Goal: Task Accomplishment & Management: Contribute content

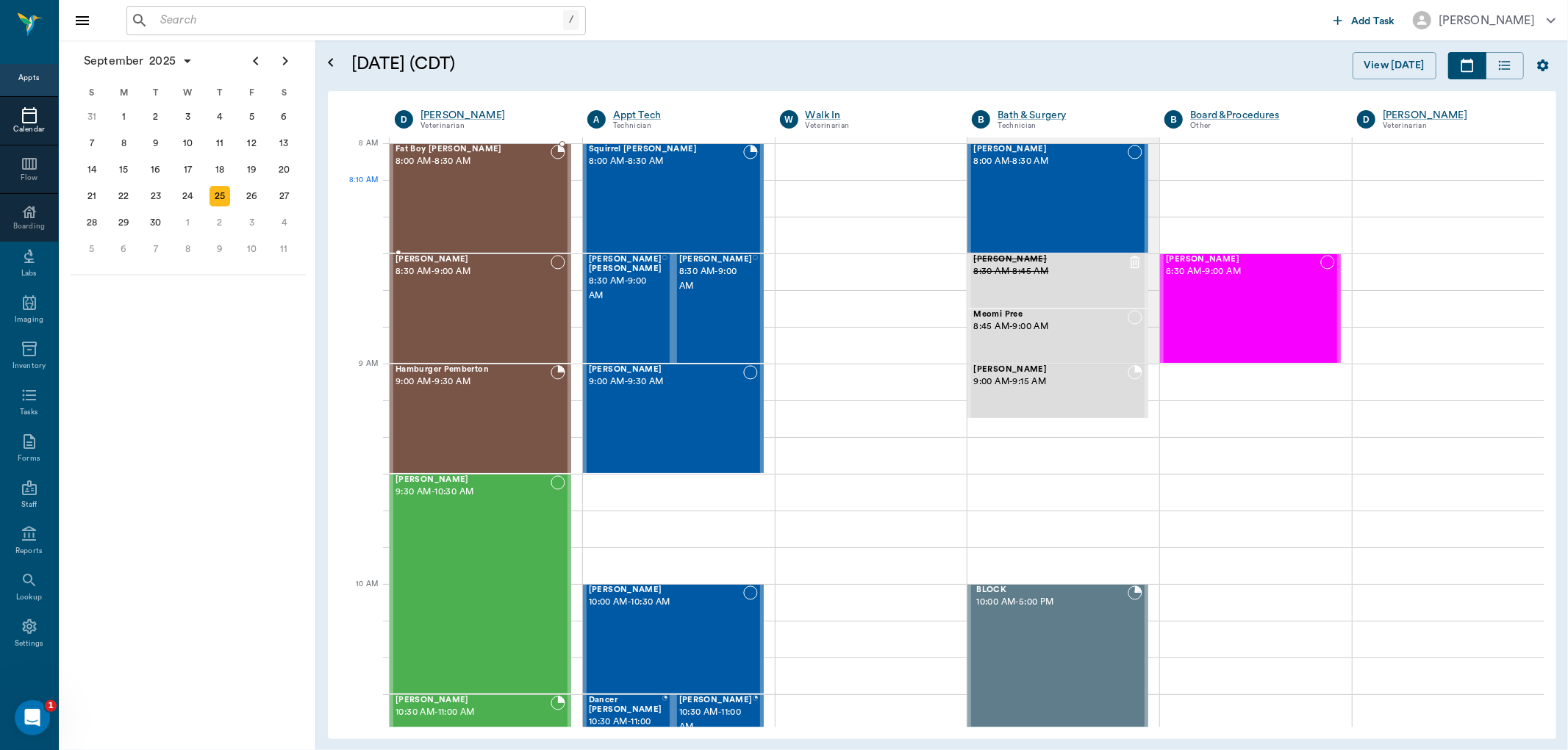
click at [487, 200] on div "Fat Boy [PERSON_NAME] 8:00 AM - 8:30 AM" at bounding box center [473, 198] width 155 height 108
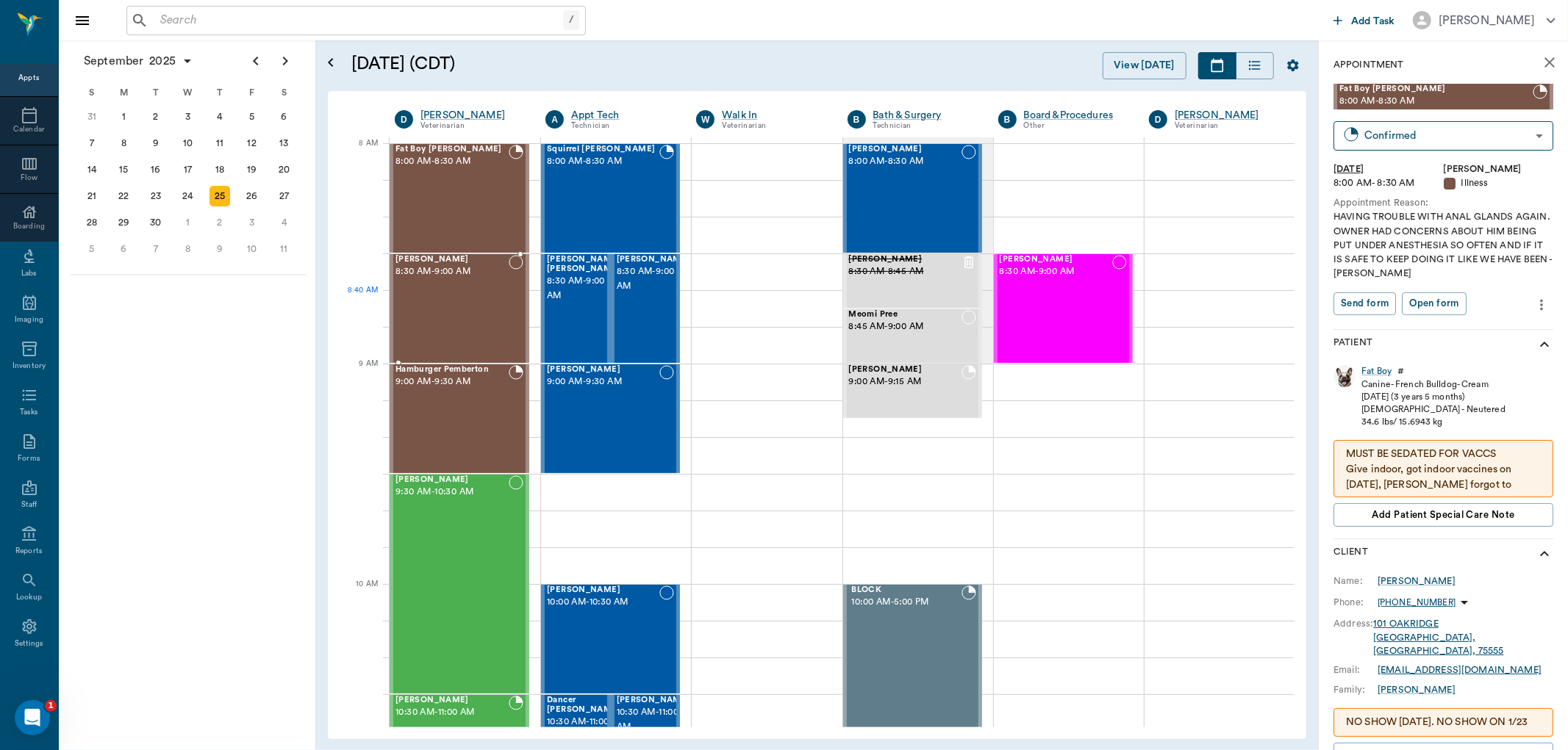
click at [458, 306] on div "[PERSON_NAME] 8:30 AM - 9:00 AM" at bounding box center [452, 309] width 114 height 108
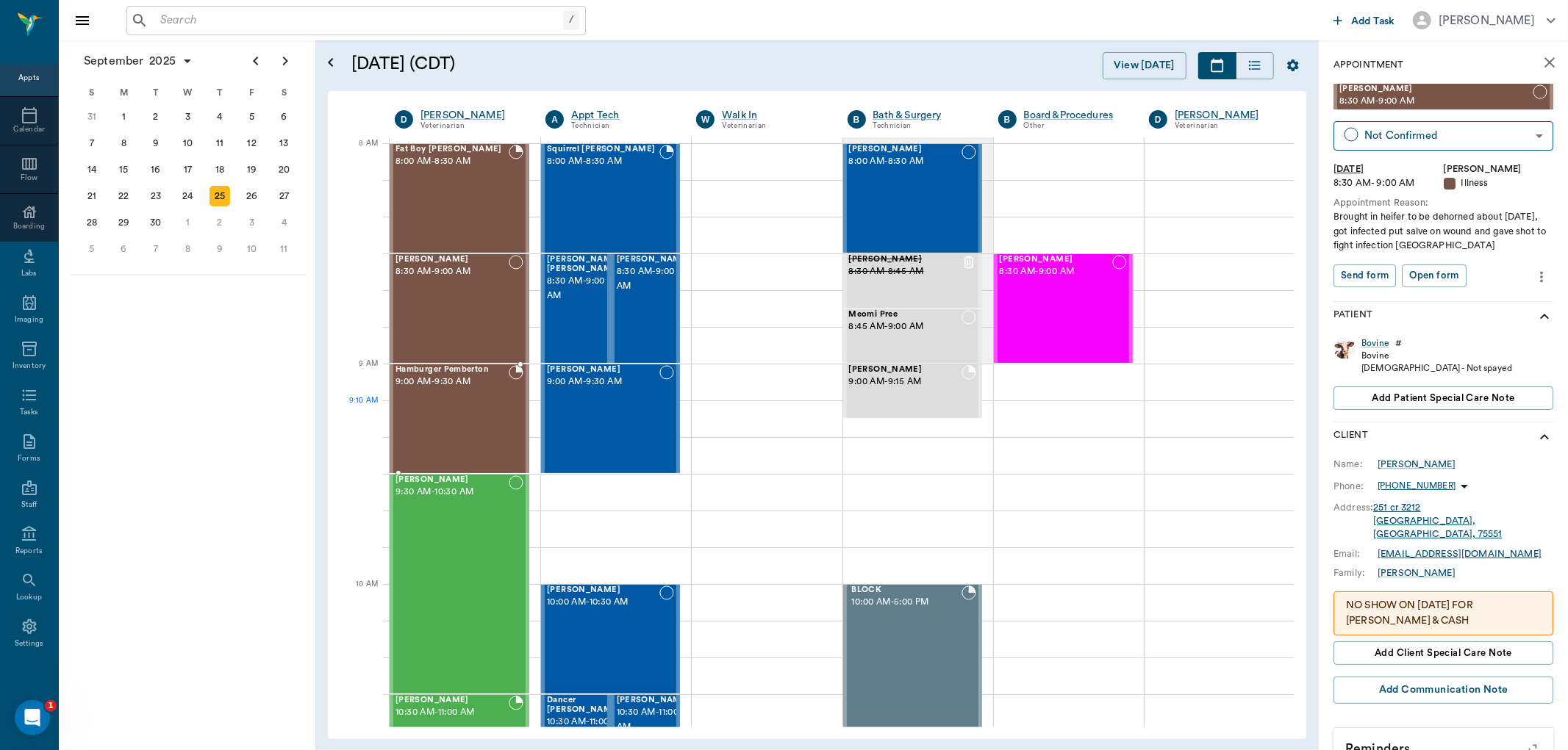
click at [460, 413] on div "Hamburger Pemberton 9:00 AM - 9:30 AM" at bounding box center [452, 419] width 114 height 108
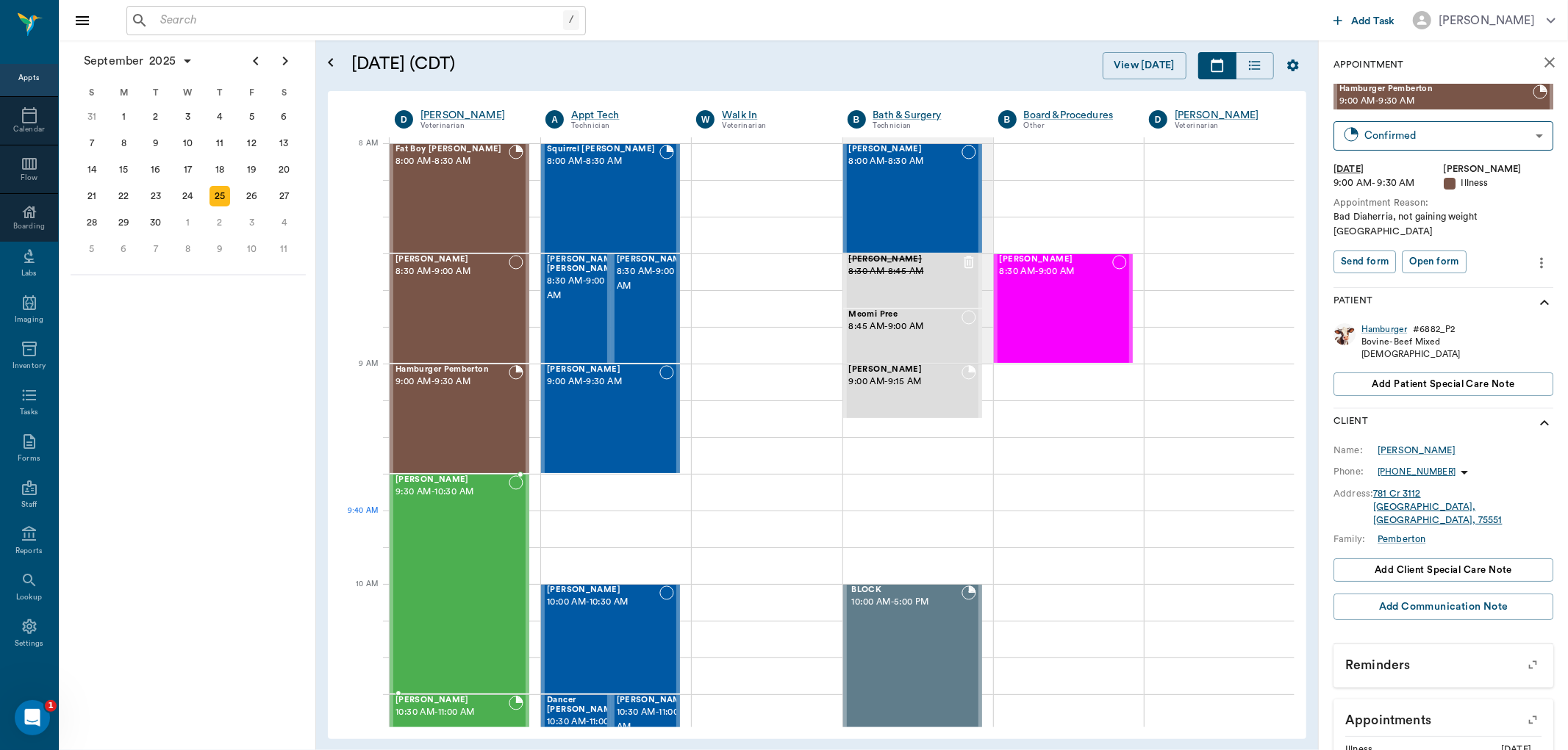
click at [456, 518] on div "[PERSON_NAME] 9:30 AM - 10:30 AM" at bounding box center [452, 584] width 114 height 217
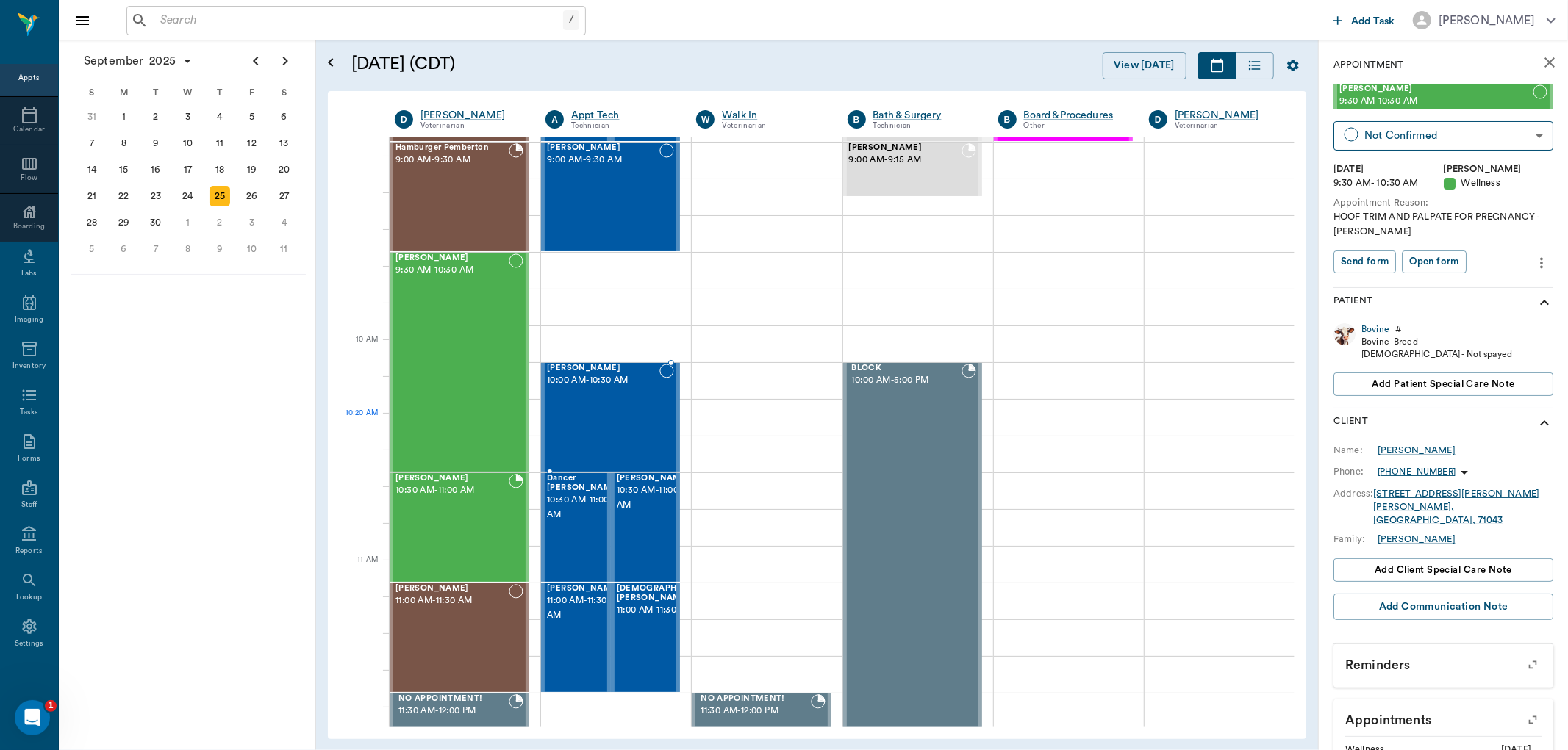
scroll to position [245, 0]
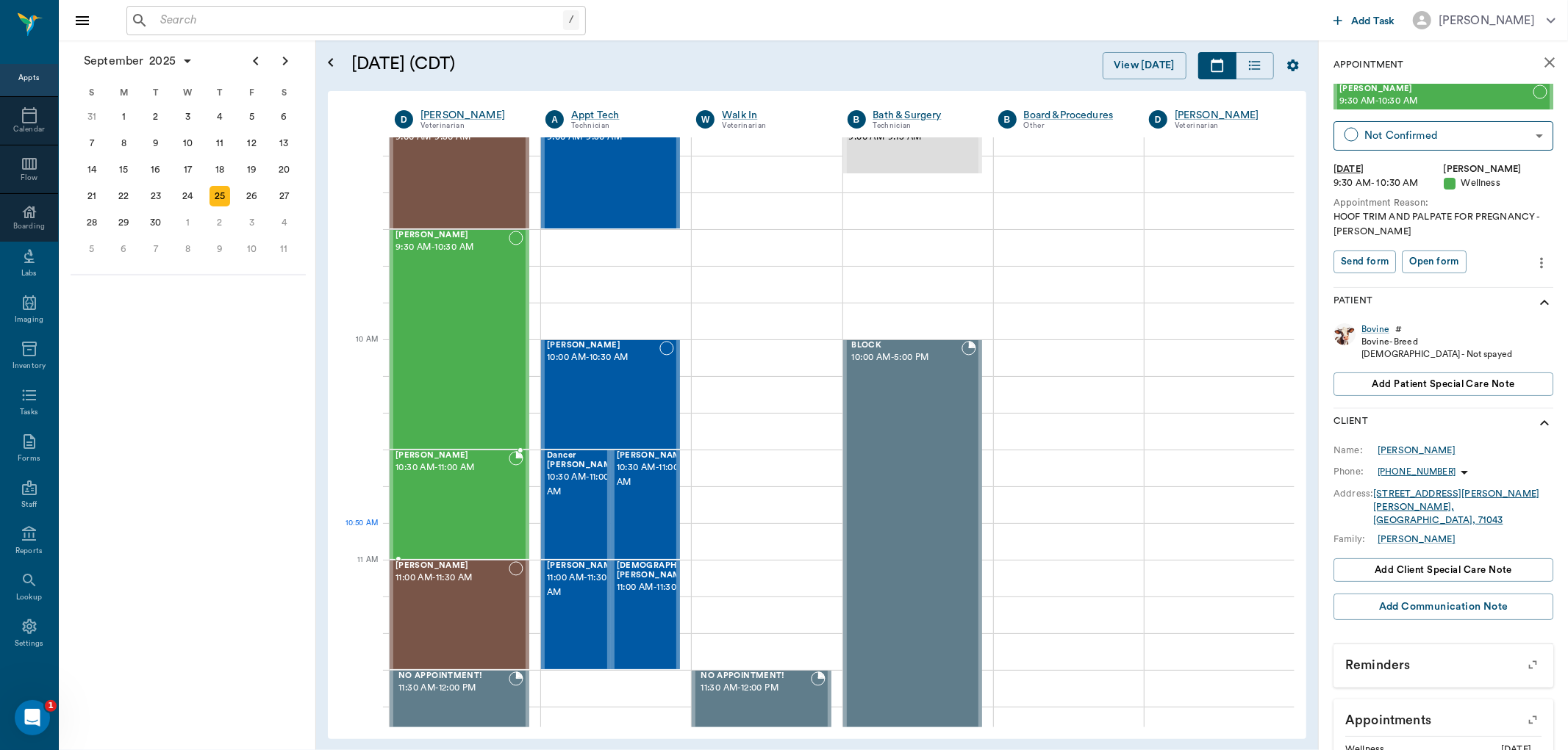
click at [458, 537] on div "[PERSON_NAME] 10:30 AM - 11:00 AM" at bounding box center [452, 505] width 114 height 108
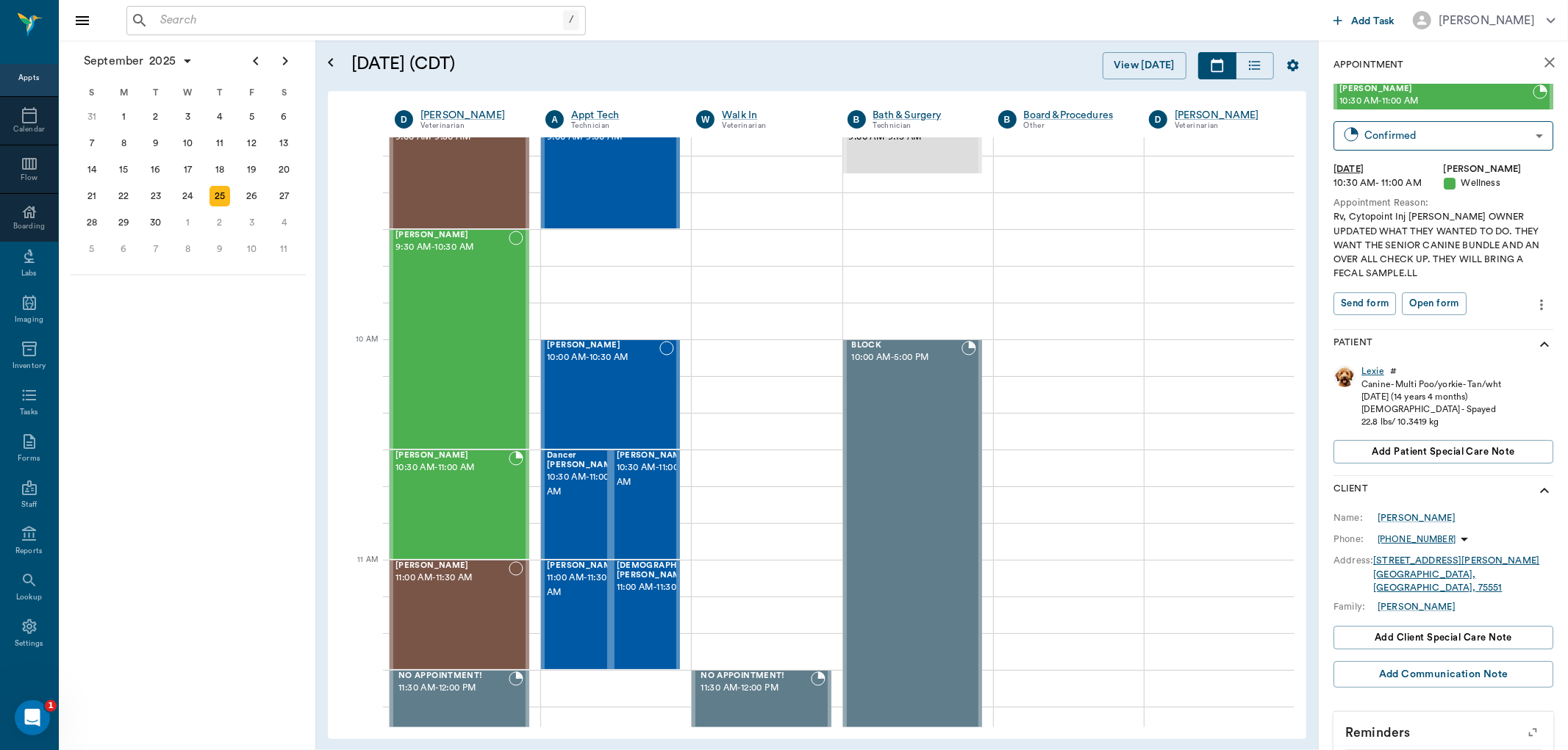
click at [1377, 373] on div "Lexie" at bounding box center [1373, 372] width 23 height 13
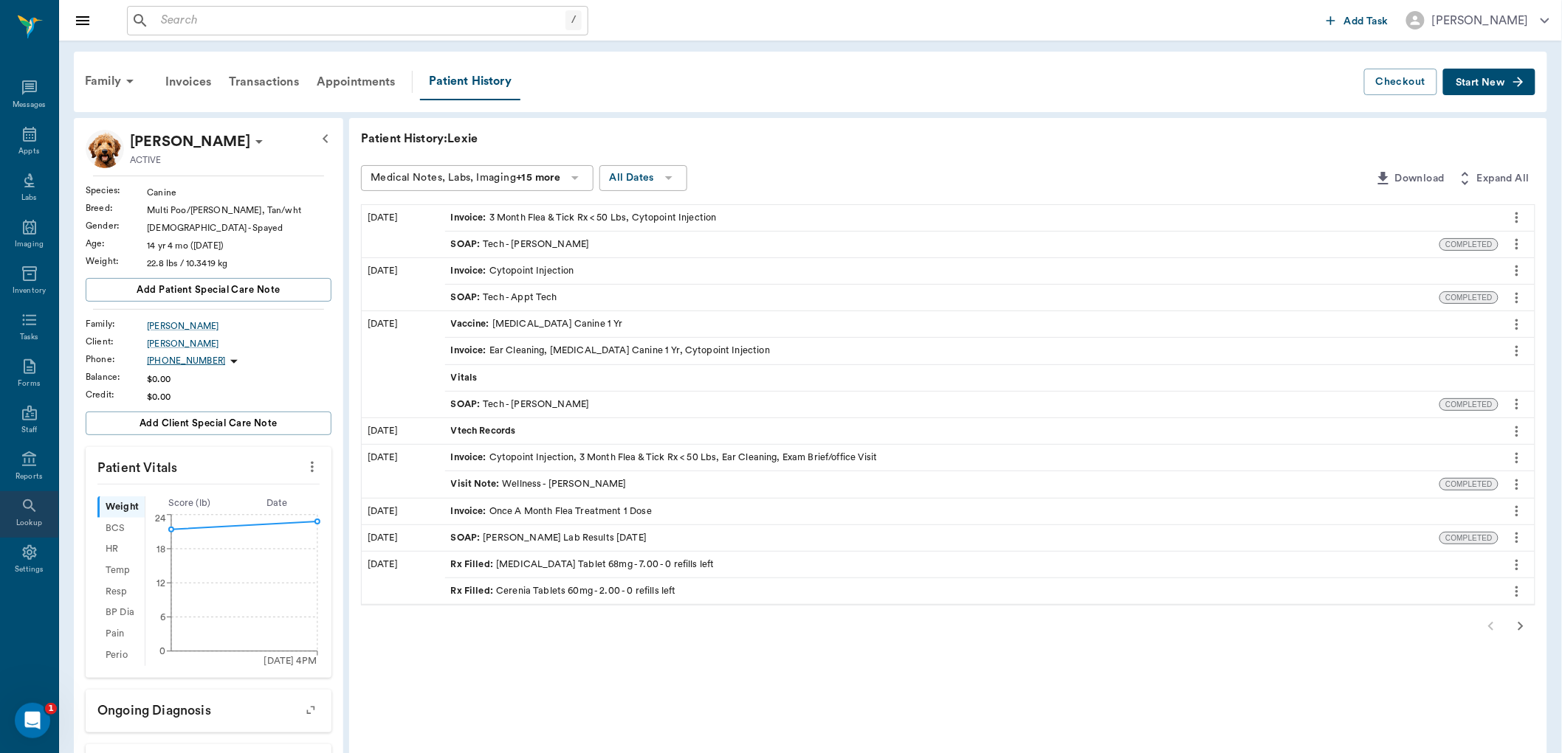
click at [31, 520] on div "Lookup" at bounding box center [29, 523] width 26 height 11
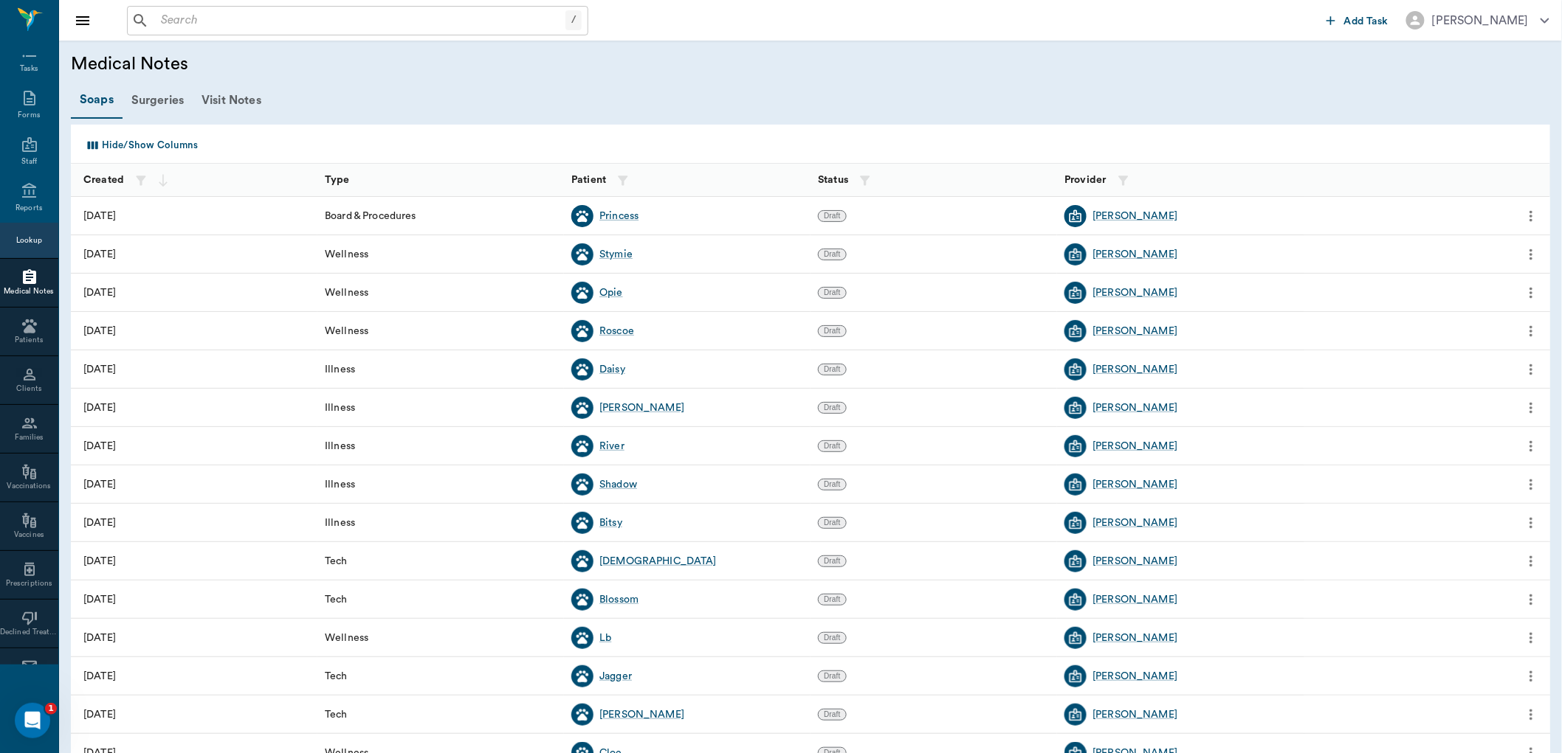
scroll to position [238, 0]
click at [25, 253] on div "Lookup" at bounding box center [29, 257] width 26 height 11
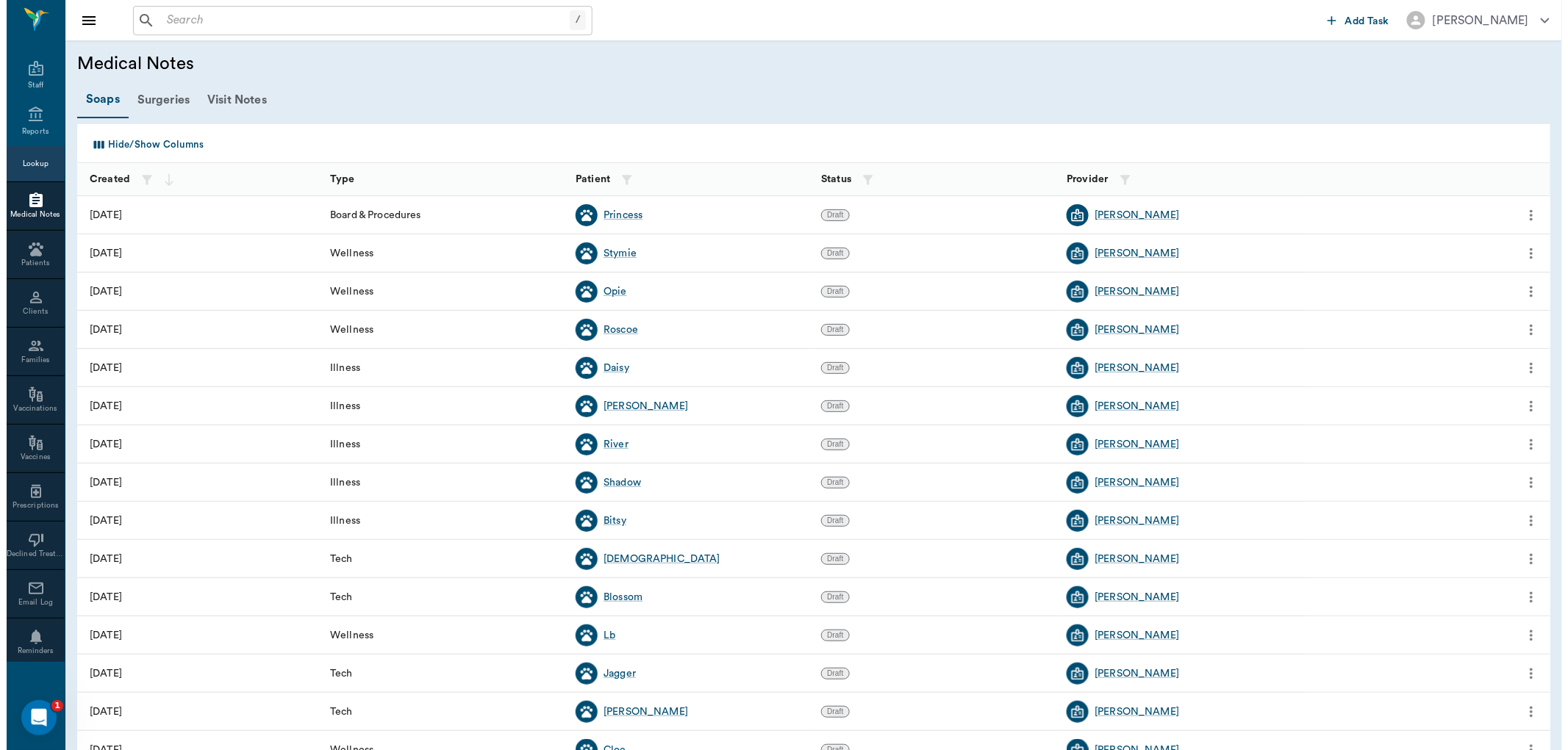
scroll to position [482, 0]
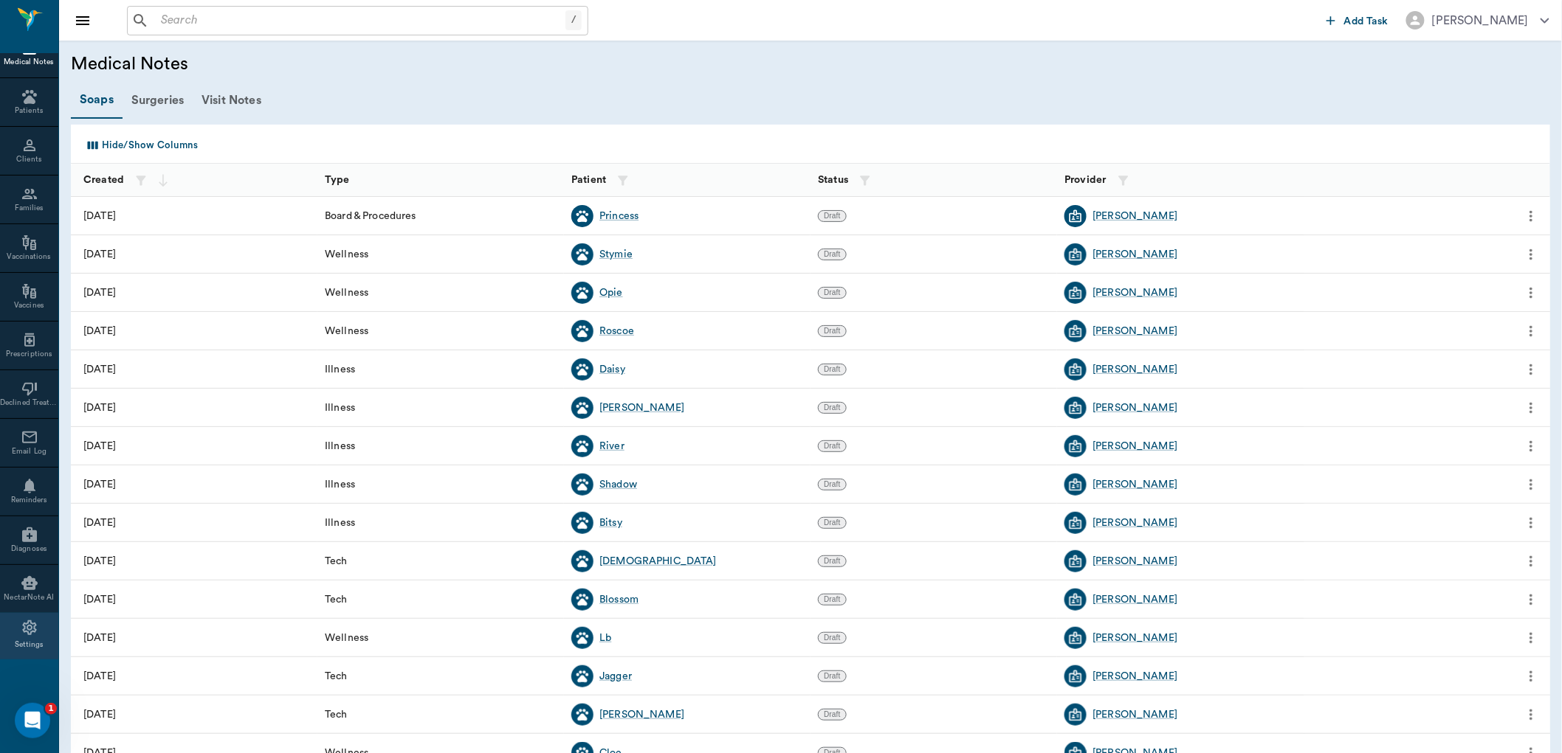
click at [22, 651] on div "Settings" at bounding box center [29, 636] width 58 height 46
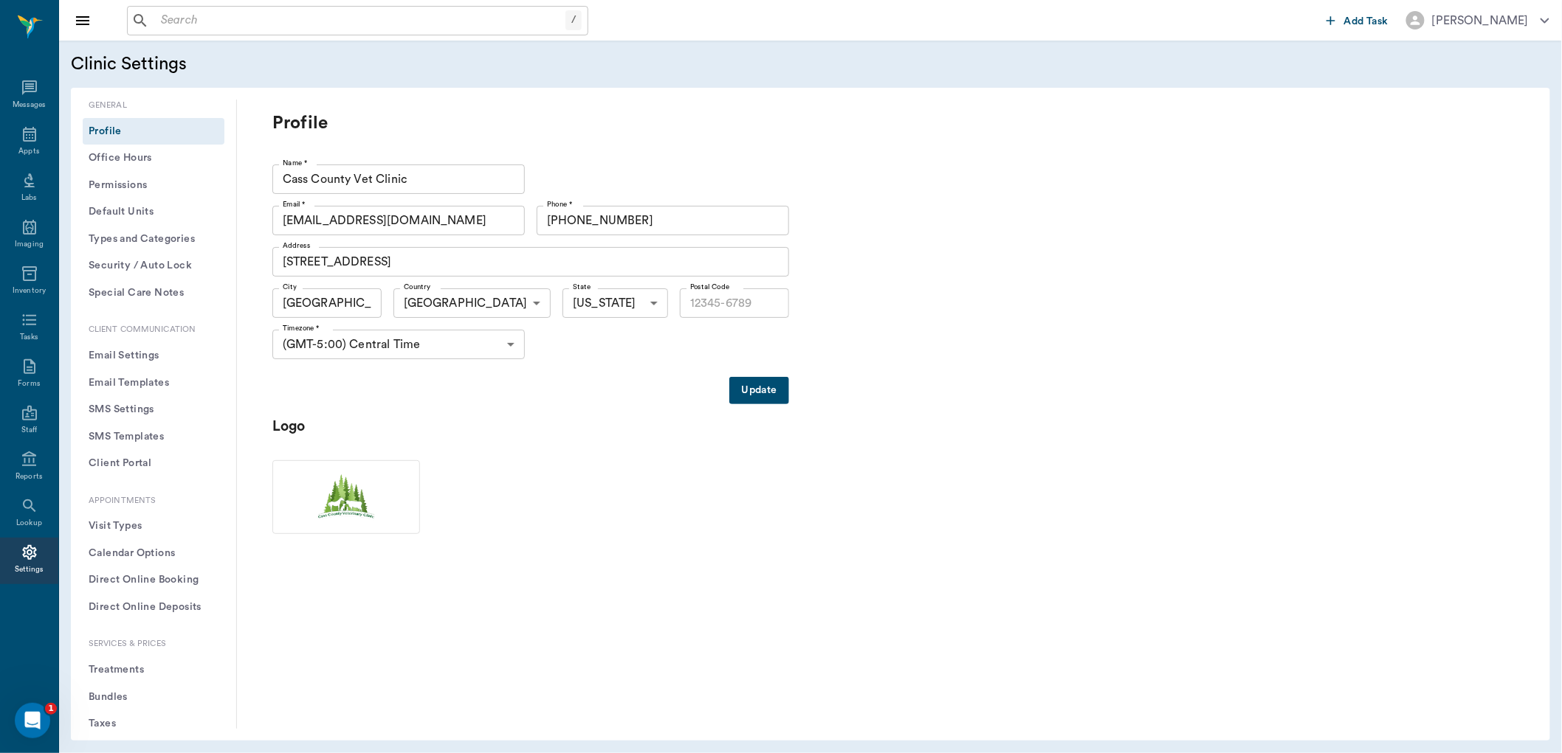
type input "75551"
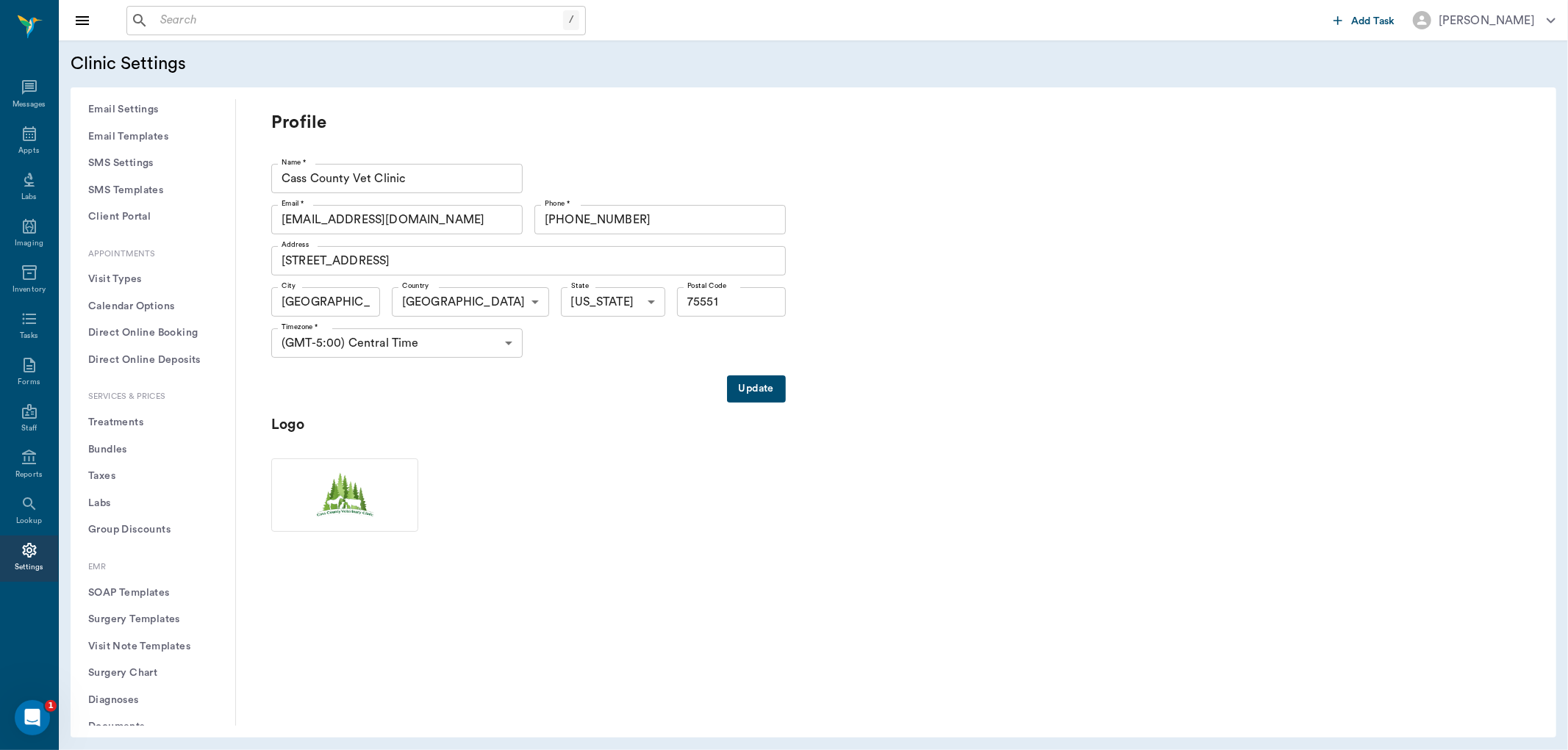
scroll to position [327, 0]
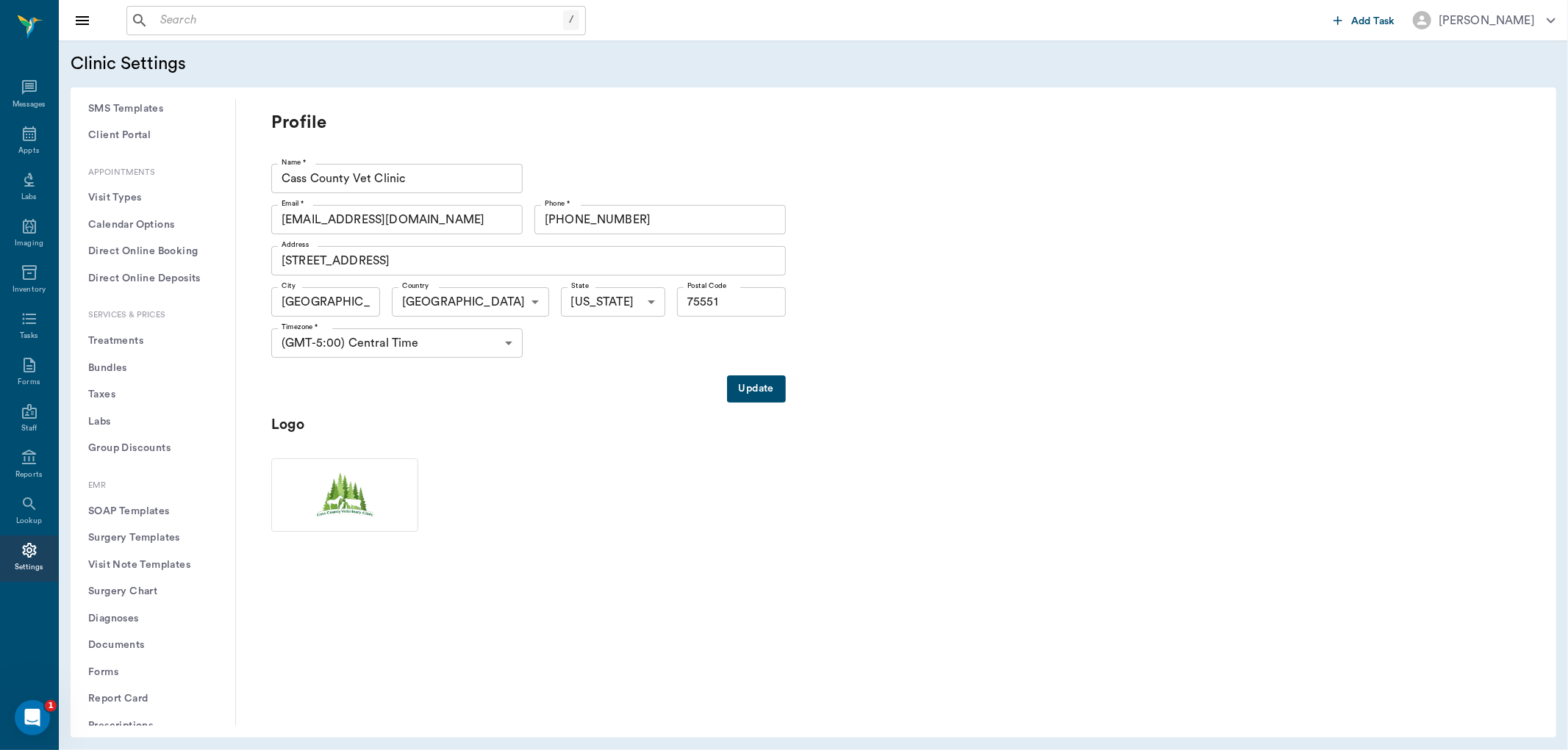
click at [132, 346] on button "Treatments" at bounding box center [153, 341] width 141 height 27
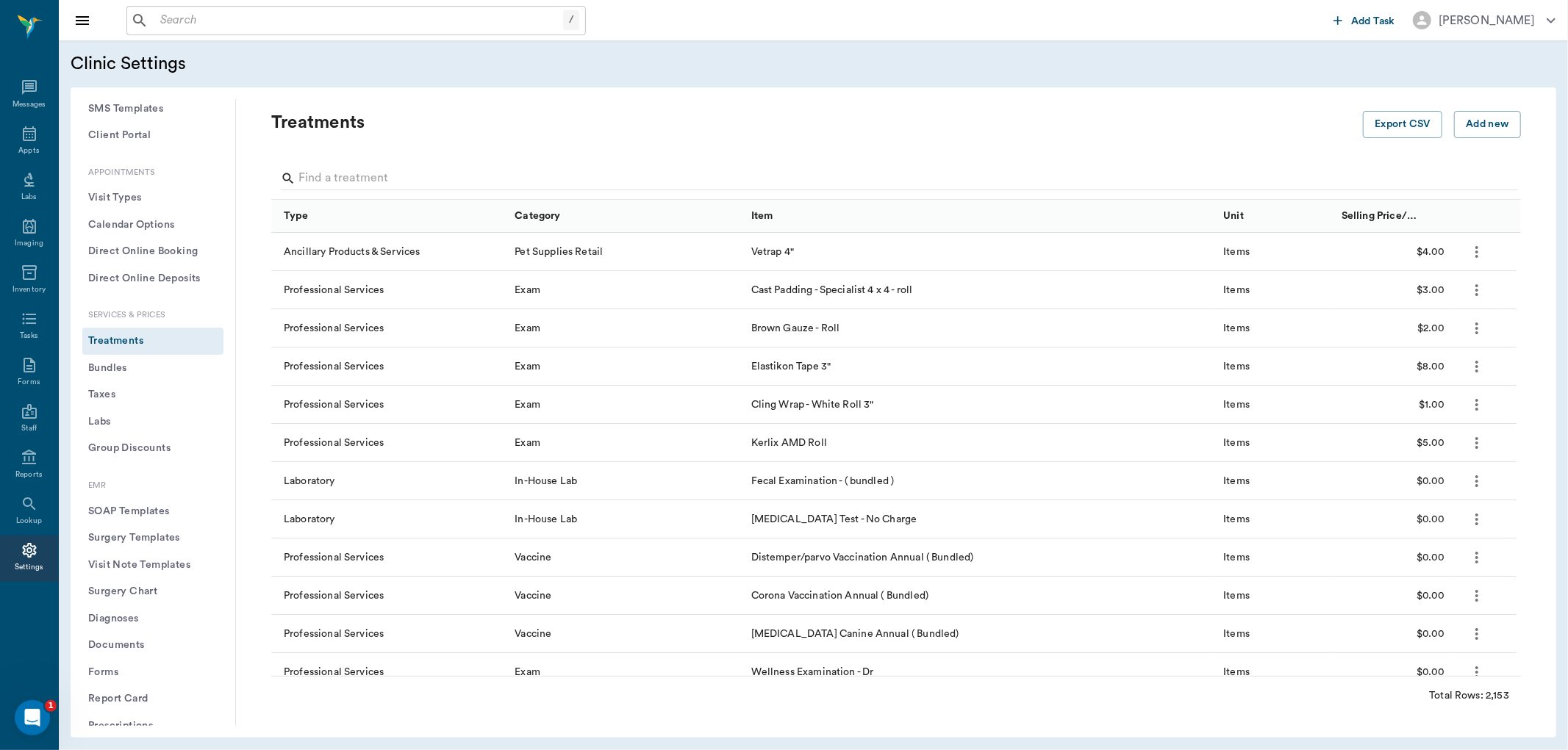
click at [421, 175] on input "Search" at bounding box center [898, 179] width 1197 height 24
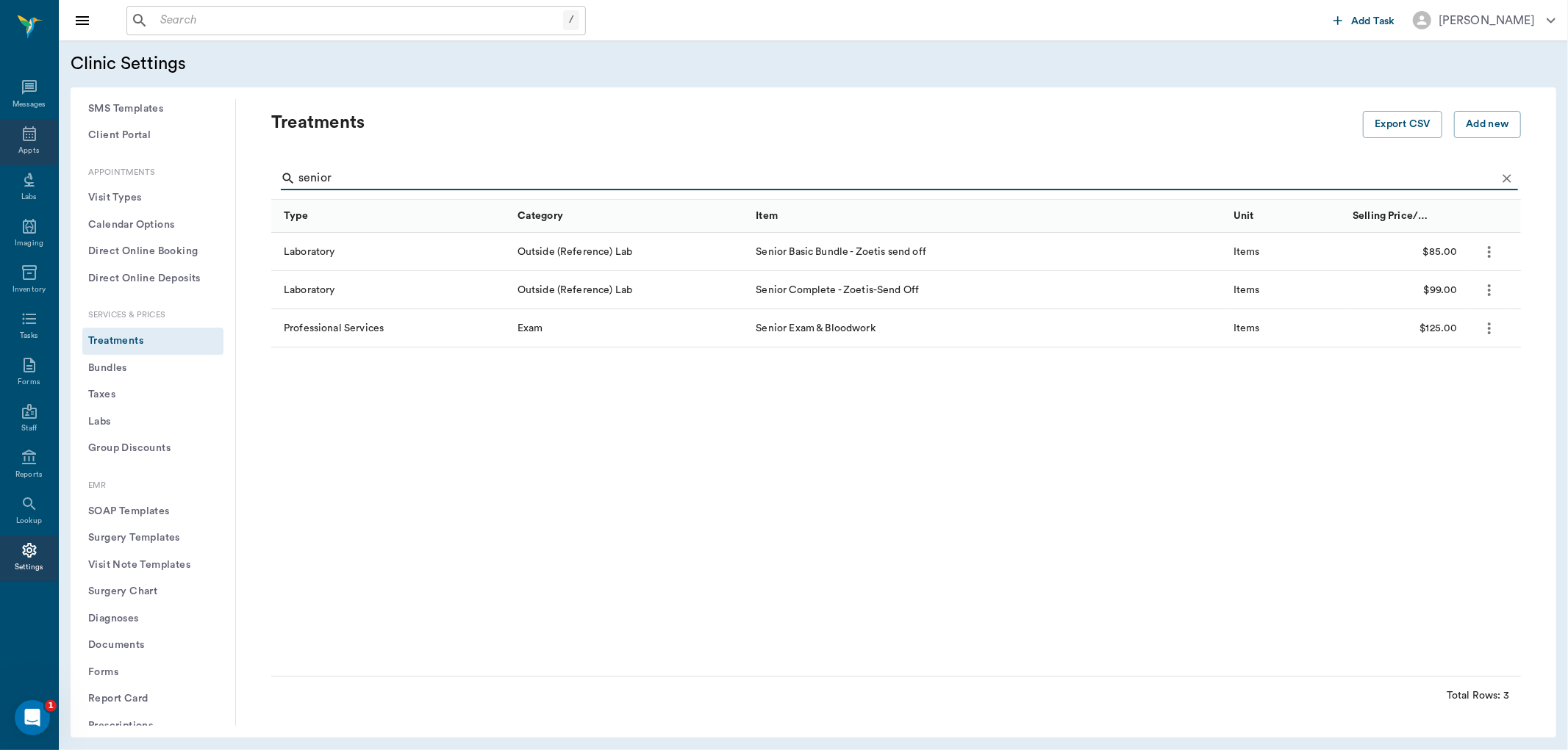
type input "senior"
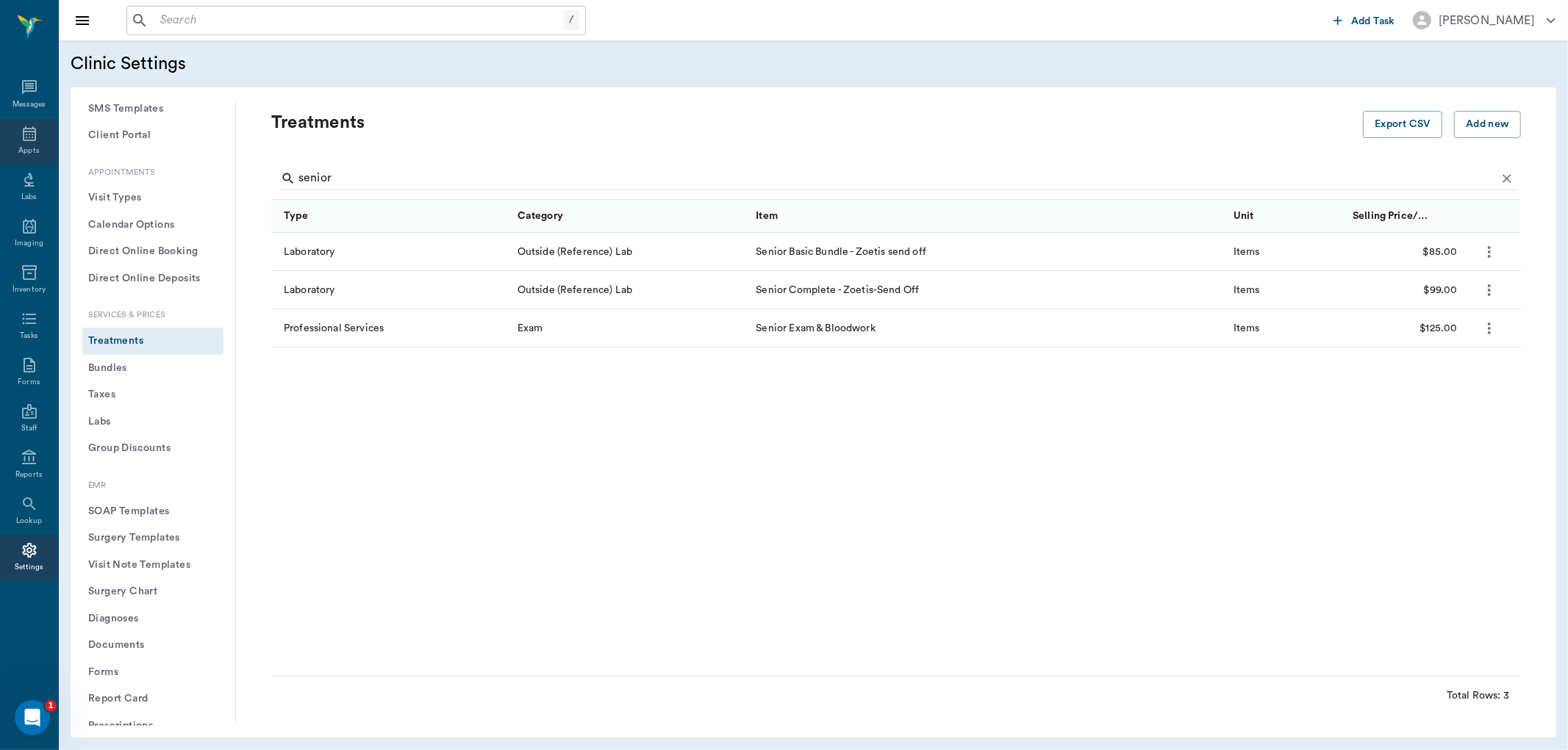
click at [24, 141] on icon at bounding box center [30, 133] width 18 height 18
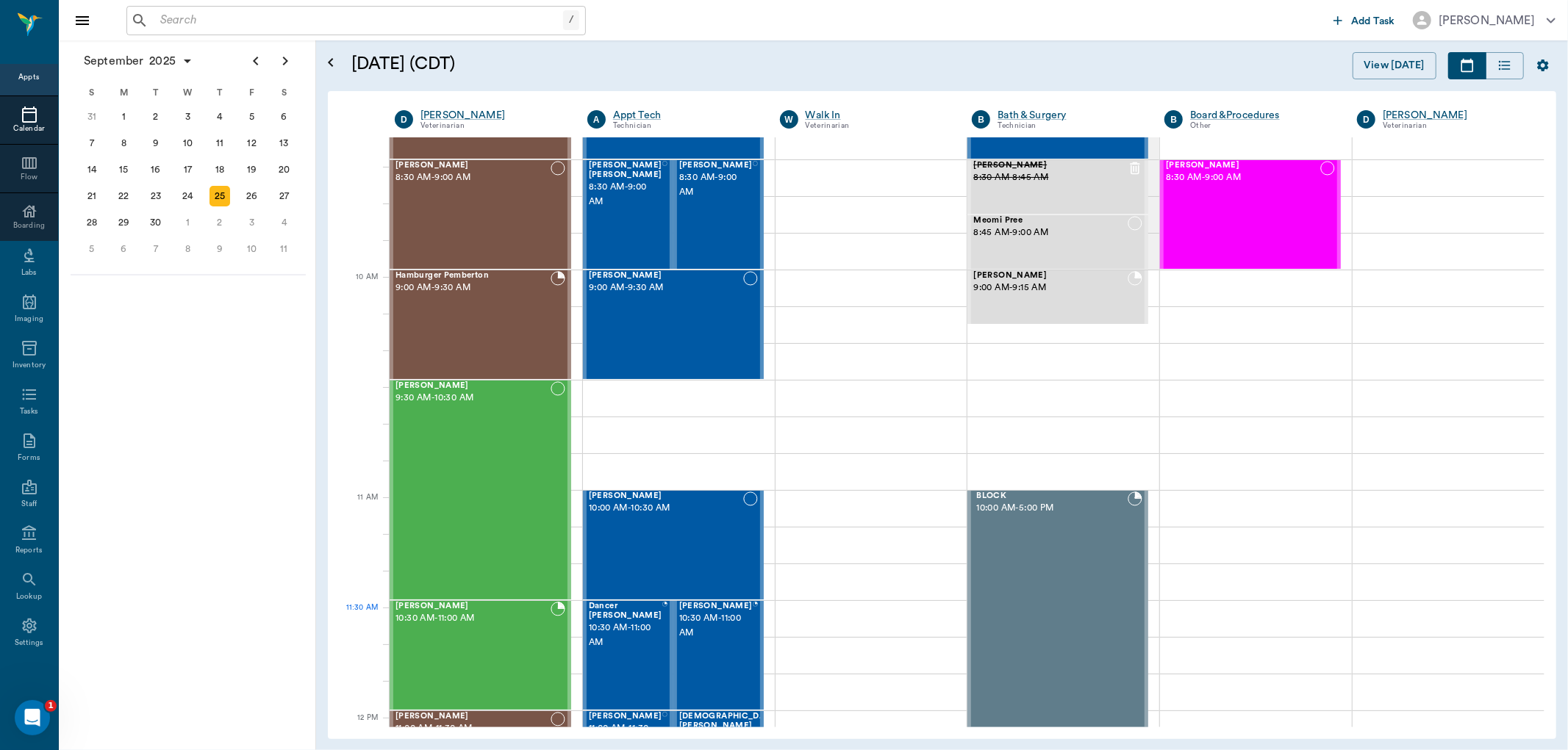
scroll to position [327, 0]
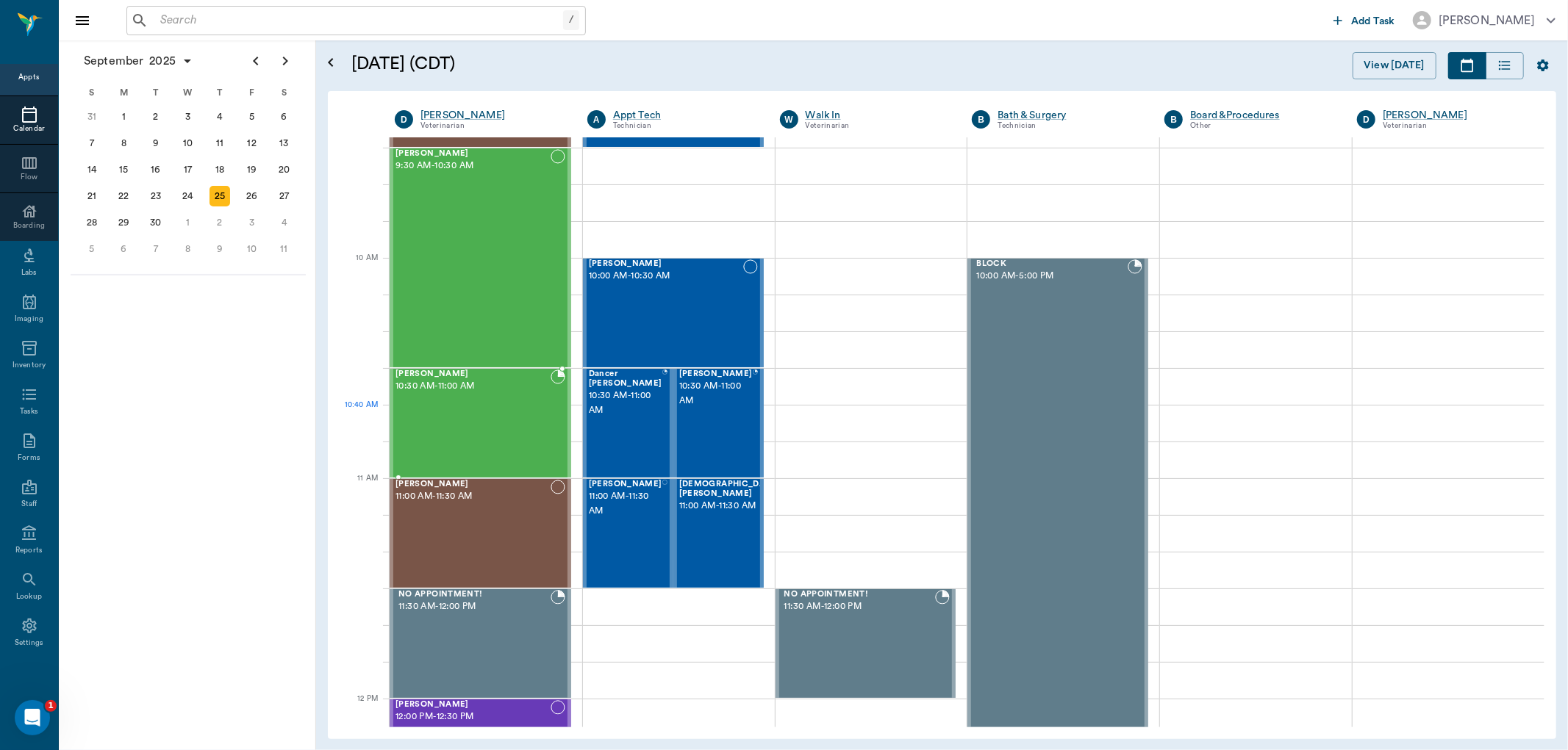
click at [474, 424] on div "[PERSON_NAME] 10:30 AM - 11:00 AM" at bounding box center [473, 423] width 155 height 108
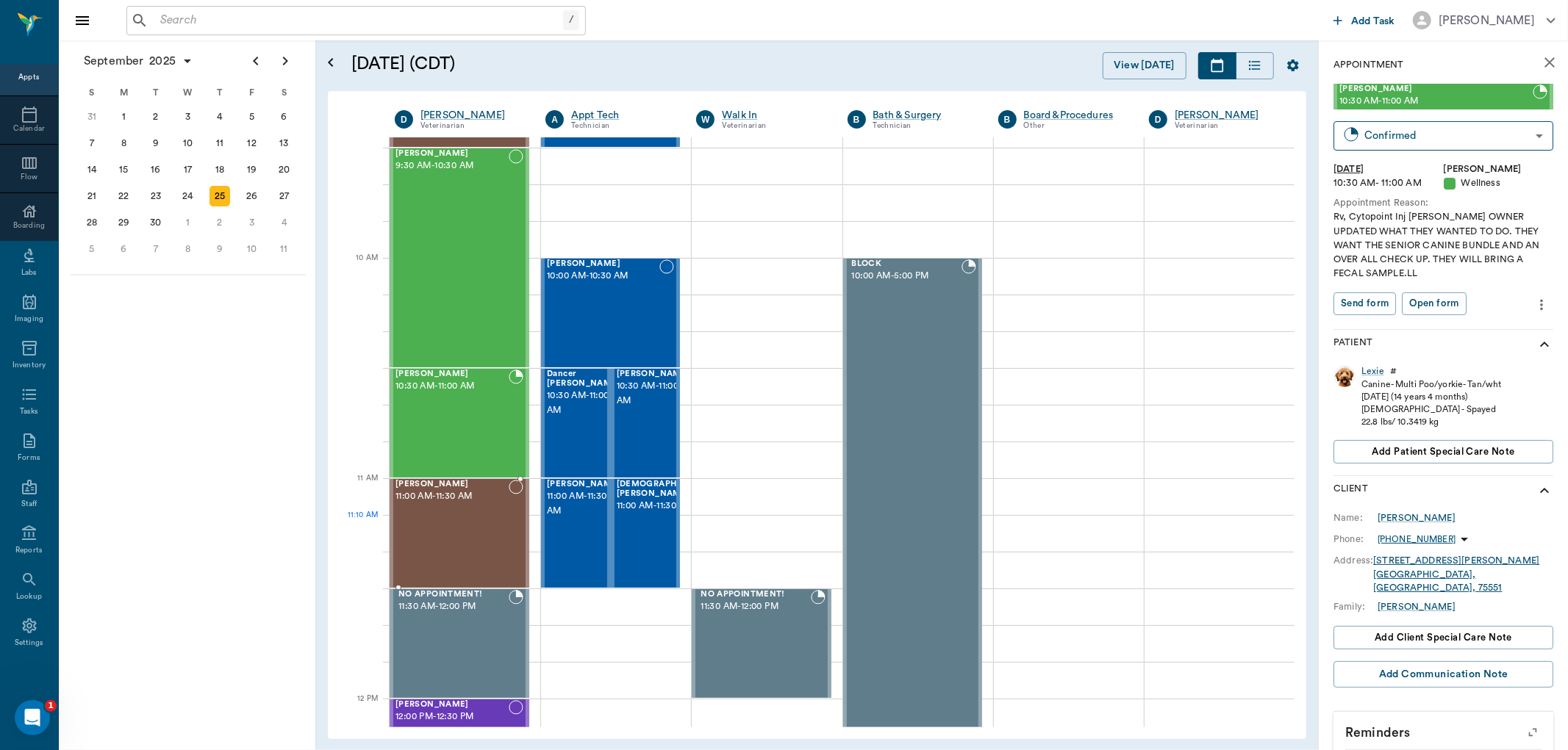
click at [461, 518] on div "[PERSON_NAME] 11:00 AM - 11:30 AM" at bounding box center [452, 534] width 114 height 108
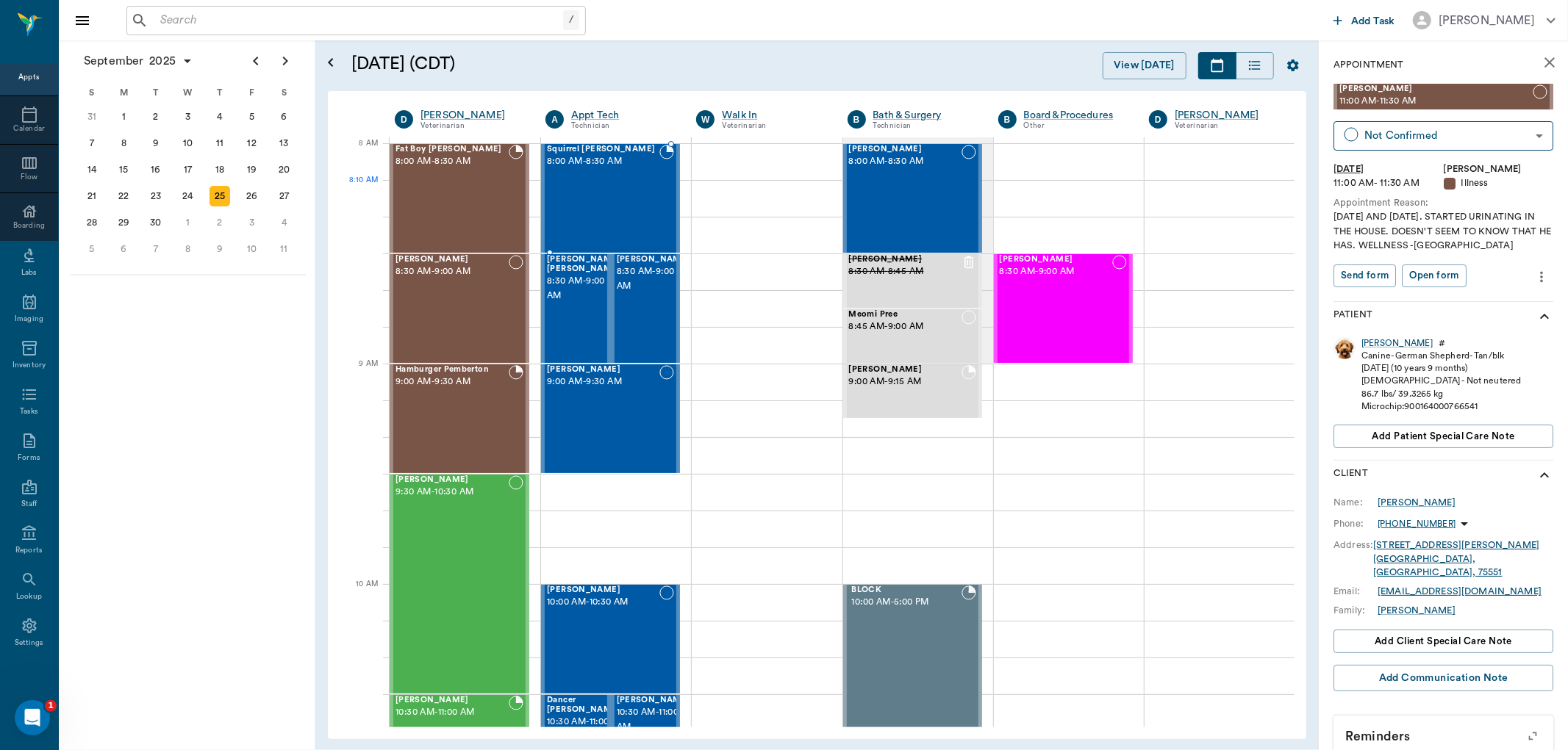
click at [636, 186] on div "Squirrel [PERSON_NAME] 8:00 AM - 8:30 AM" at bounding box center [603, 198] width 113 height 108
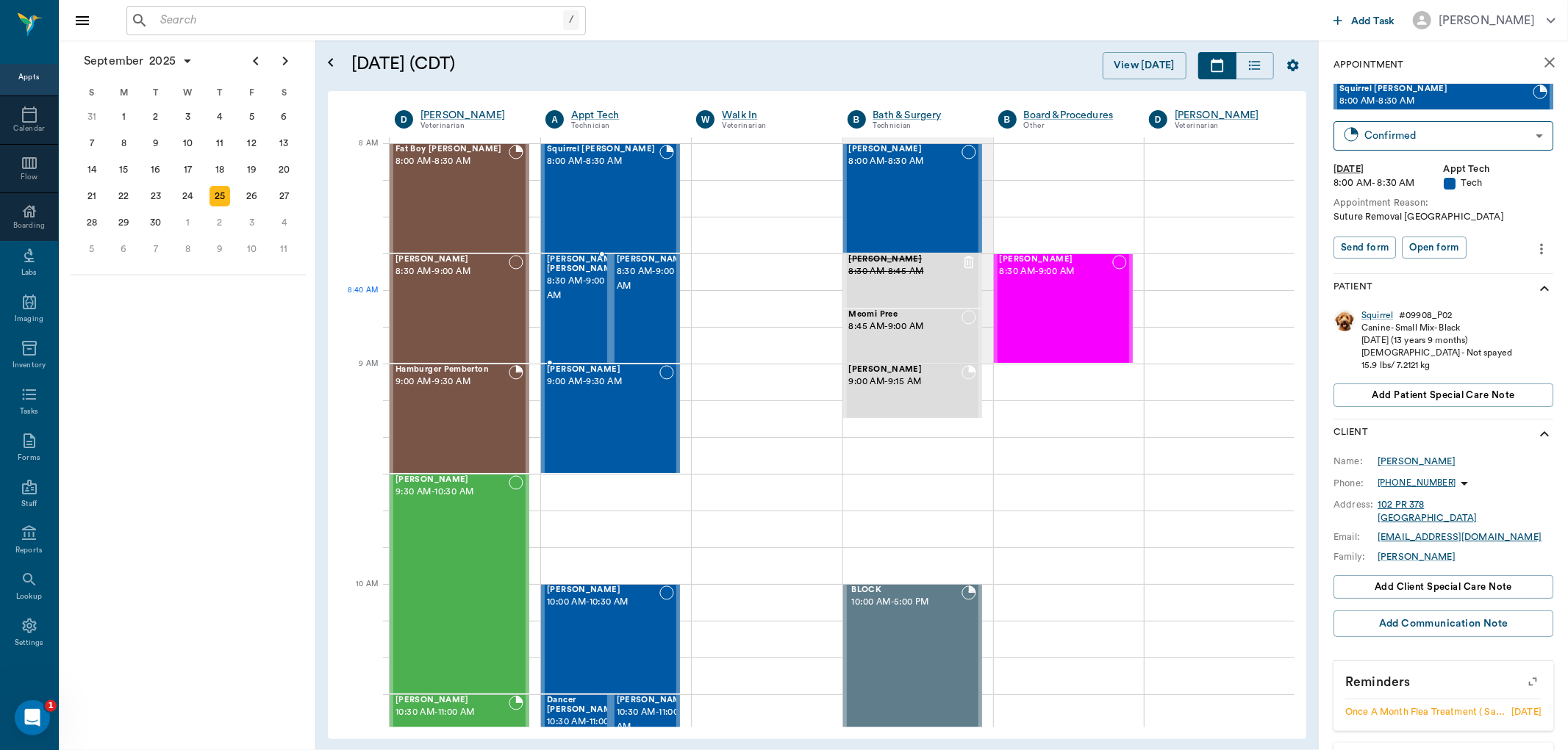
click at [574, 297] on span "8:30 AM - 9:00 AM" at bounding box center [584, 289] width 74 height 30
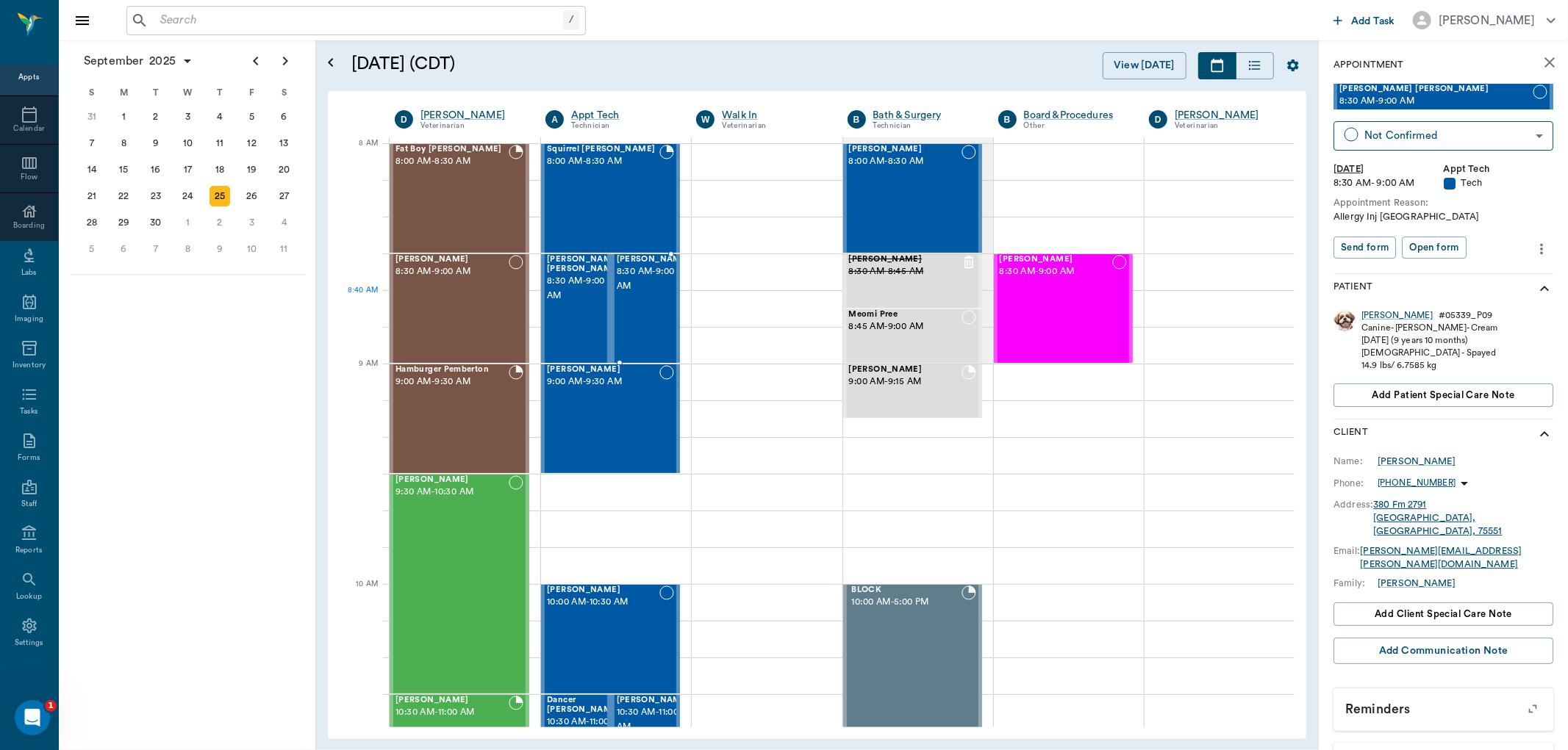
click at [642, 294] on span "8:30 AM - 9:00 AM" at bounding box center [653, 280] width 74 height 30
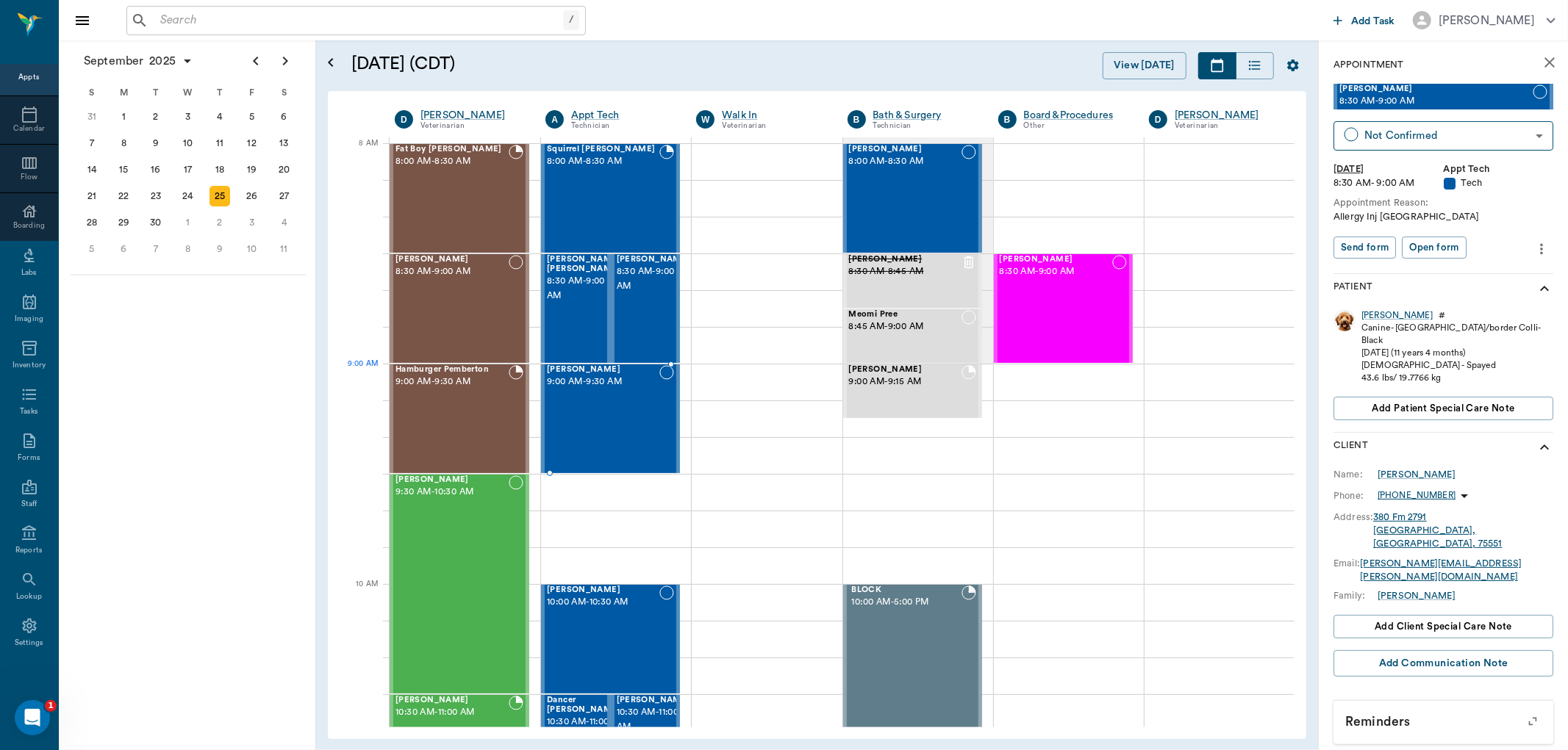
click at [602, 389] on div "[PERSON_NAME] 9:00 AM - 9:30 AM" at bounding box center [603, 419] width 113 height 108
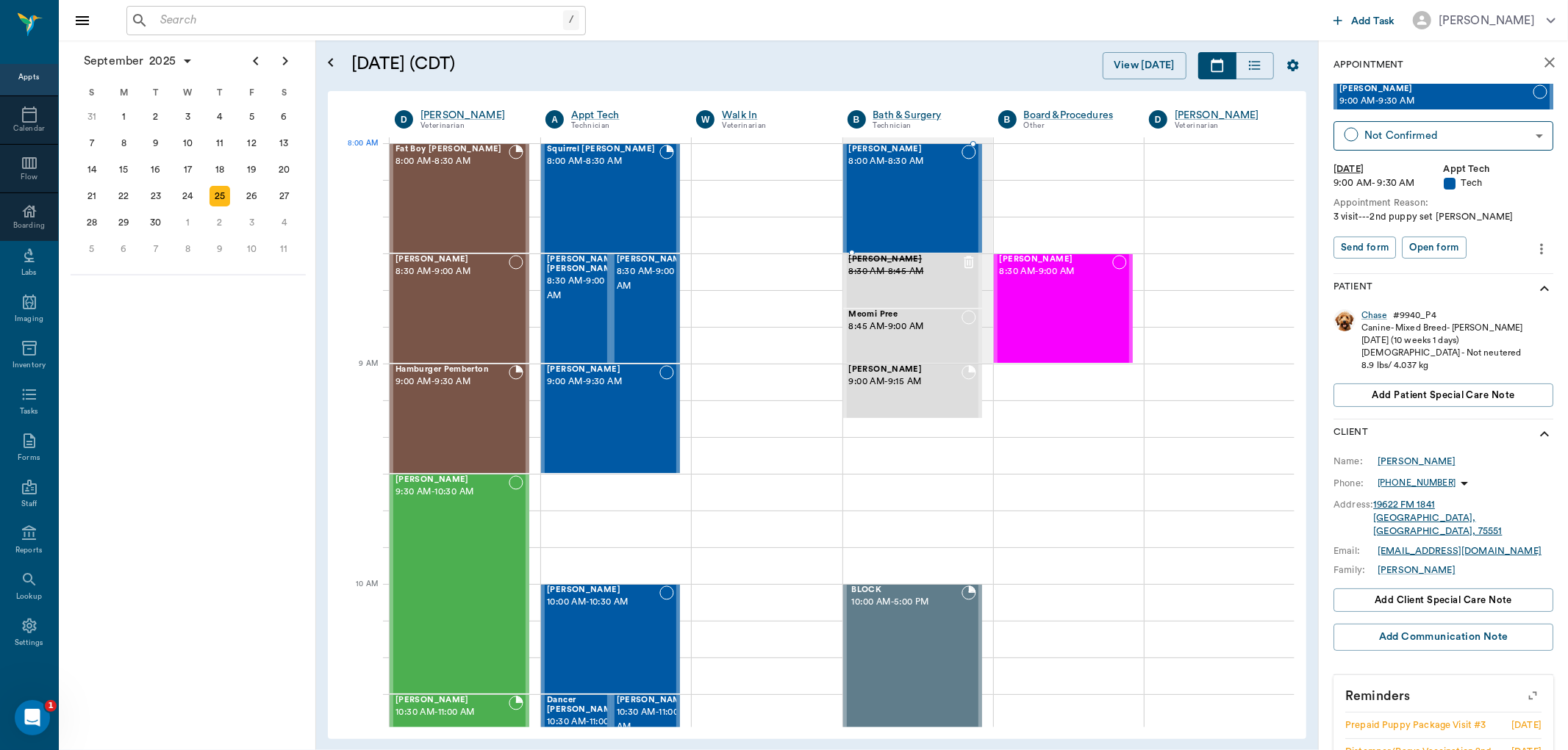
click at [914, 178] on div "[PERSON_NAME] 8:00 AM - 8:30 AM" at bounding box center [905, 198] width 113 height 108
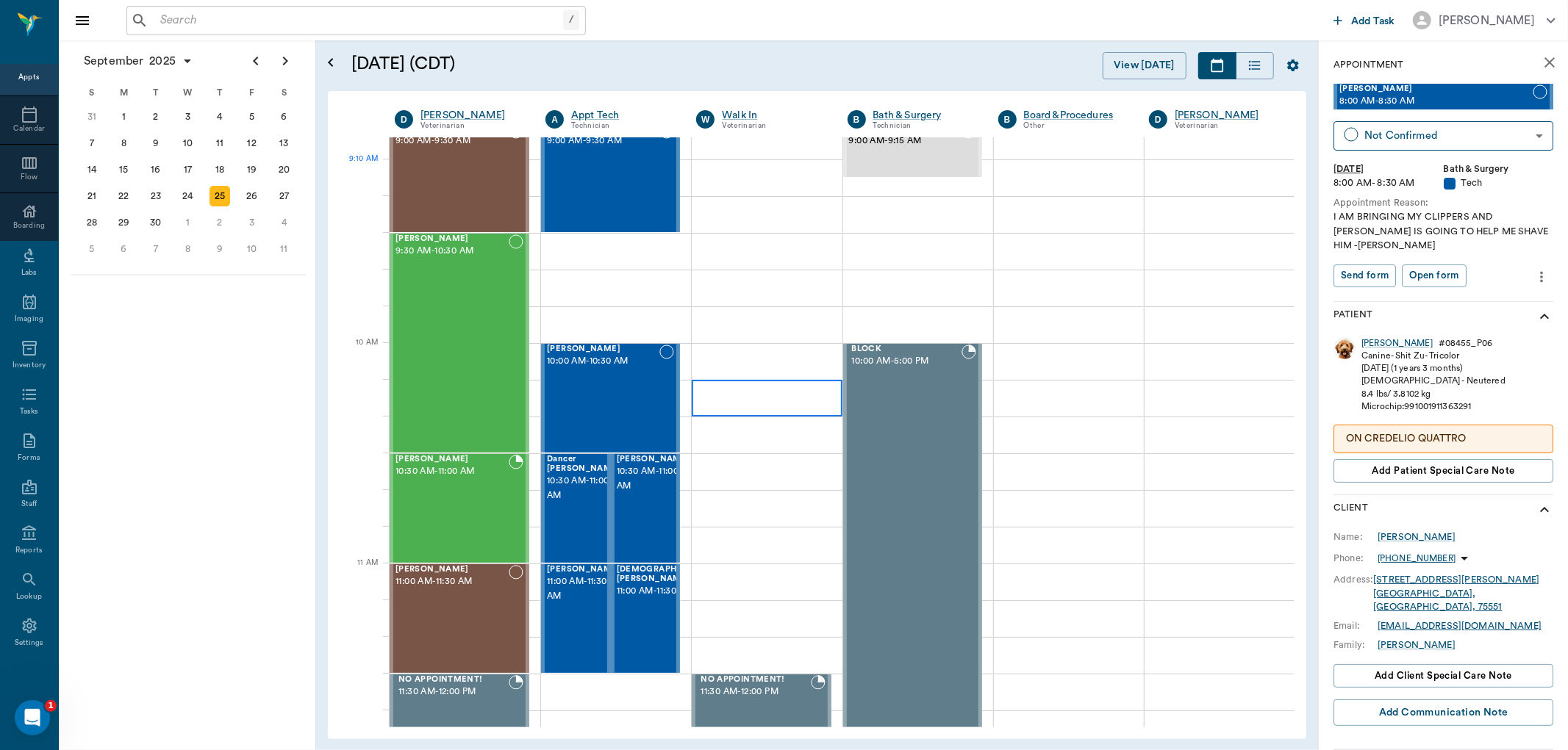
scroll to position [408, 0]
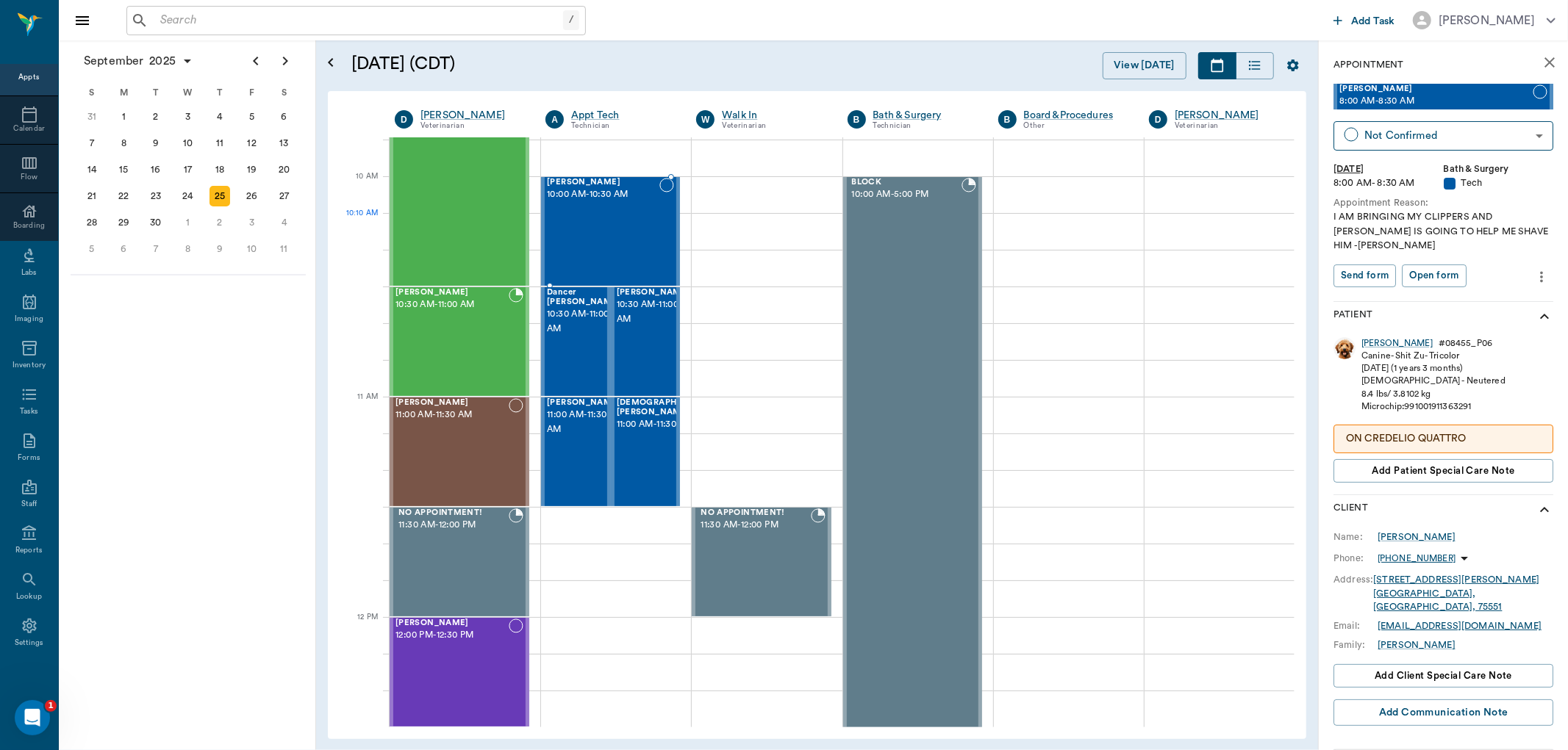
click at [626, 217] on div "[PERSON_NAME] 10:00 AM - 10:30 AM" at bounding box center [603, 232] width 113 height 108
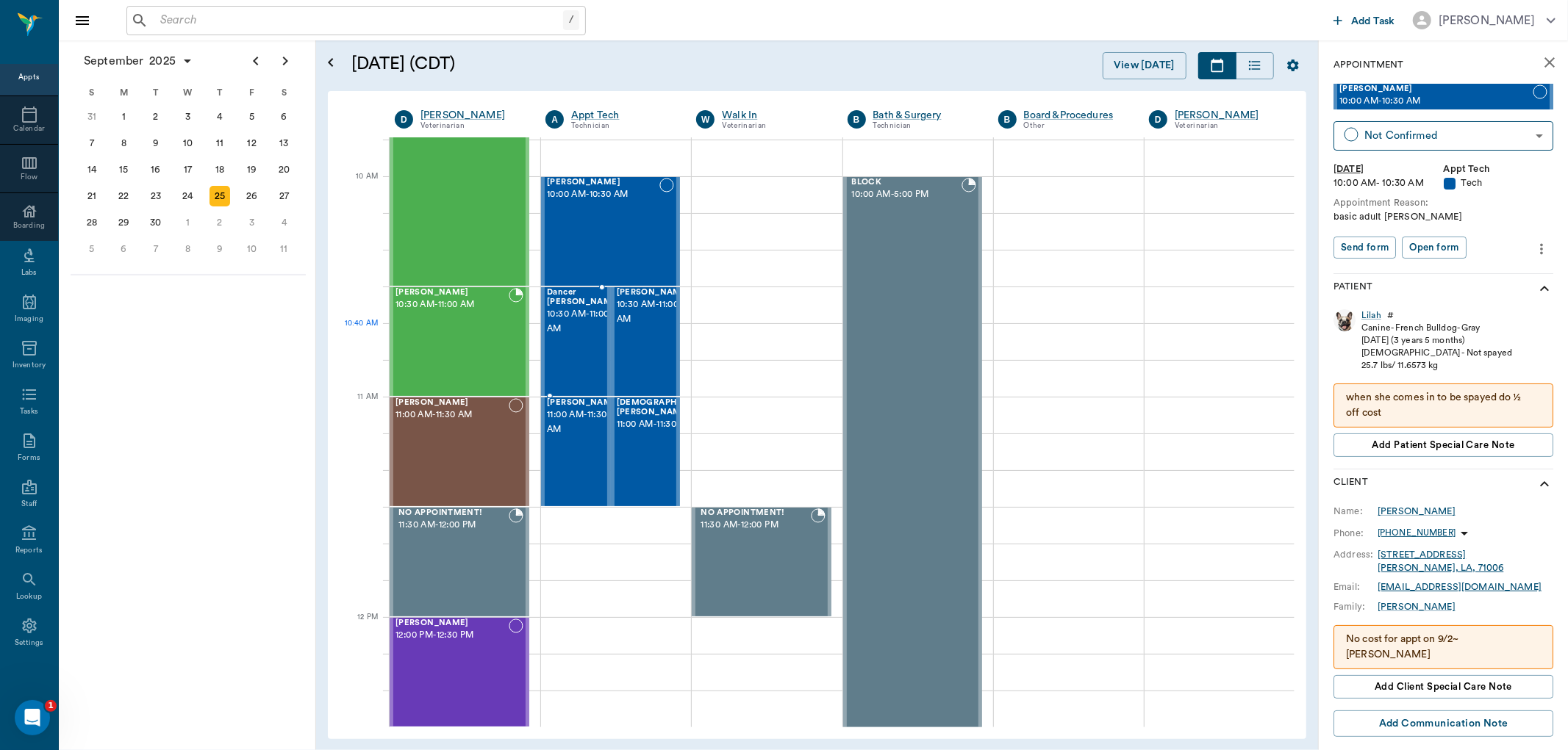
click at [576, 331] on span "10:30 AM - 11:00 AM" at bounding box center [584, 322] width 74 height 30
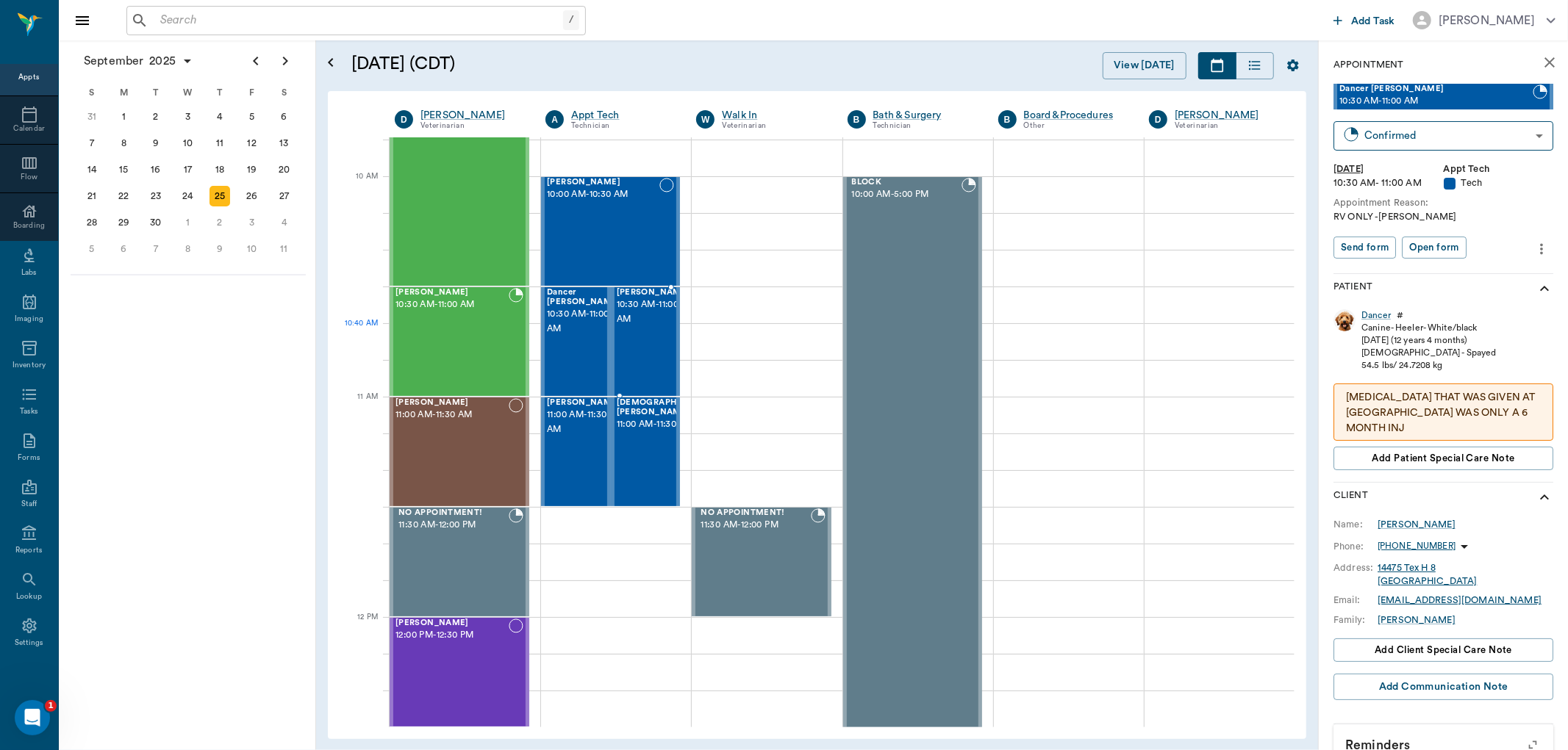
click at [628, 327] on span "10:30 AM - 11:00 AM" at bounding box center [653, 313] width 74 height 30
click at [571, 451] on div "[PERSON_NAME] 11:00 AM - 11:30 AM" at bounding box center [584, 452] width 74 height 108
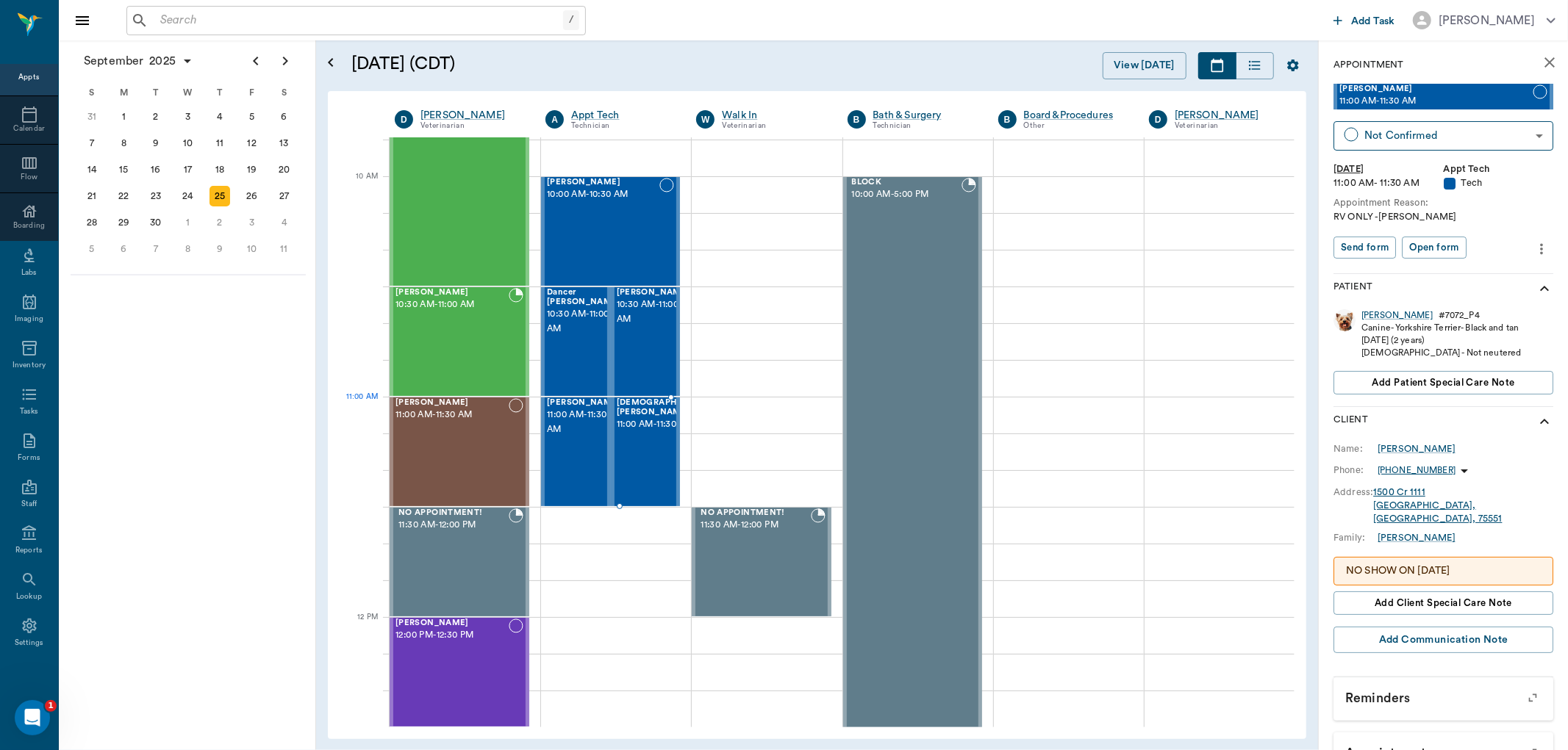
click at [647, 422] on span "11:00 AM - 11:30 AM" at bounding box center [666, 424] width 100 height 15
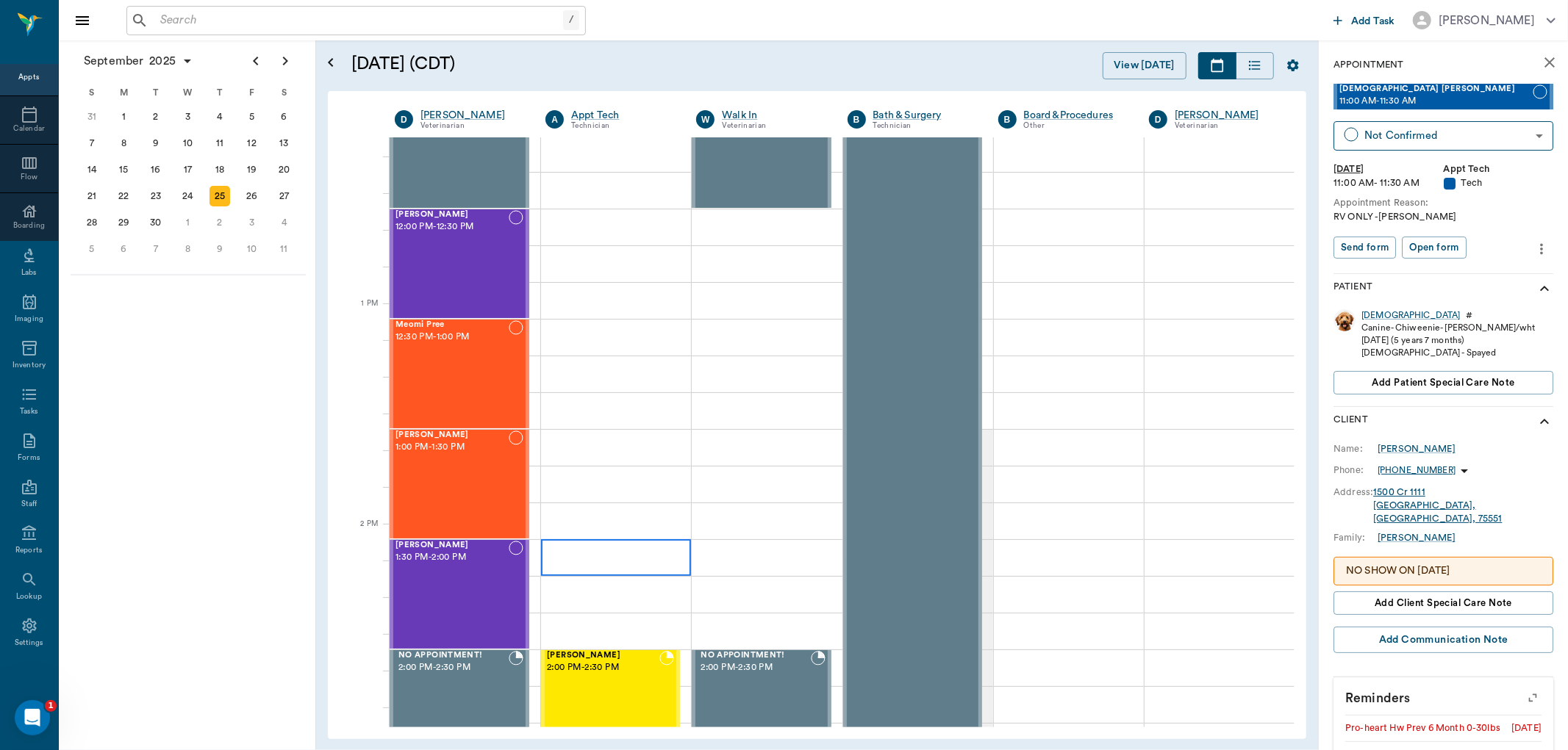
scroll to position [1143, 0]
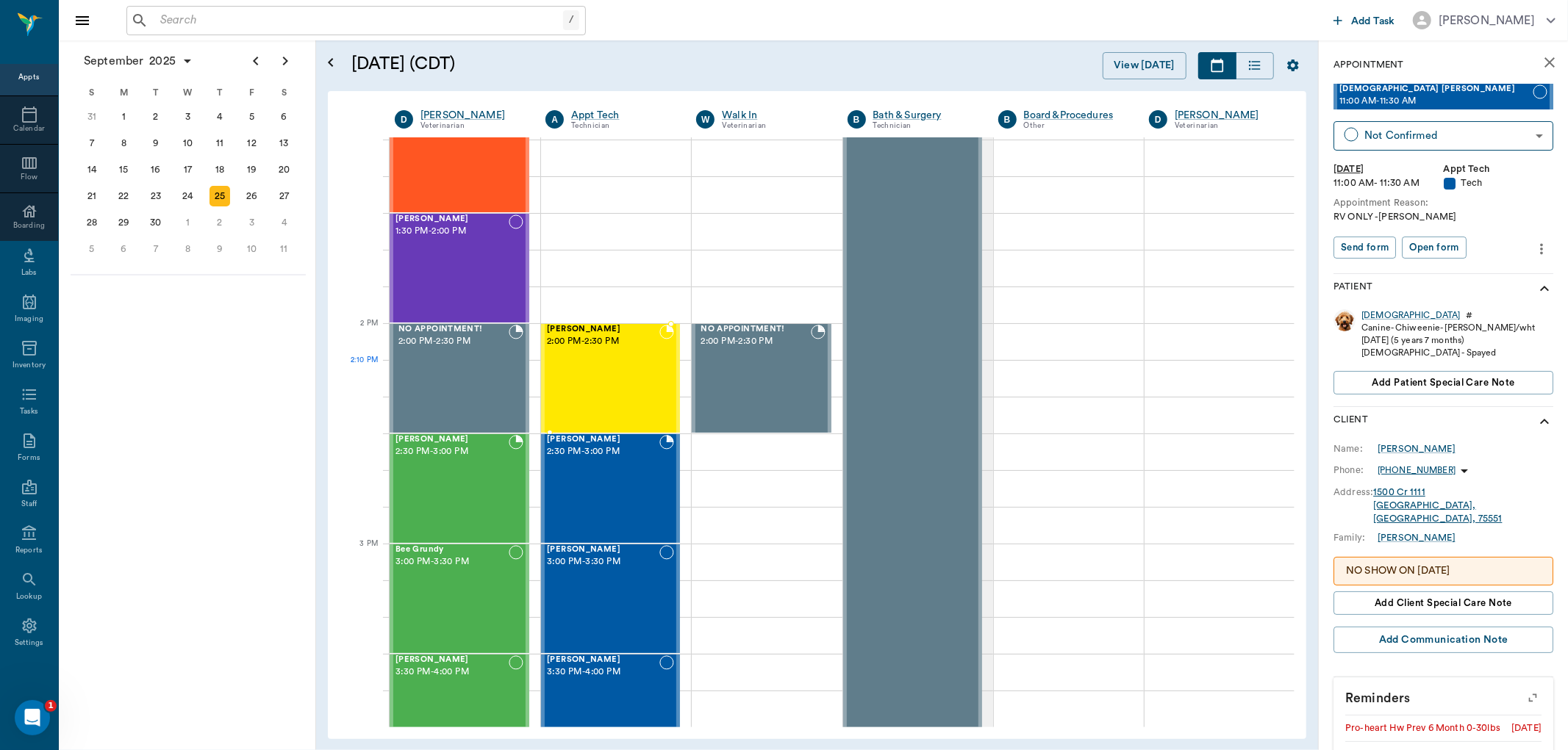
click at [635, 373] on div "[PERSON_NAME] 2:00 PM - 2:30 PM" at bounding box center [603, 378] width 113 height 108
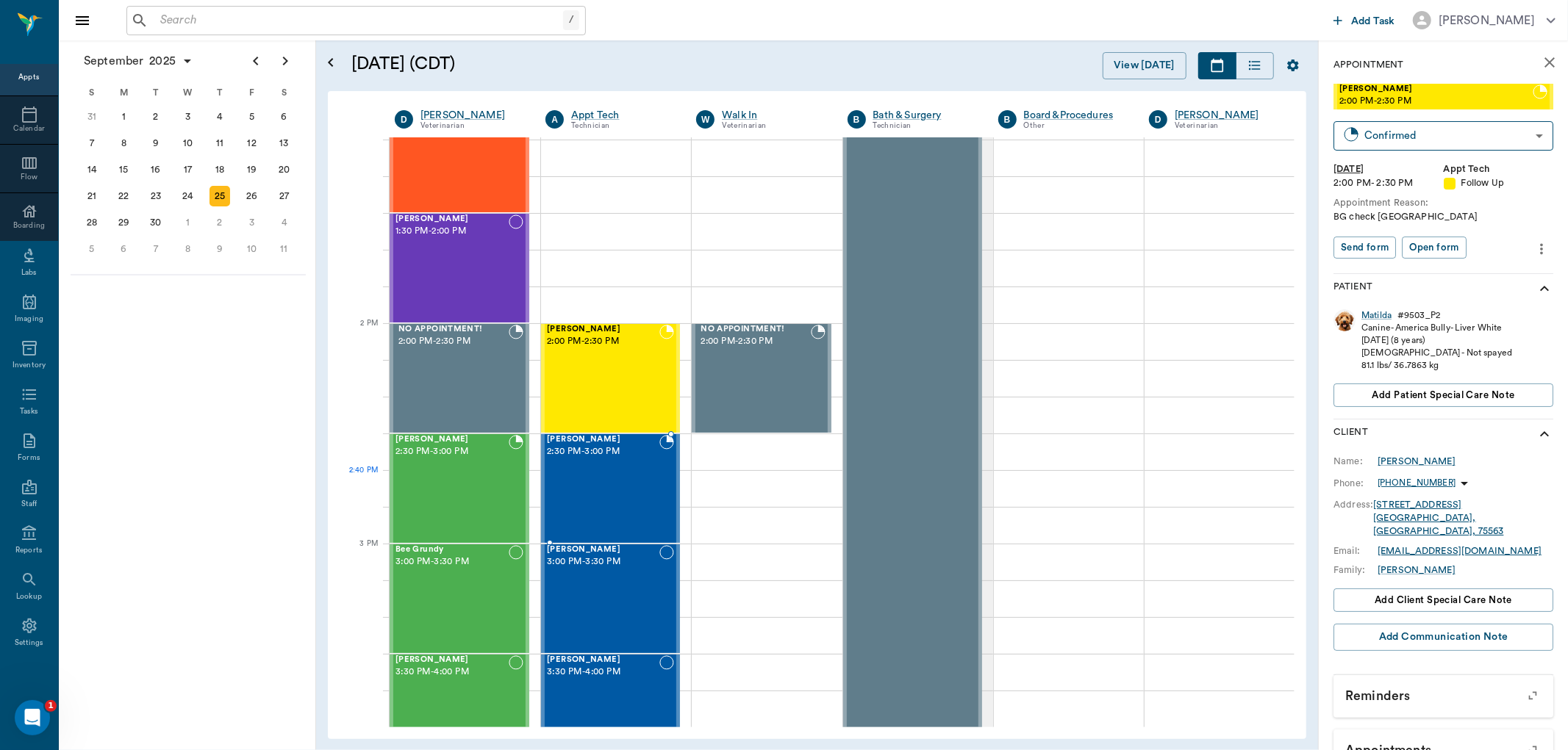
click at [585, 476] on div "Tiny [PERSON_NAME] 2:30 PM - 3:00 PM" at bounding box center [603, 489] width 113 height 108
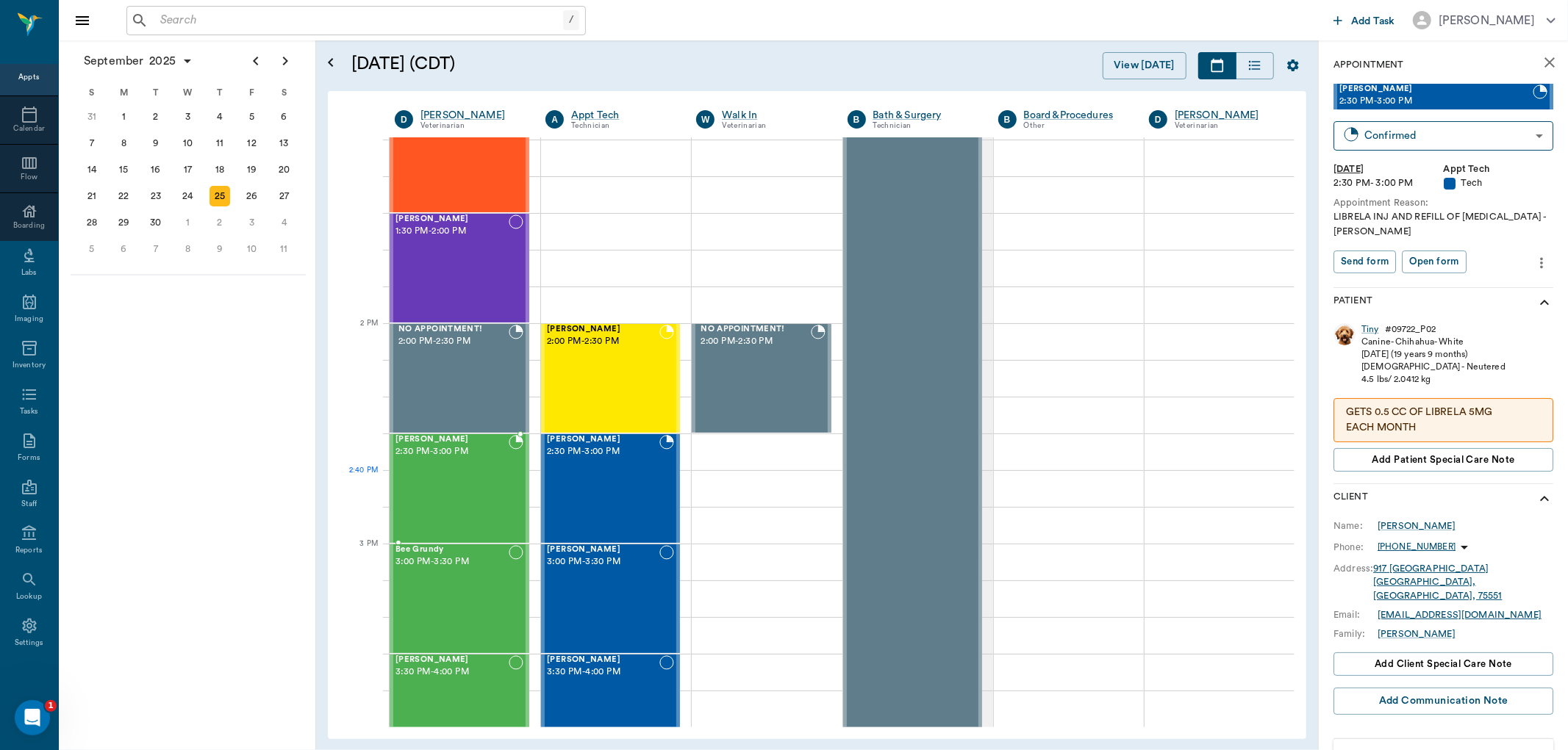
click at [478, 478] on div "[PERSON_NAME] 2:30 PM - 3:00 PM" at bounding box center [452, 489] width 114 height 108
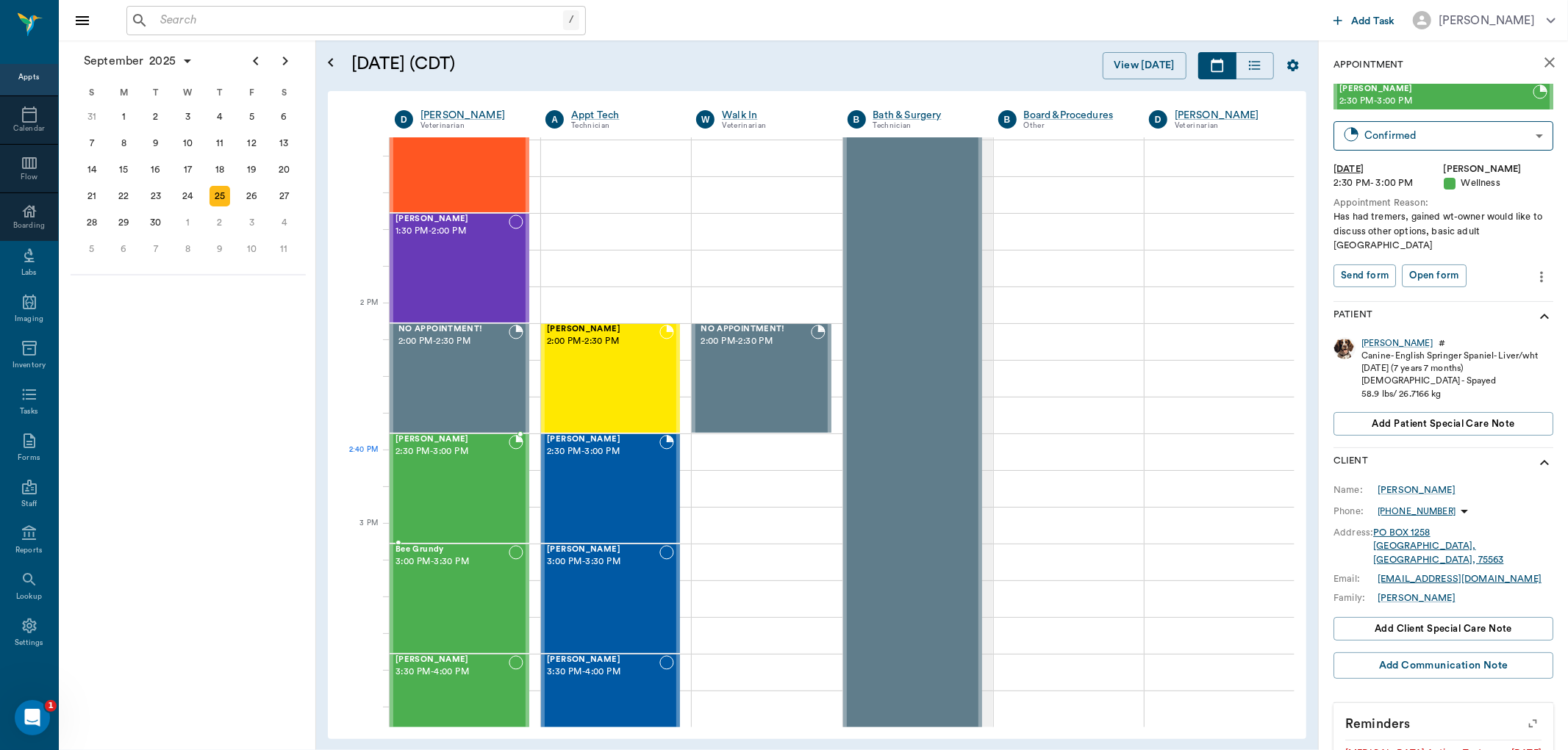
scroll to position [1224, 0]
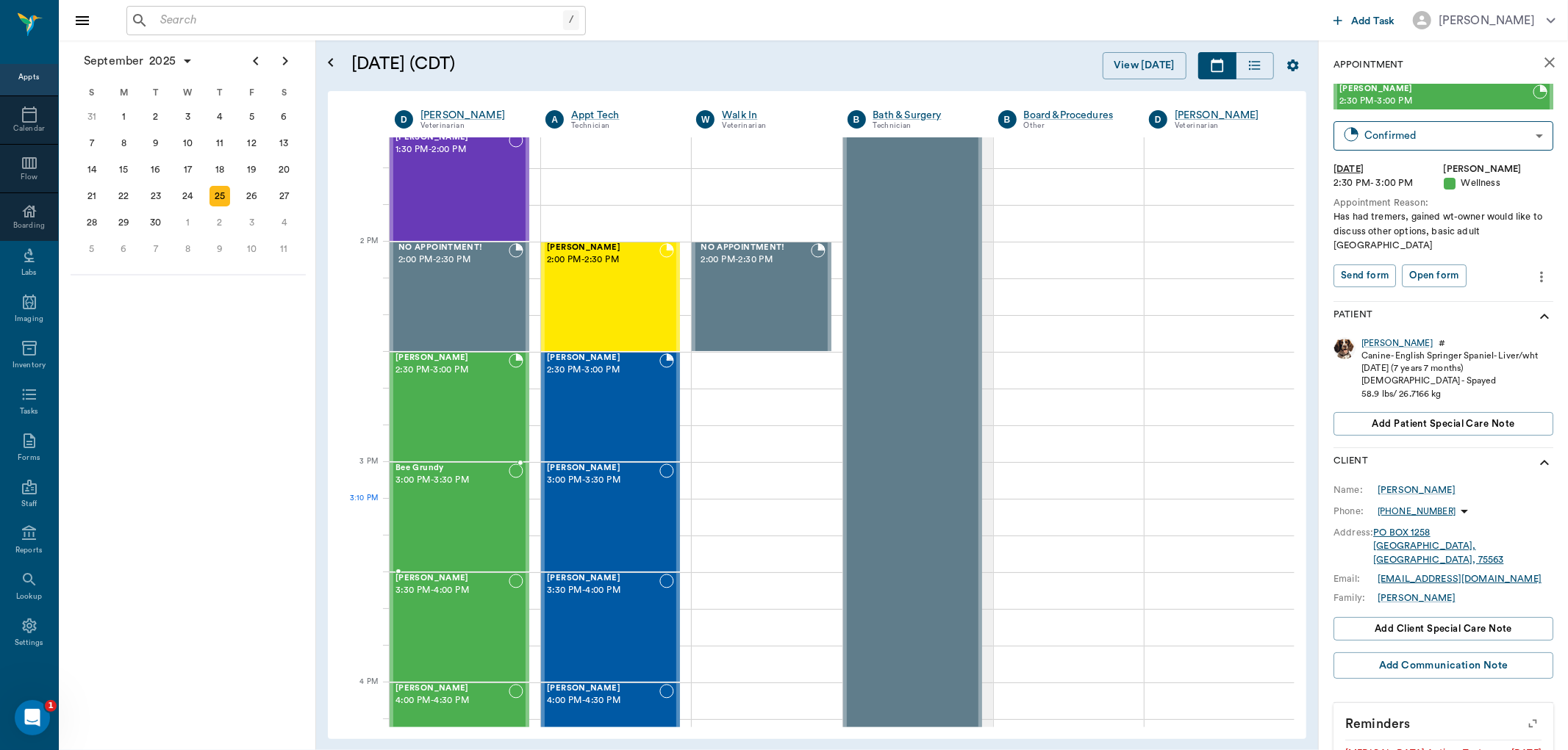
click at [474, 508] on div "Bee Grundy 3:00 PM - 3:30 PM" at bounding box center [452, 518] width 114 height 108
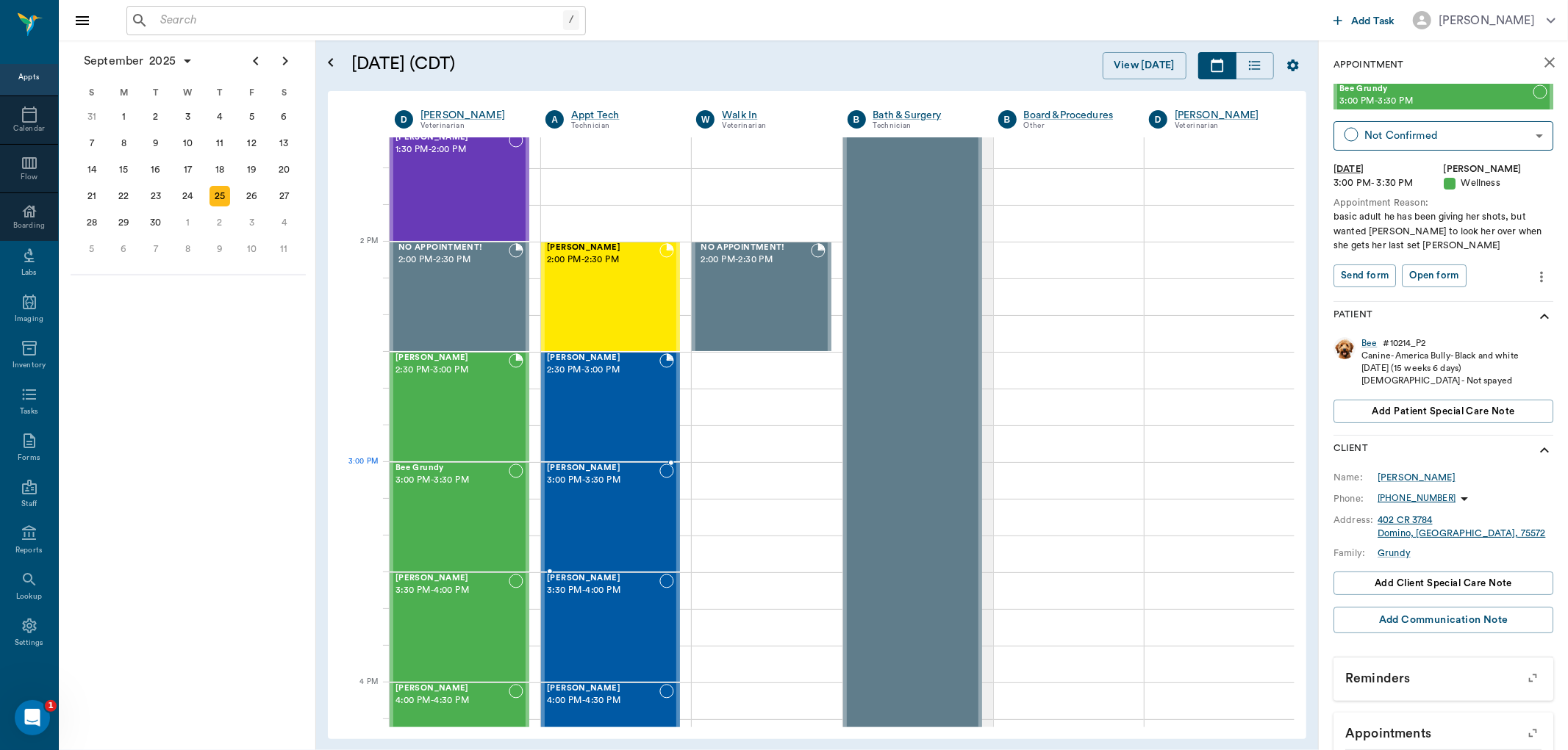
click at [585, 495] on div "[PERSON_NAME] 3:00 PM - 3:30 PM" at bounding box center [603, 518] width 113 height 108
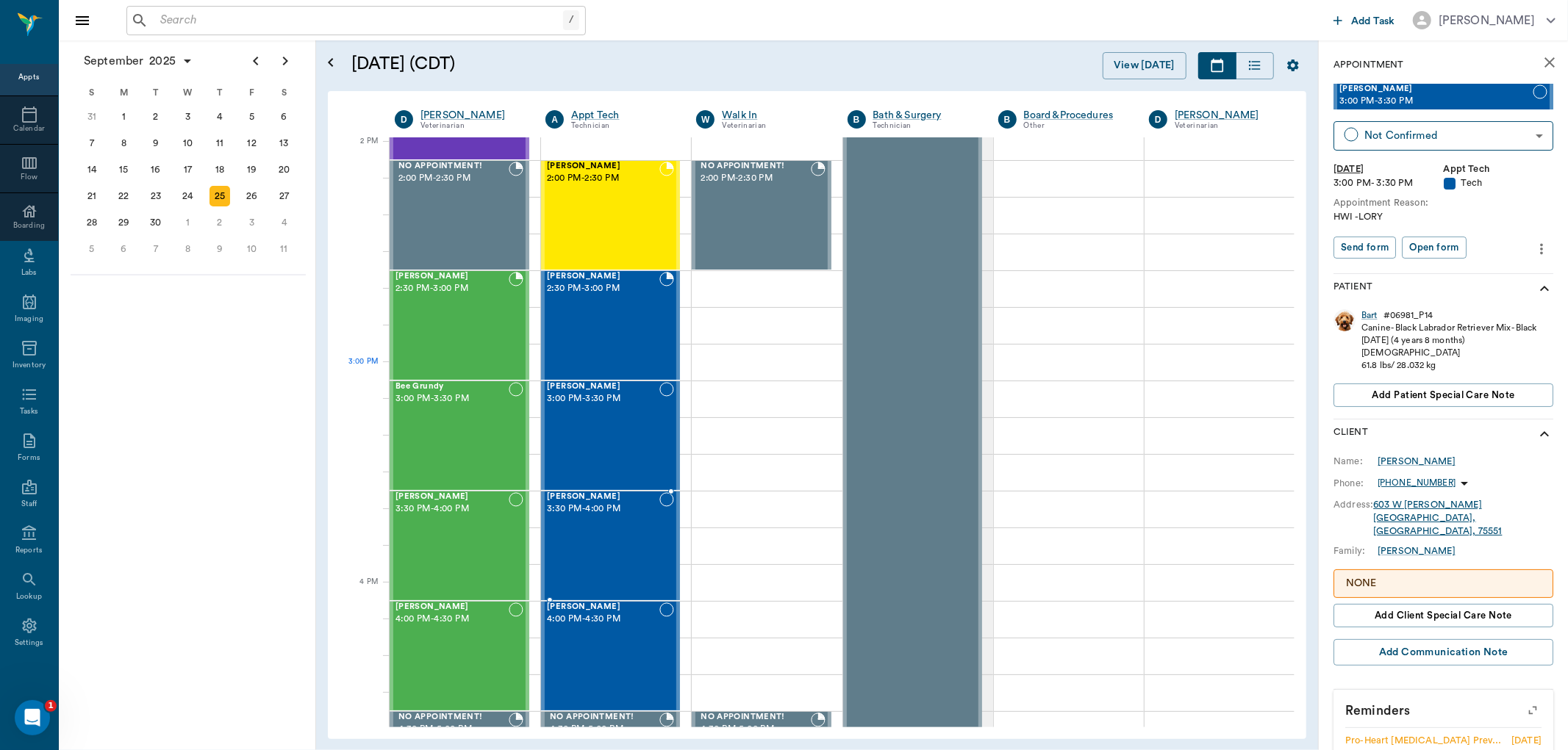
scroll to position [1387, 0]
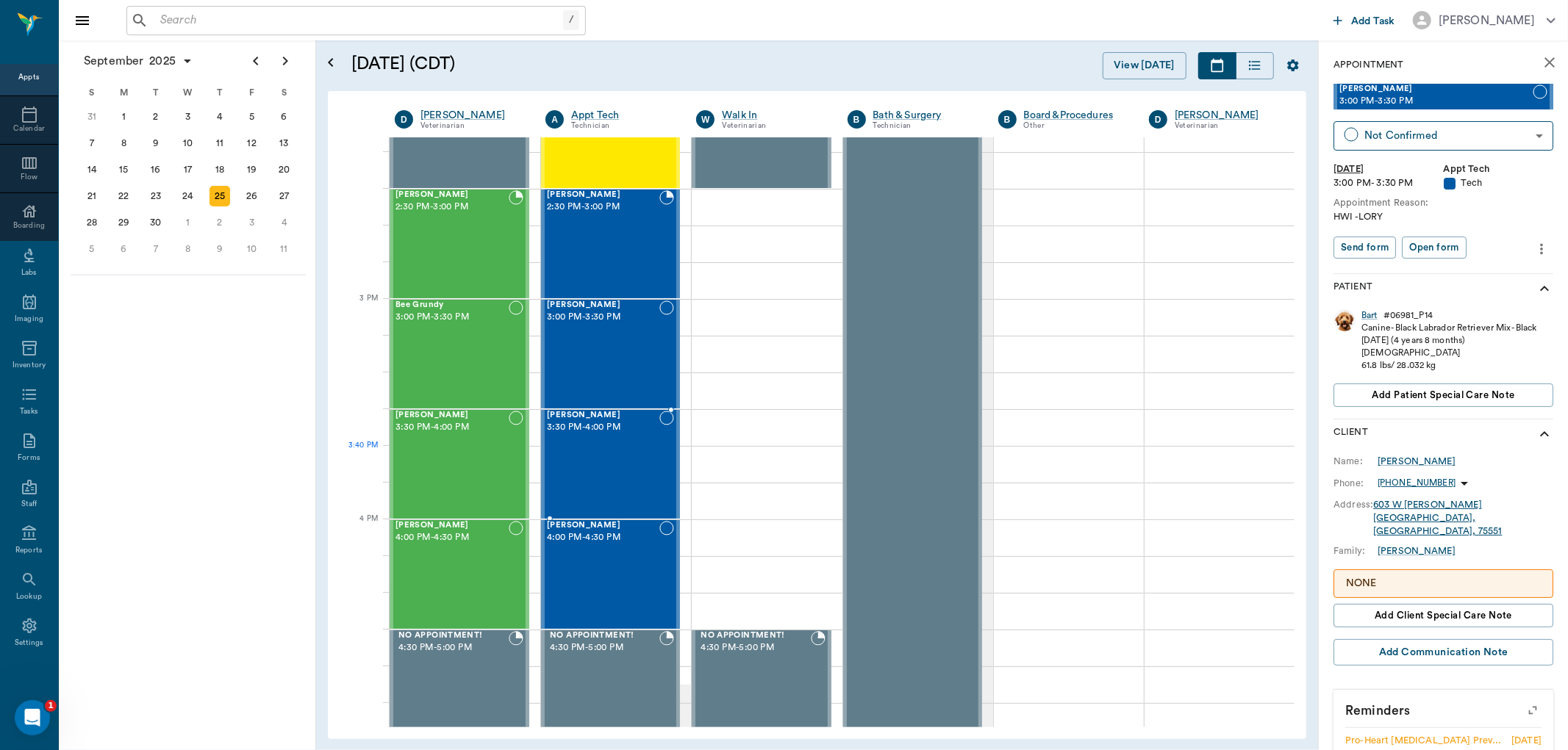
click at [584, 464] on div "[PERSON_NAME] 3:30 PM - 4:00 PM" at bounding box center [603, 465] width 113 height 108
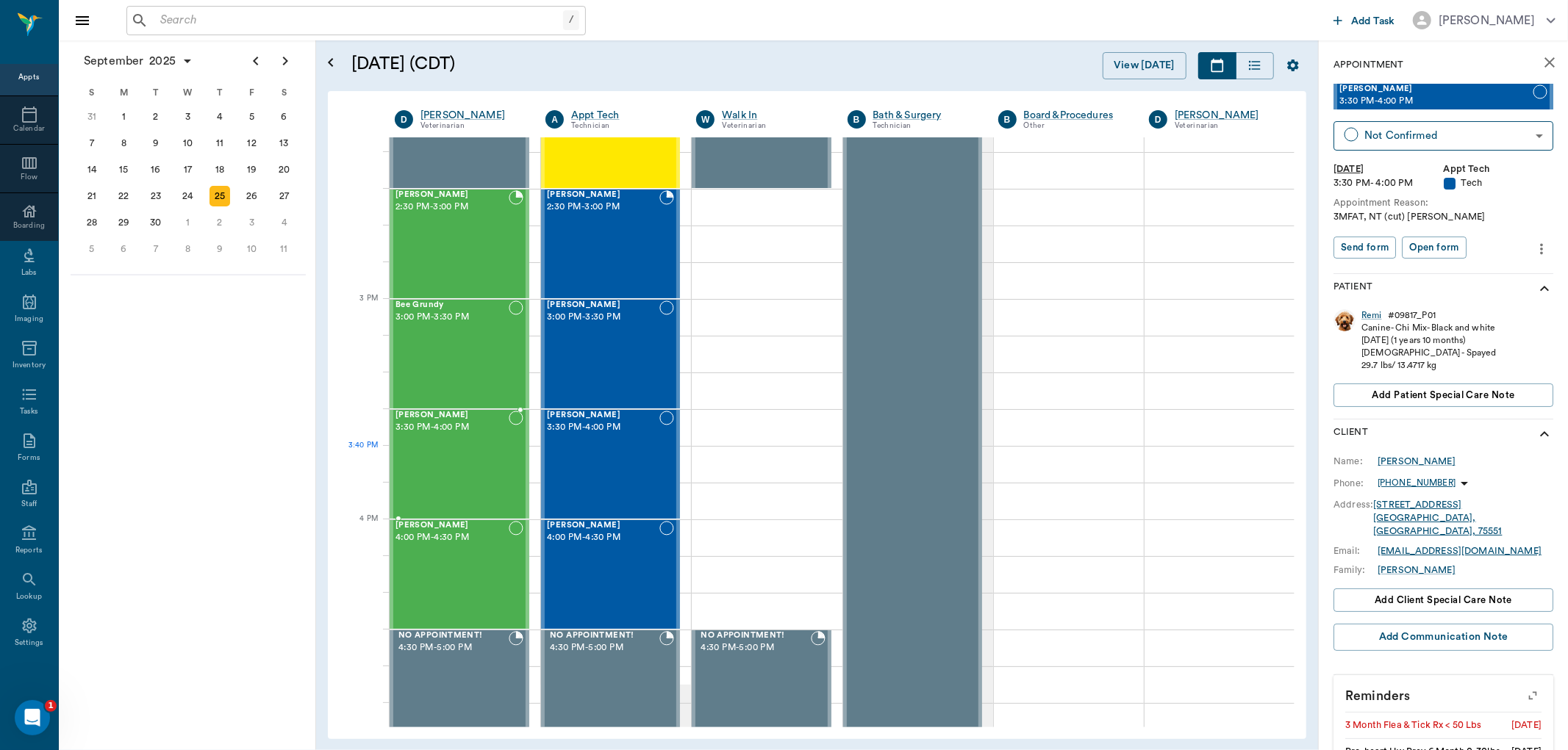
click at [467, 464] on div "[PERSON_NAME] 3:30 PM - 4:00 PM" at bounding box center [452, 465] width 114 height 108
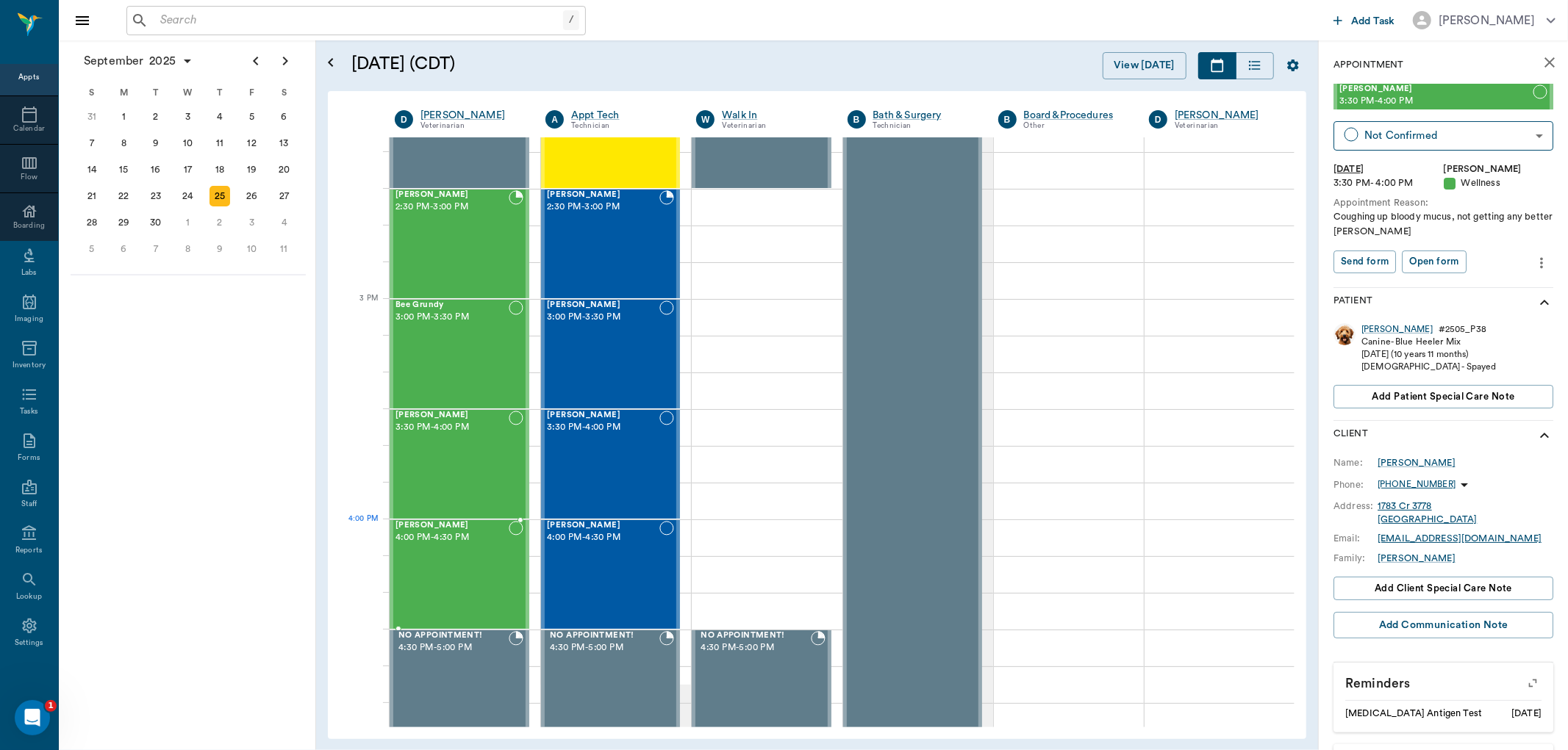
click at [453, 554] on div "Ouija [PERSON_NAME] 4:00 PM - 4:30 PM" at bounding box center [452, 575] width 114 height 108
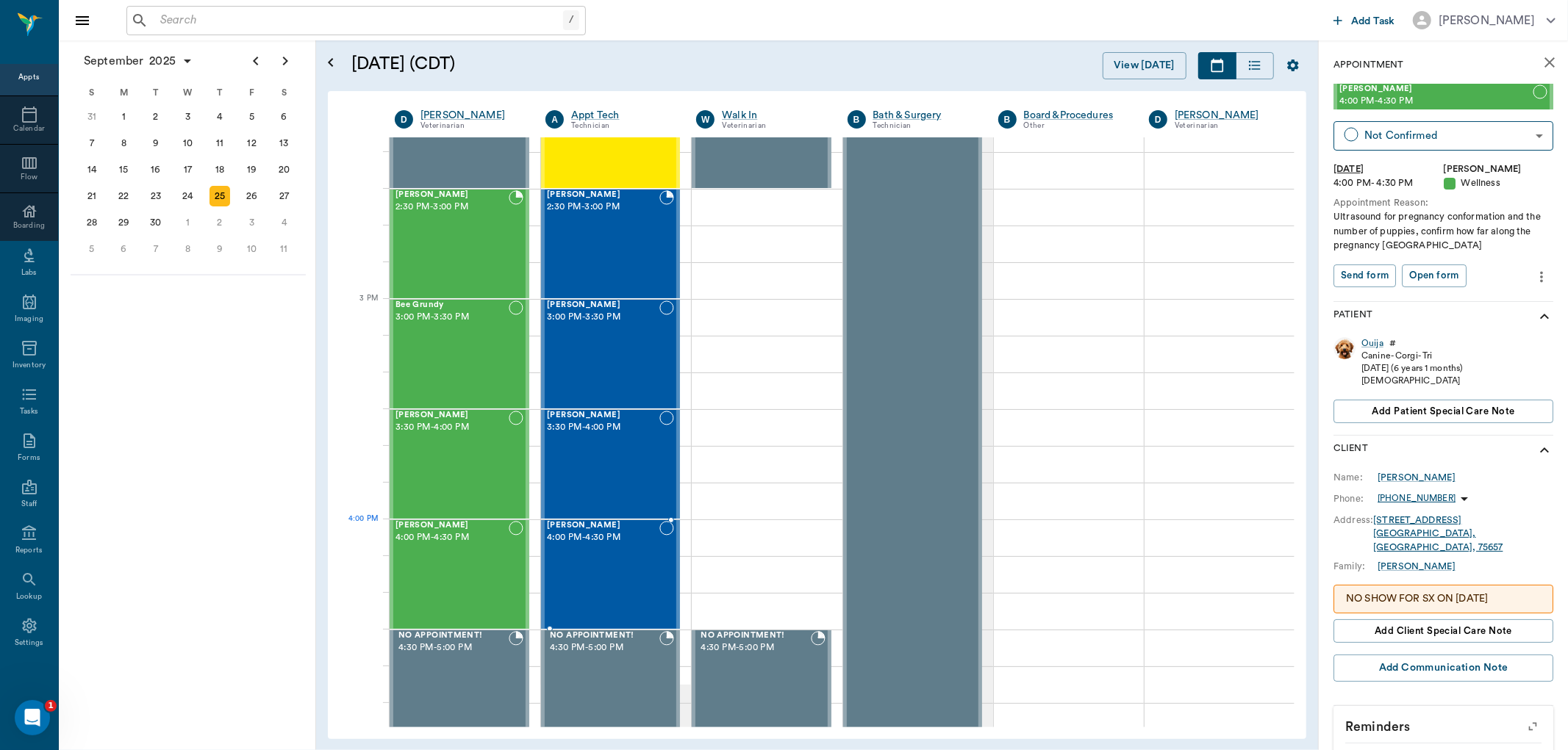
click at [627, 546] on div "[PERSON_NAME] 4:00 PM - 4:30 PM" at bounding box center [603, 575] width 113 height 108
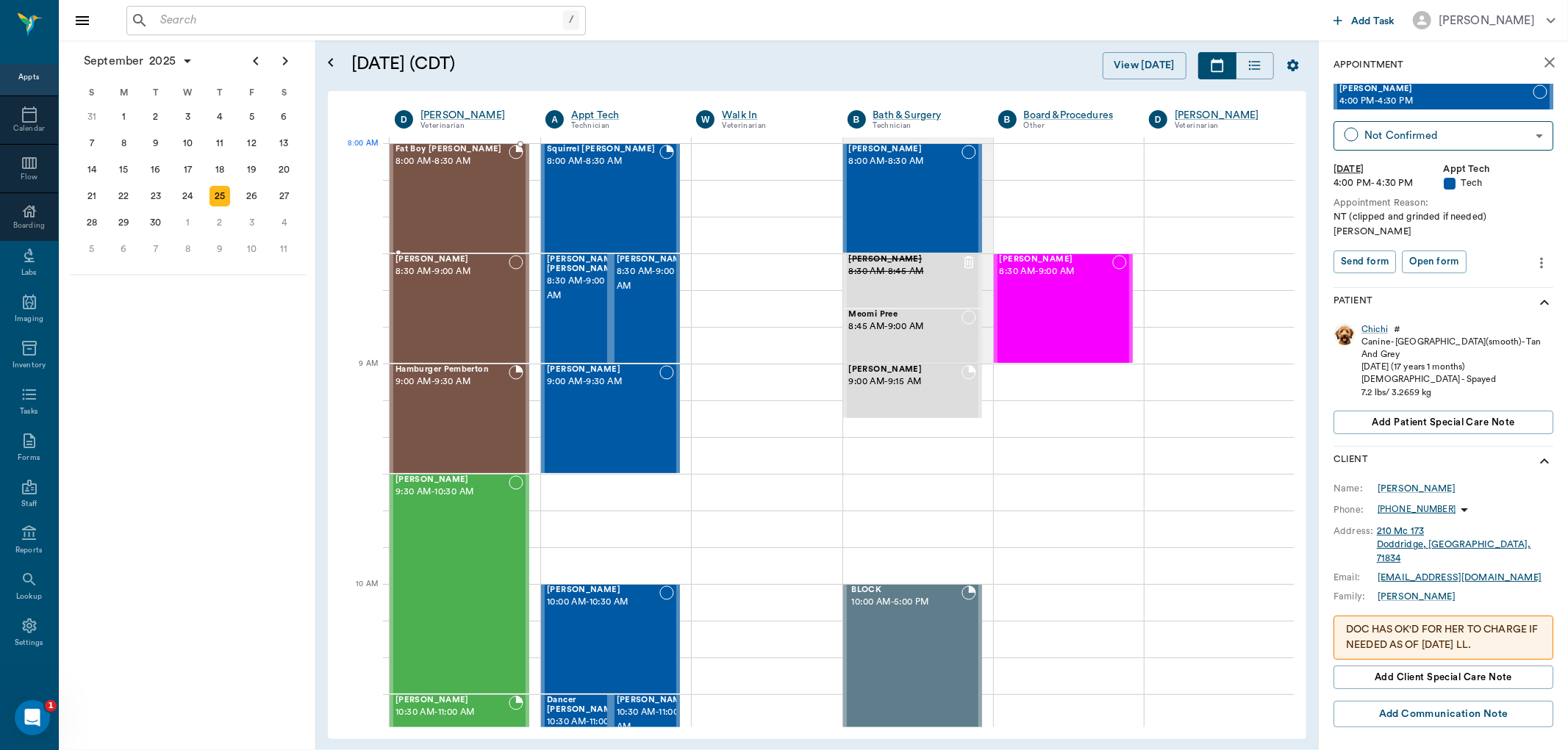
click at [444, 175] on div "Fat Boy [PERSON_NAME] 8:00 AM - 8:30 AM" at bounding box center [452, 198] width 114 height 108
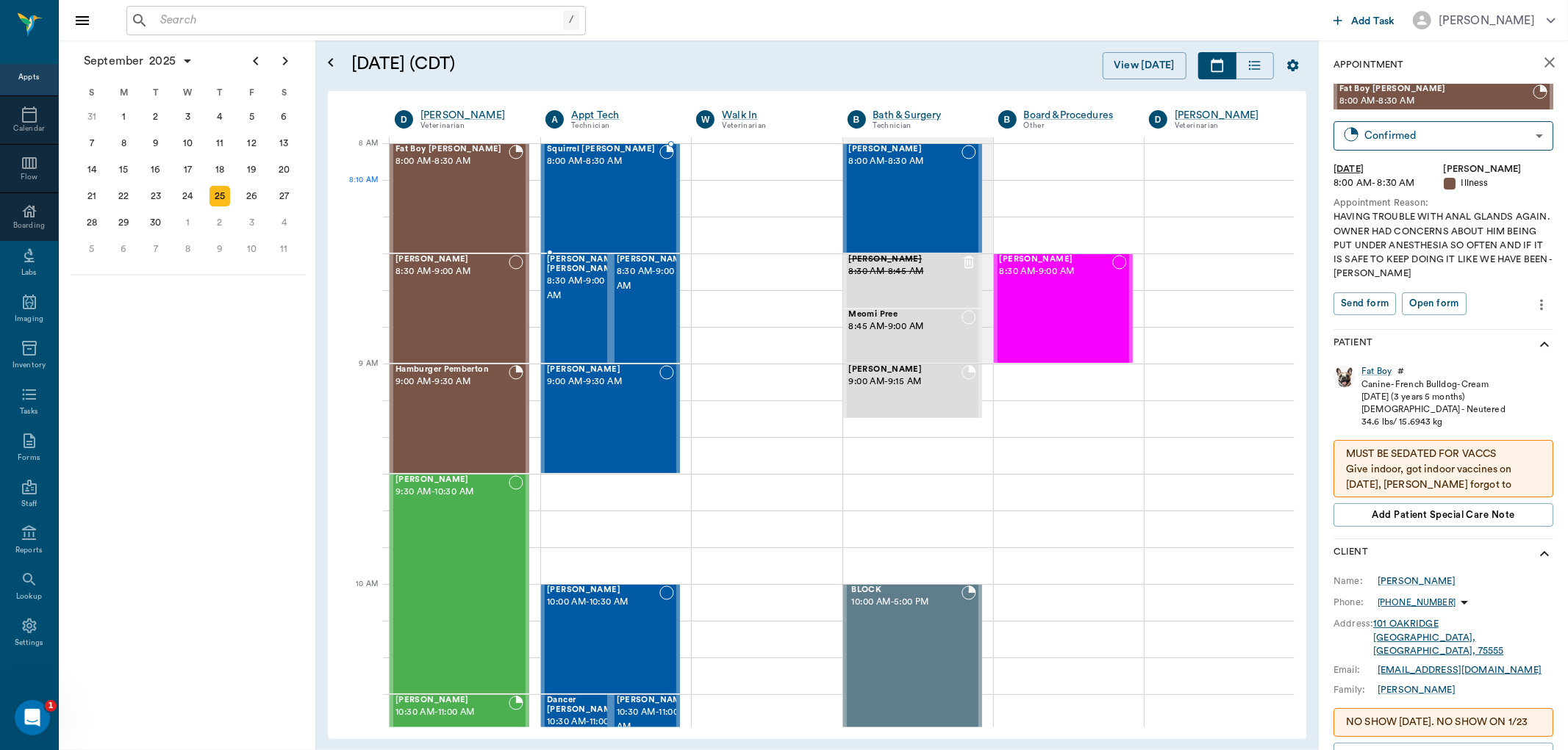
click at [615, 188] on div "Squirrel [PERSON_NAME] 8:00 AM - 8:30 AM" at bounding box center [603, 198] width 113 height 108
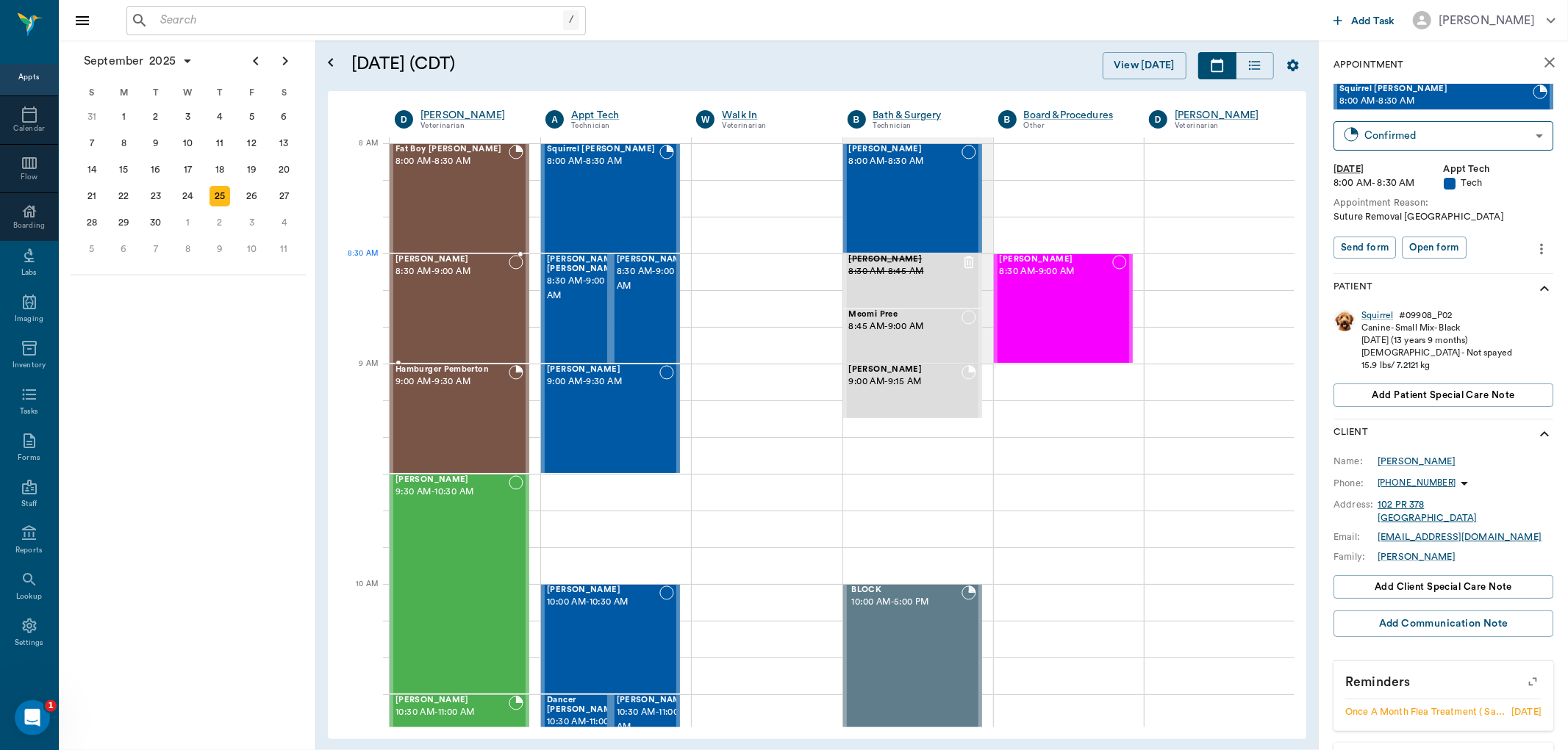
click at [466, 288] on div "[PERSON_NAME] 8:30 AM - 9:00 AM" at bounding box center [452, 309] width 114 height 108
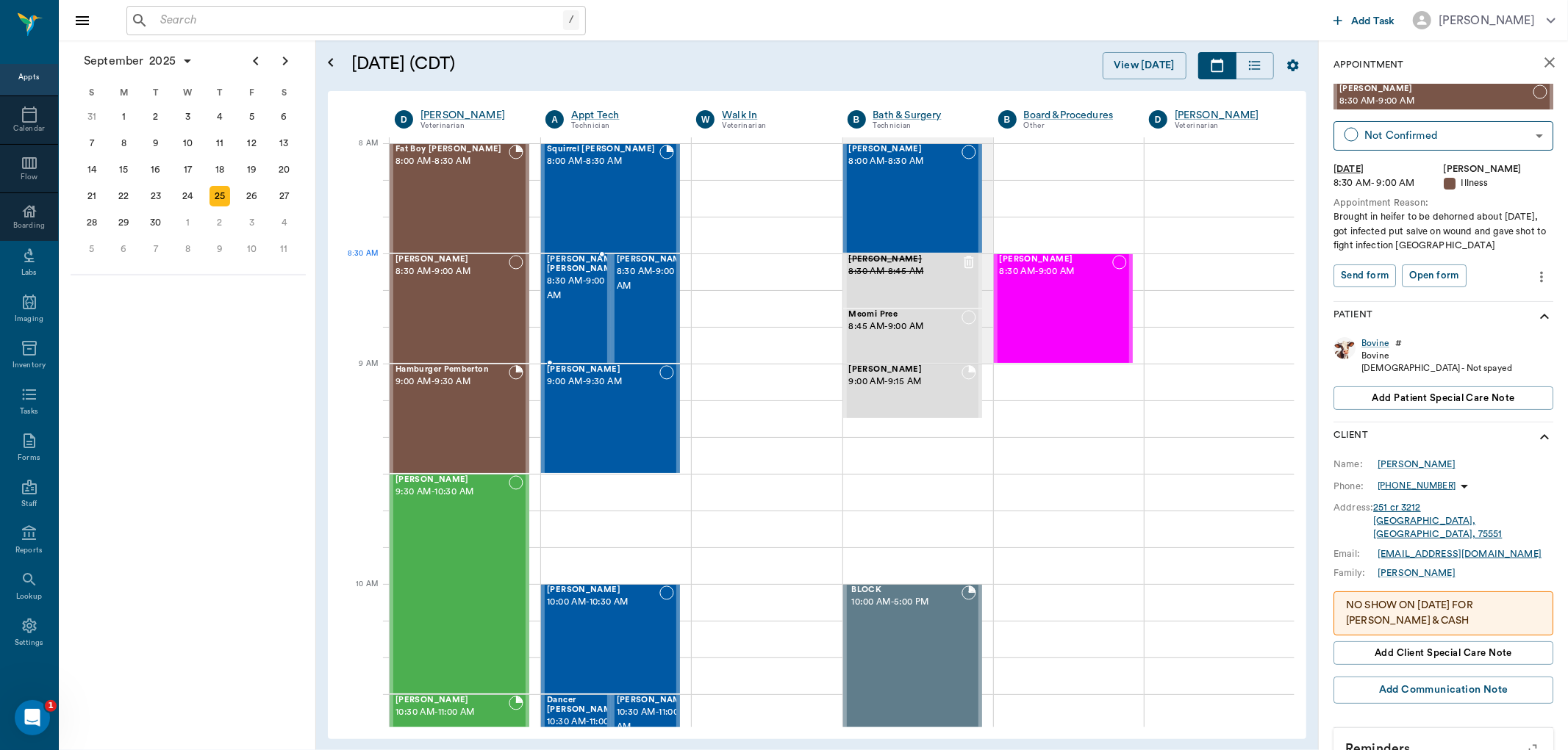
click at [563, 288] on span "8:30 AM - 9:00 AM" at bounding box center [584, 289] width 74 height 30
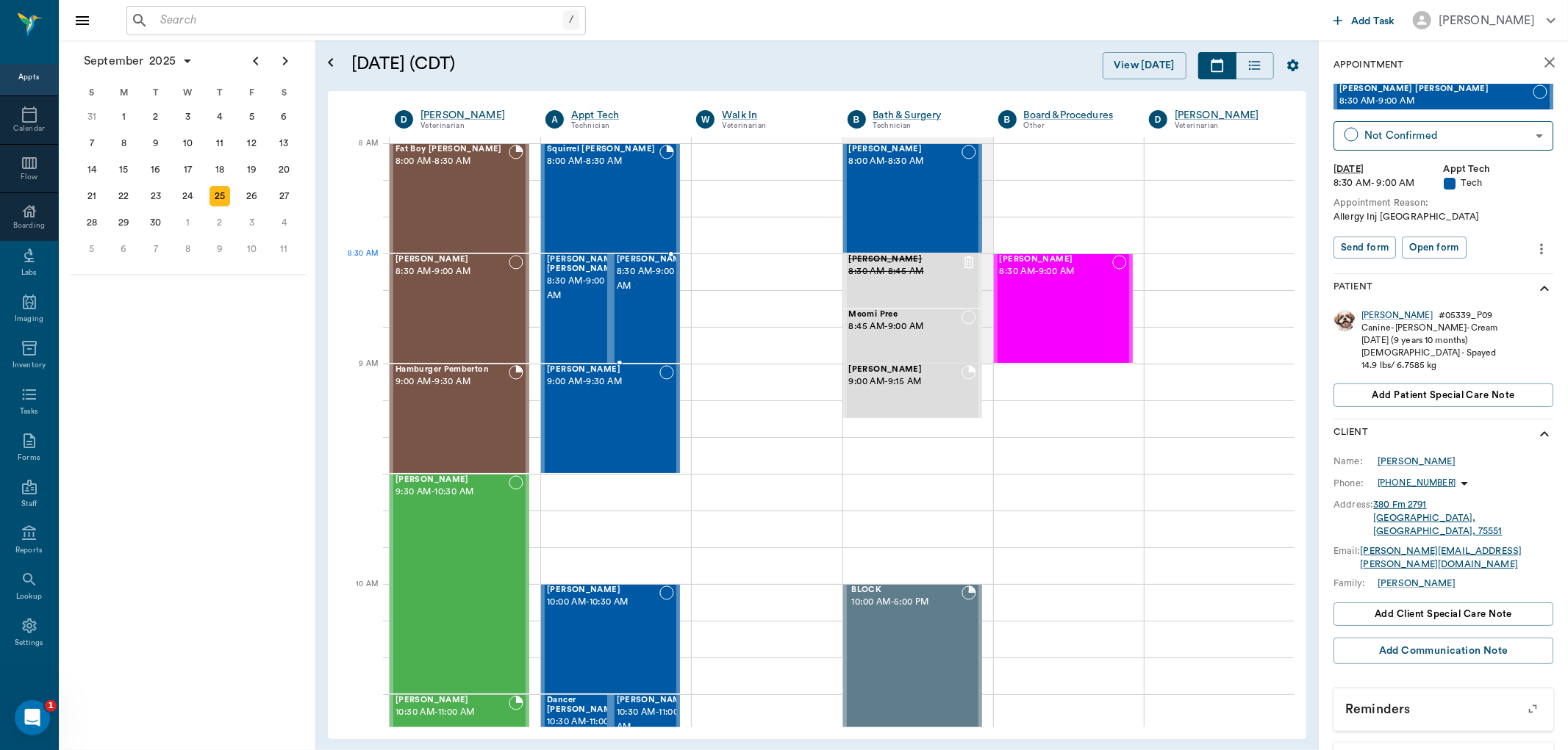
click at [690, 287] on div at bounding box center [690, 309] width 0 height 108
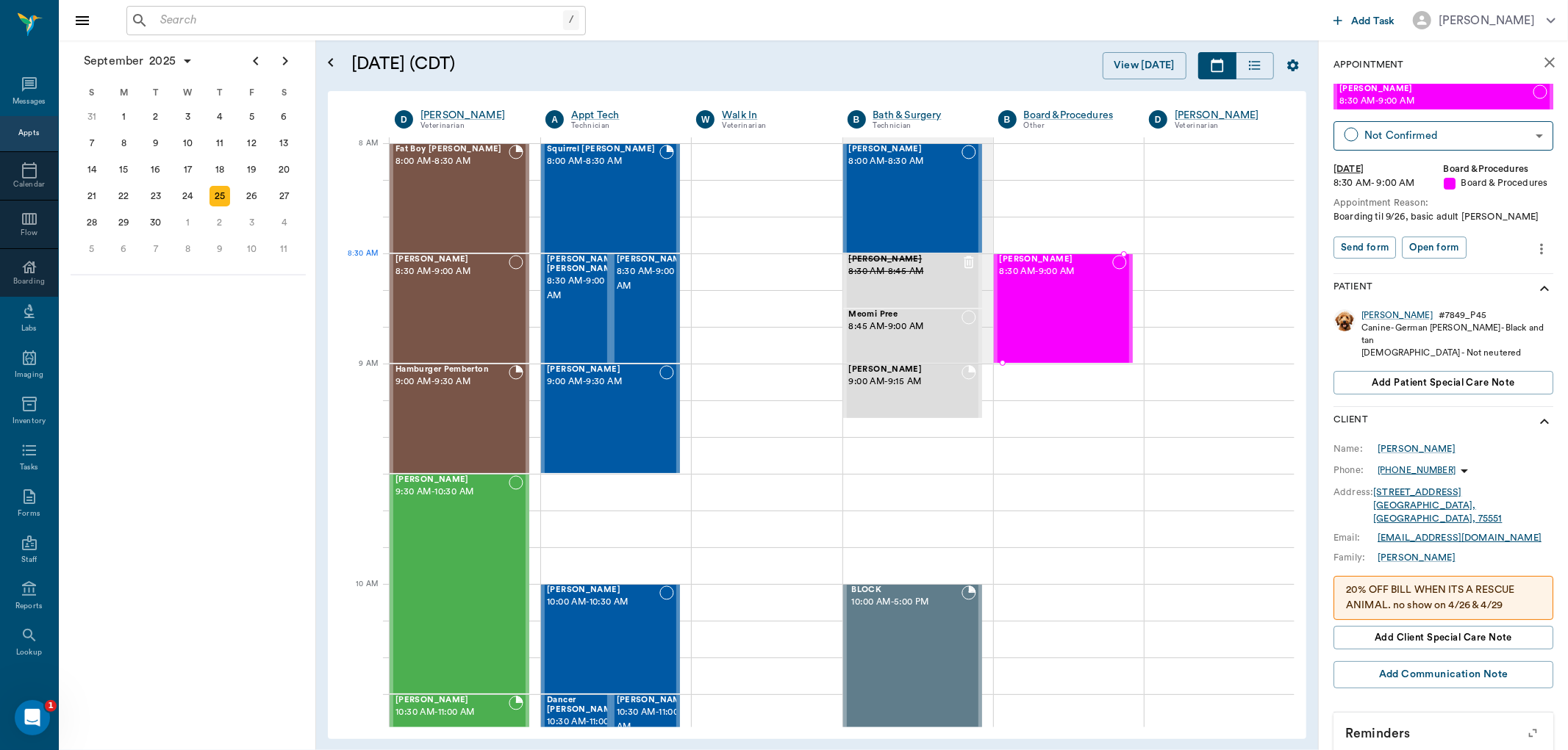
scroll to position [56, 0]
click at [452, 561] on div "[PERSON_NAME] 9:30 AM - 10:30 AM" at bounding box center [452, 584] width 114 height 217
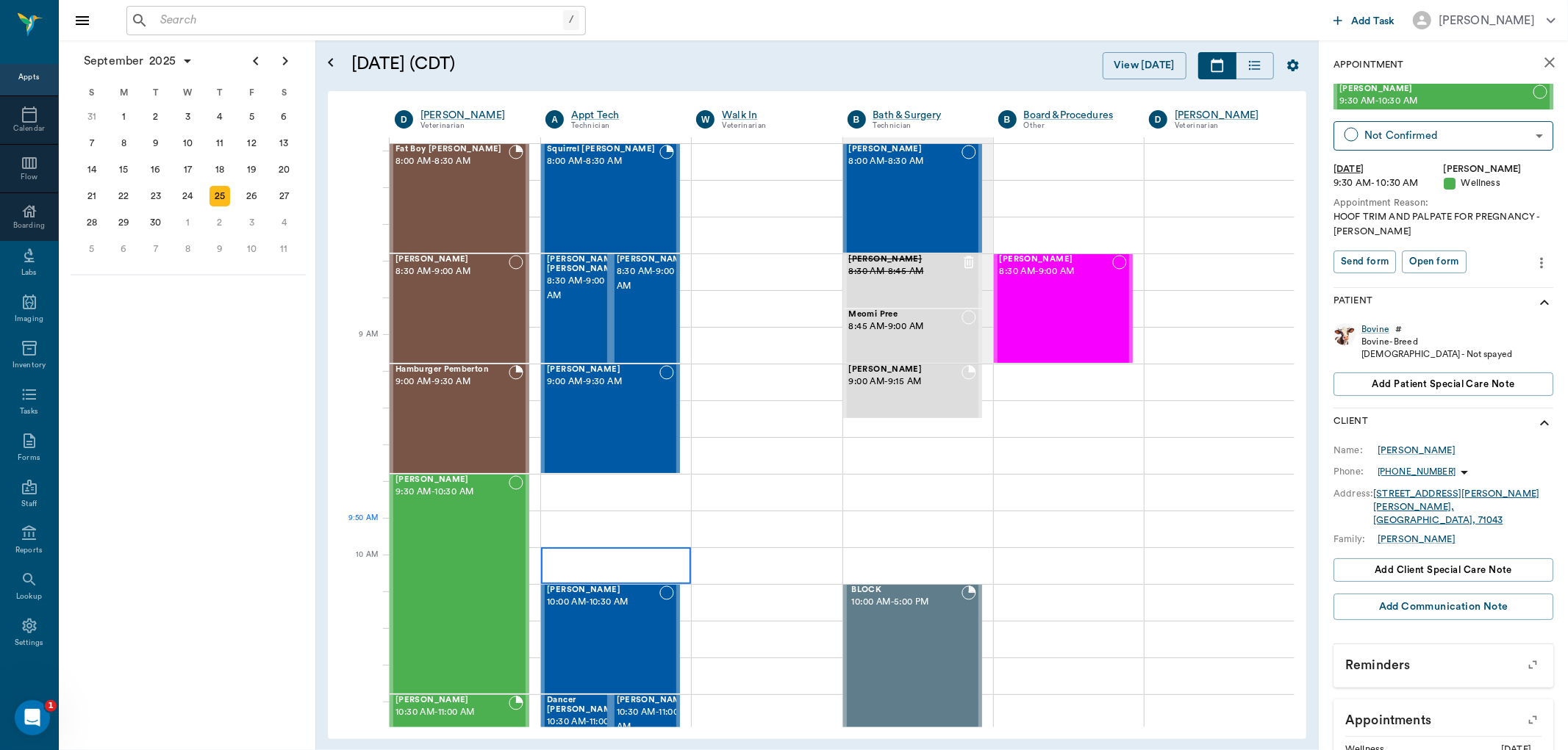
scroll to position [82, 0]
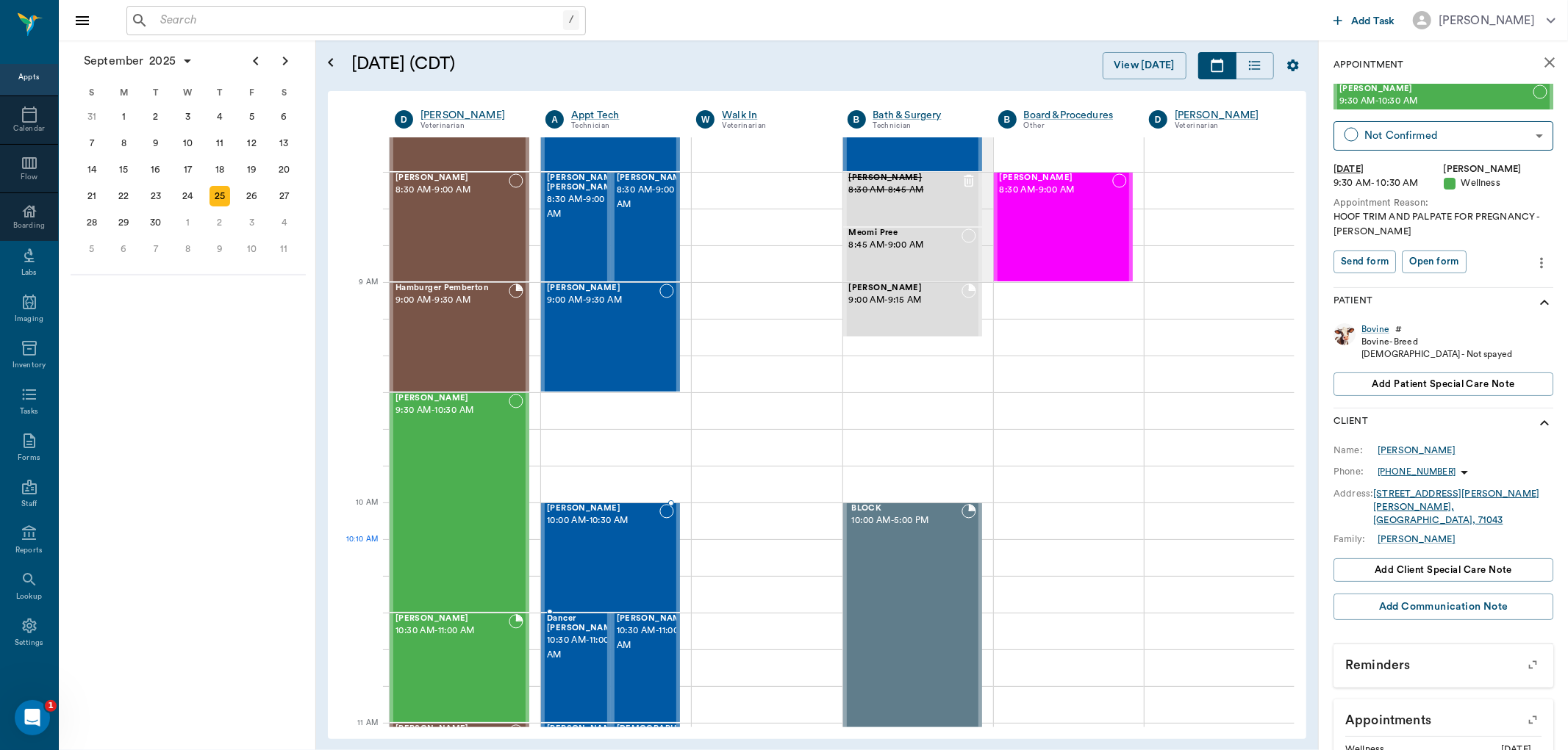
click at [600, 557] on div "[PERSON_NAME] 10:00 AM - 10:30 AM" at bounding box center [603, 558] width 113 height 108
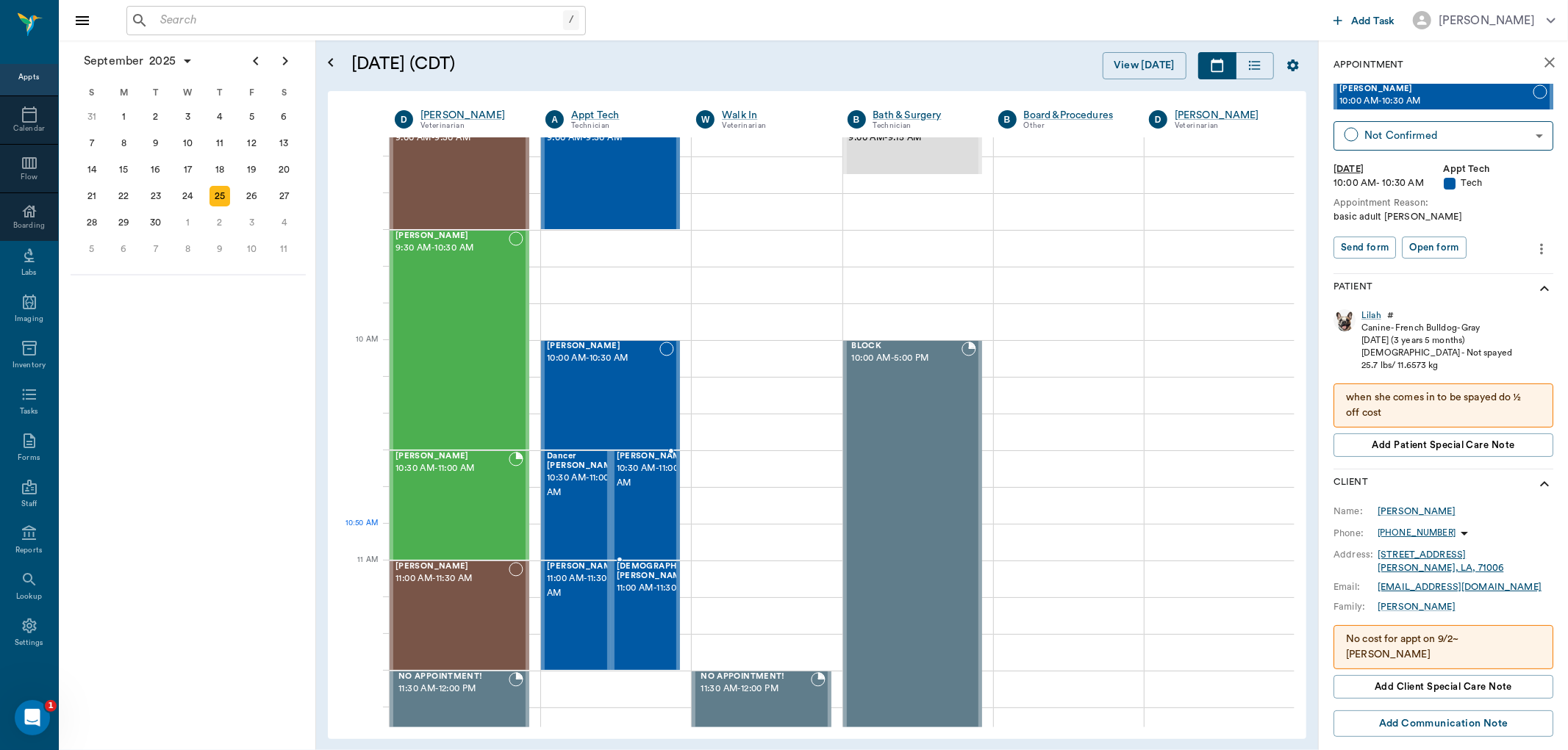
scroll to position [245, 0]
click at [482, 512] on div "[PERSON_NAME] 10:30 AM - 11:00 AM" at bounding box center [452, 505] width 114 height 108
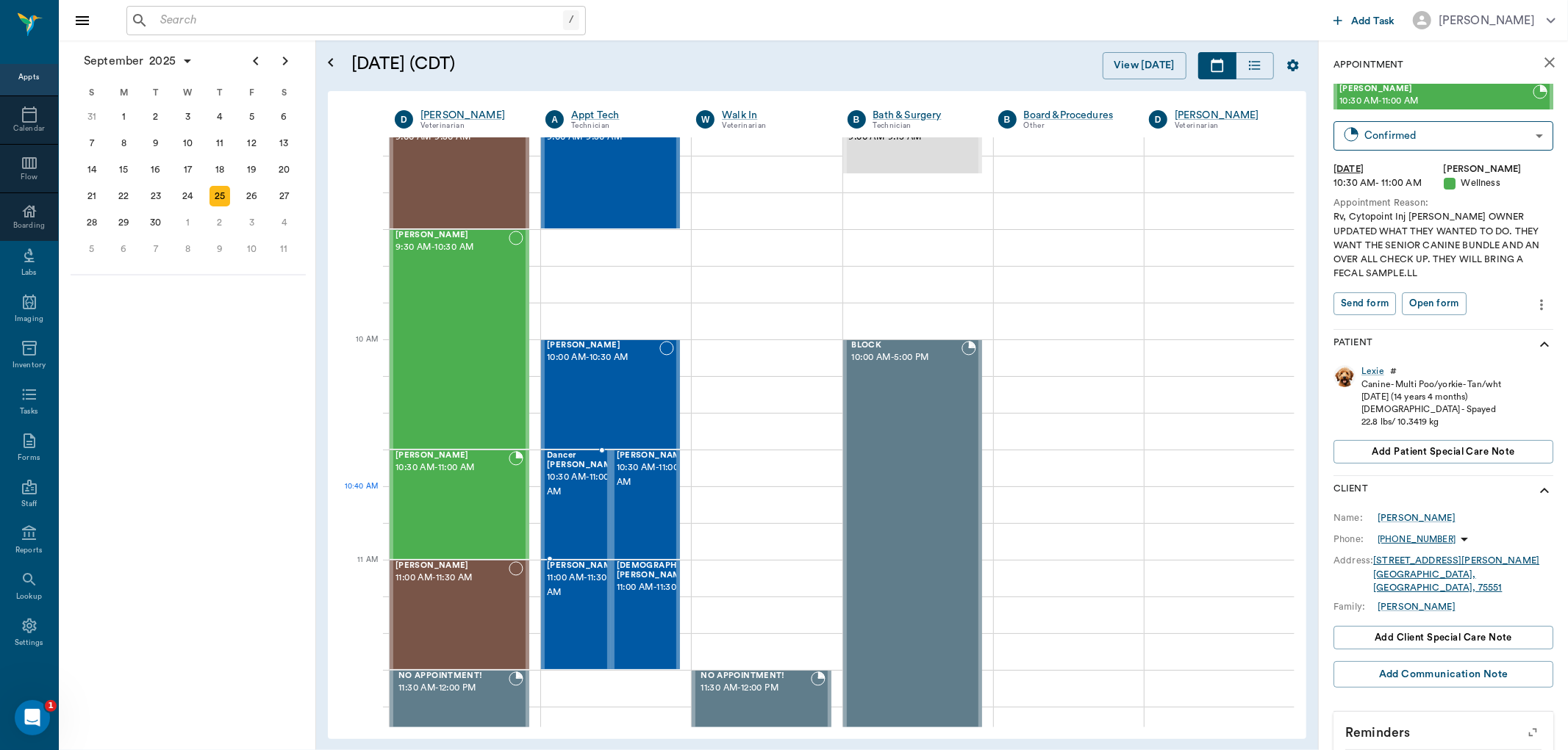
click at [574, 503] on div "Dancer [PERSON_NAME] 10:30 AM - 11:00 AM" at bounding box center [584, 505] width 74 height 108
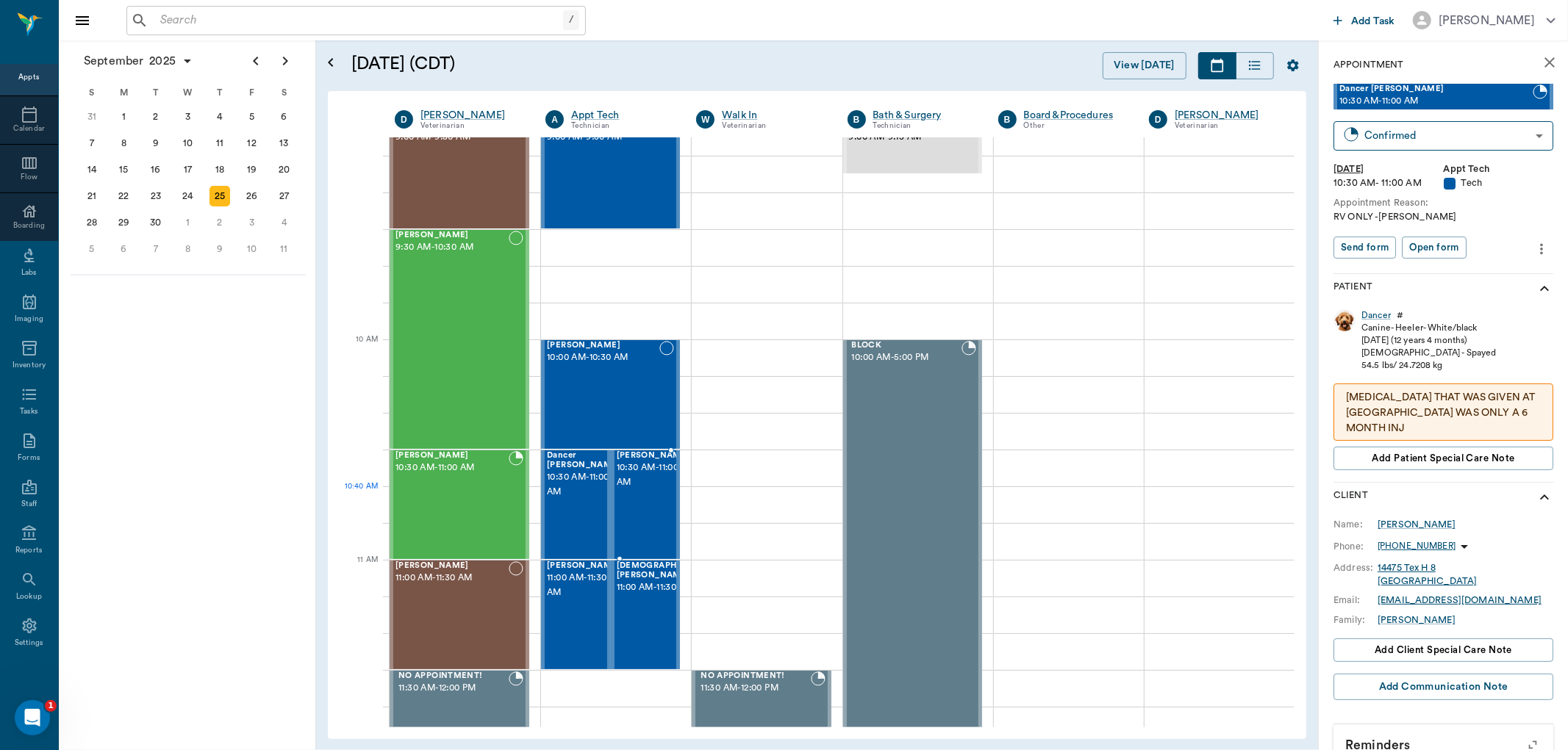
click at [643, 503] on div "[PERSON_NAME] 10:30 AM - 11:00 AM" at bounding box center [653, 505] width 74 height 108
click at [570, 587] on span "11:00 AM - 11:30 AM" at bounding box center [584, 586] width 74 height 30
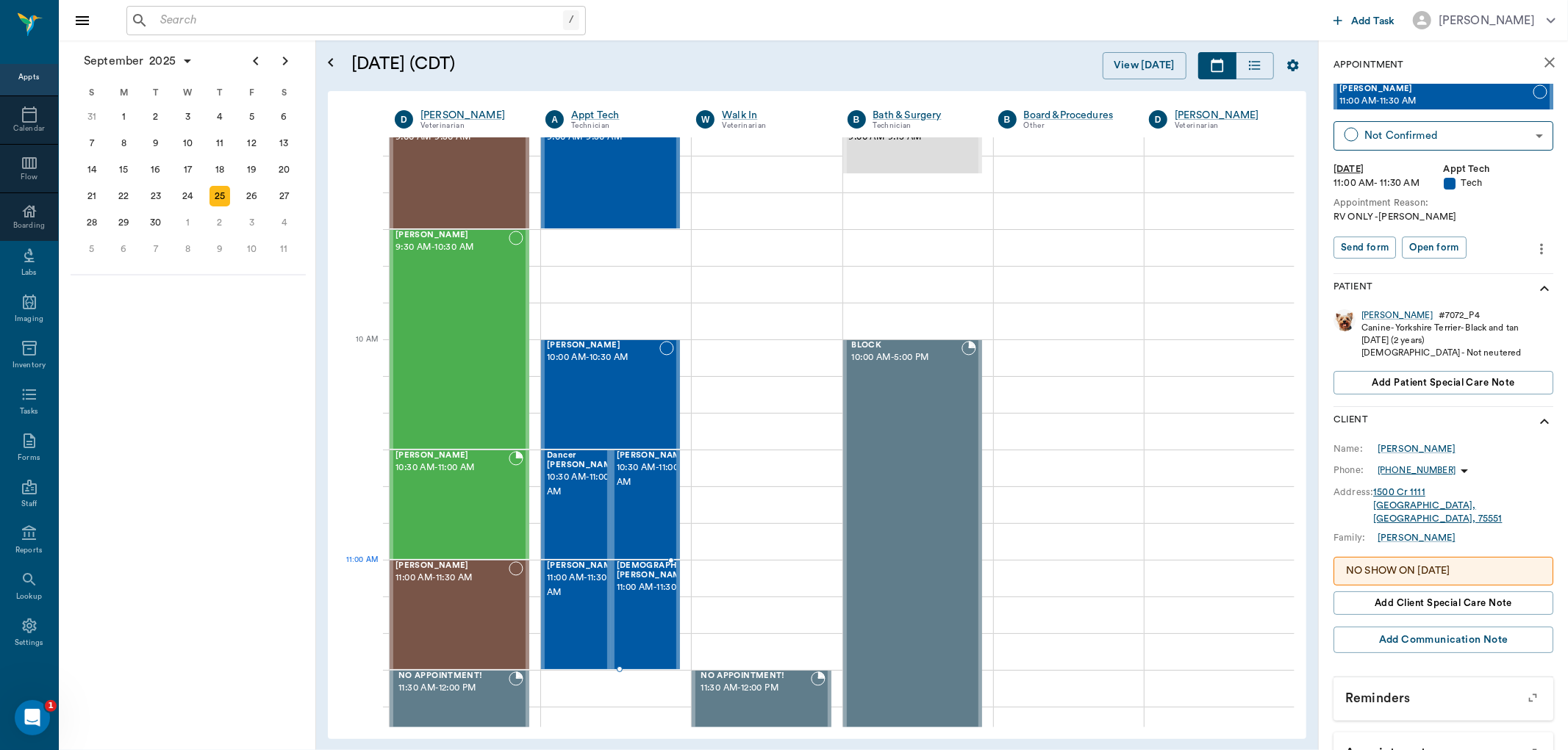
click at [630, 585] on span "11:00 AM - 11:30 AM" at bounding box center [666, 588] width 100 height 15
click at [456, 597] on div "[PERSON_NAME] 11:00 AM - 11:30 AM" at bounding box center [452, 616] width 114 height 108
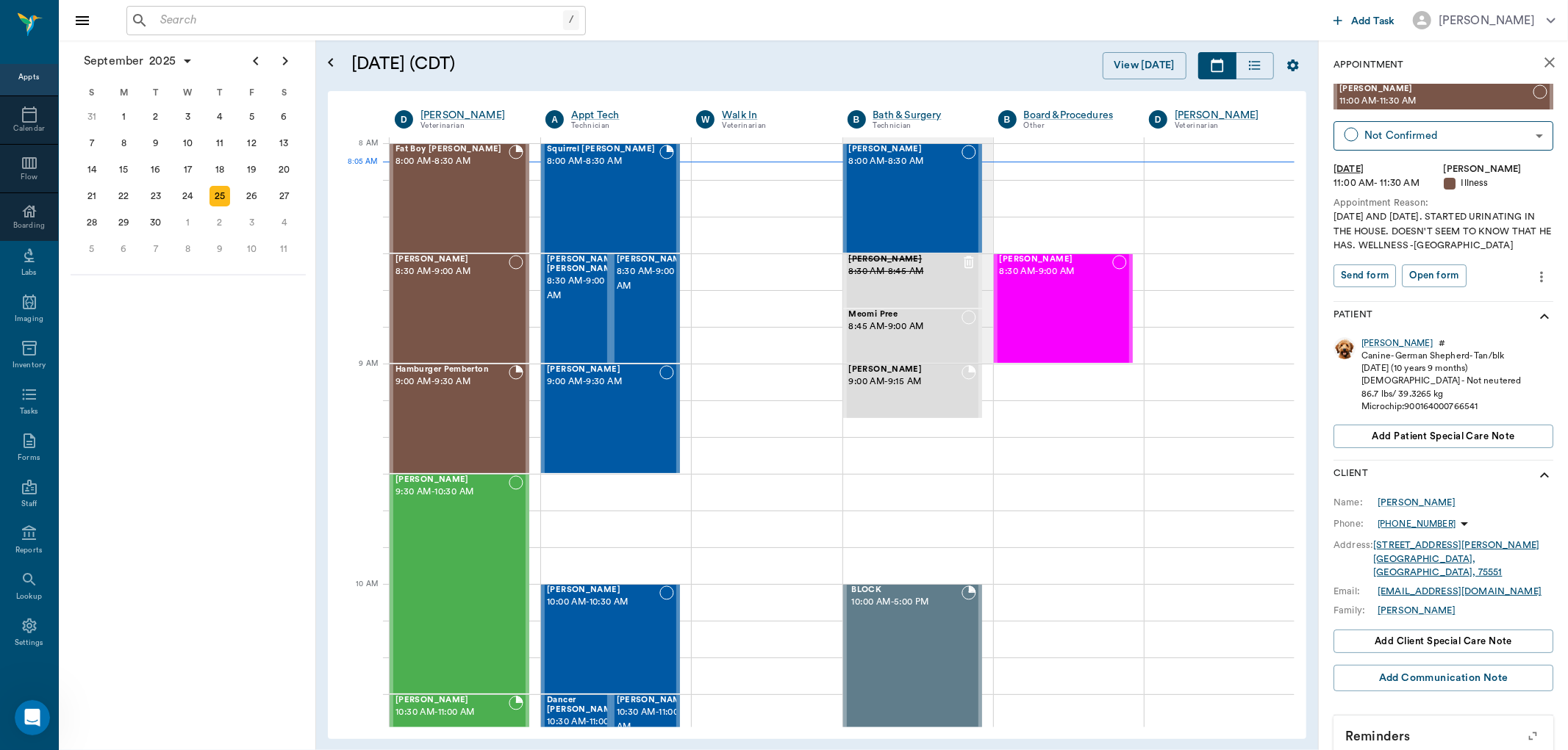
click at [439, 22] on input "text" at bounding box center [359, 20] width 408 height 21
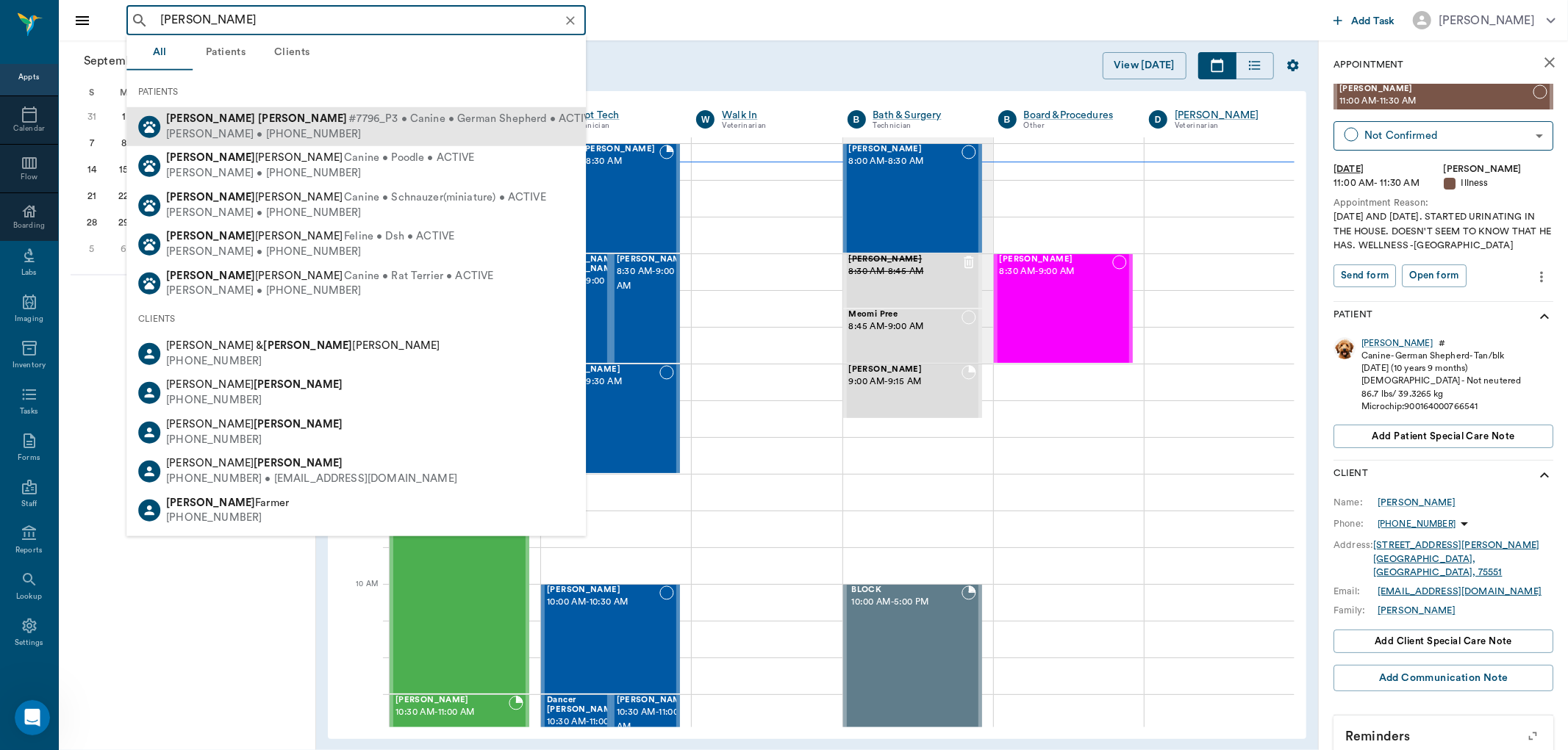
click at [385, 127] on div "Kelly Goff • (903) 650-6153" at bounding box center [382, 133] width 430 height 15
type input "milo goff"
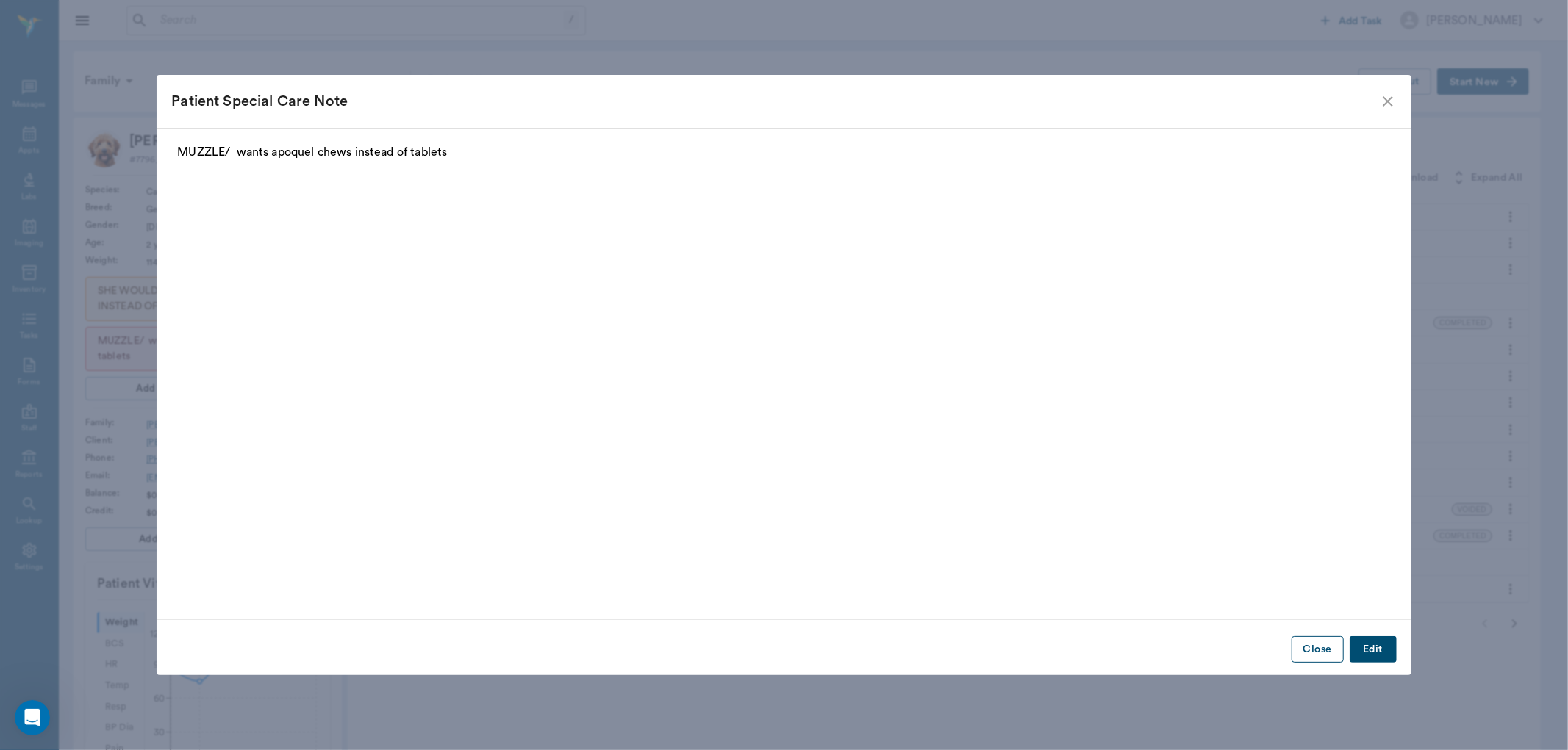
click at [1314, 652] on button "Close" at bounding box center [1318, 649] width 52 height 27
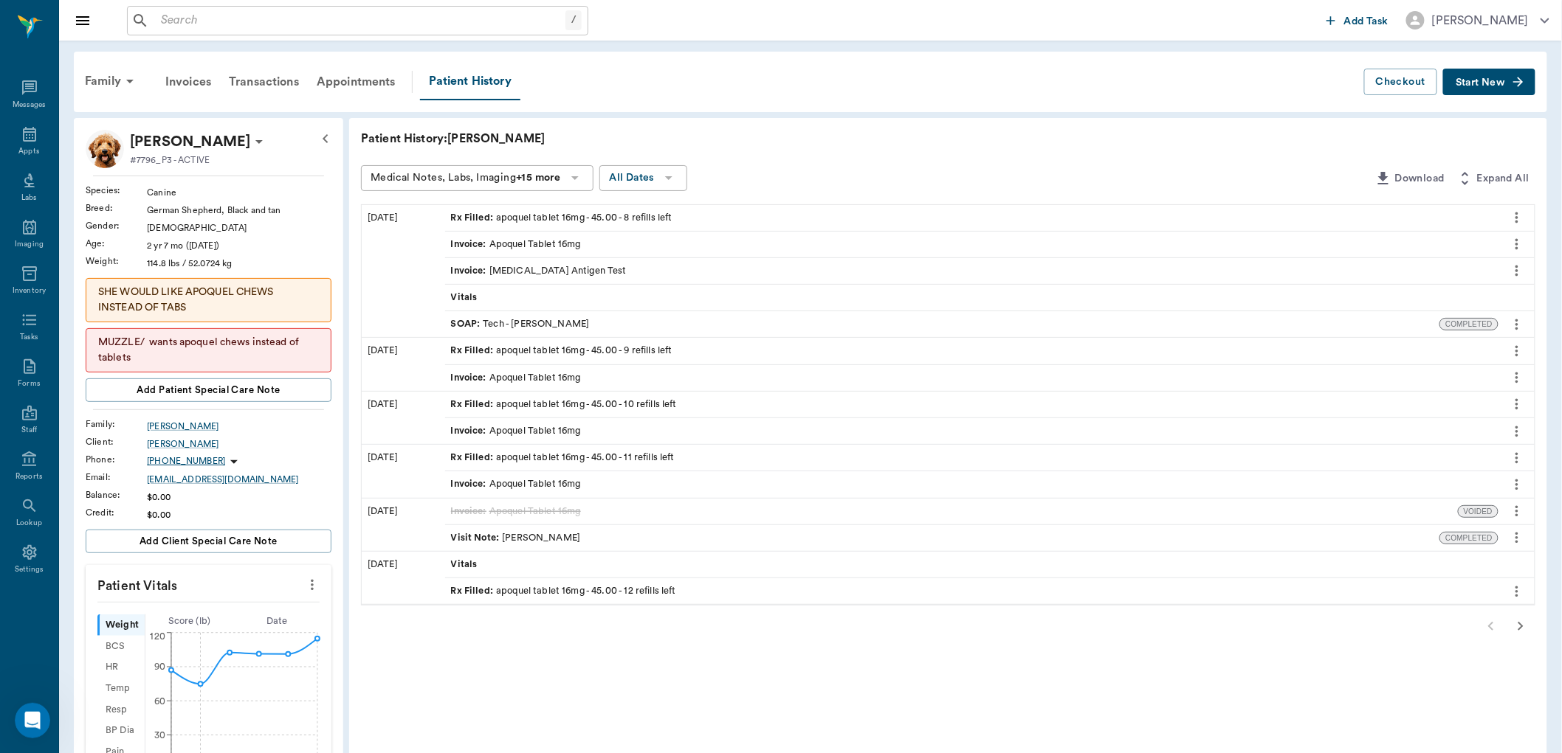
click at [258, 26] on input "text" at bounding box center [360, 20] width 410 height 21
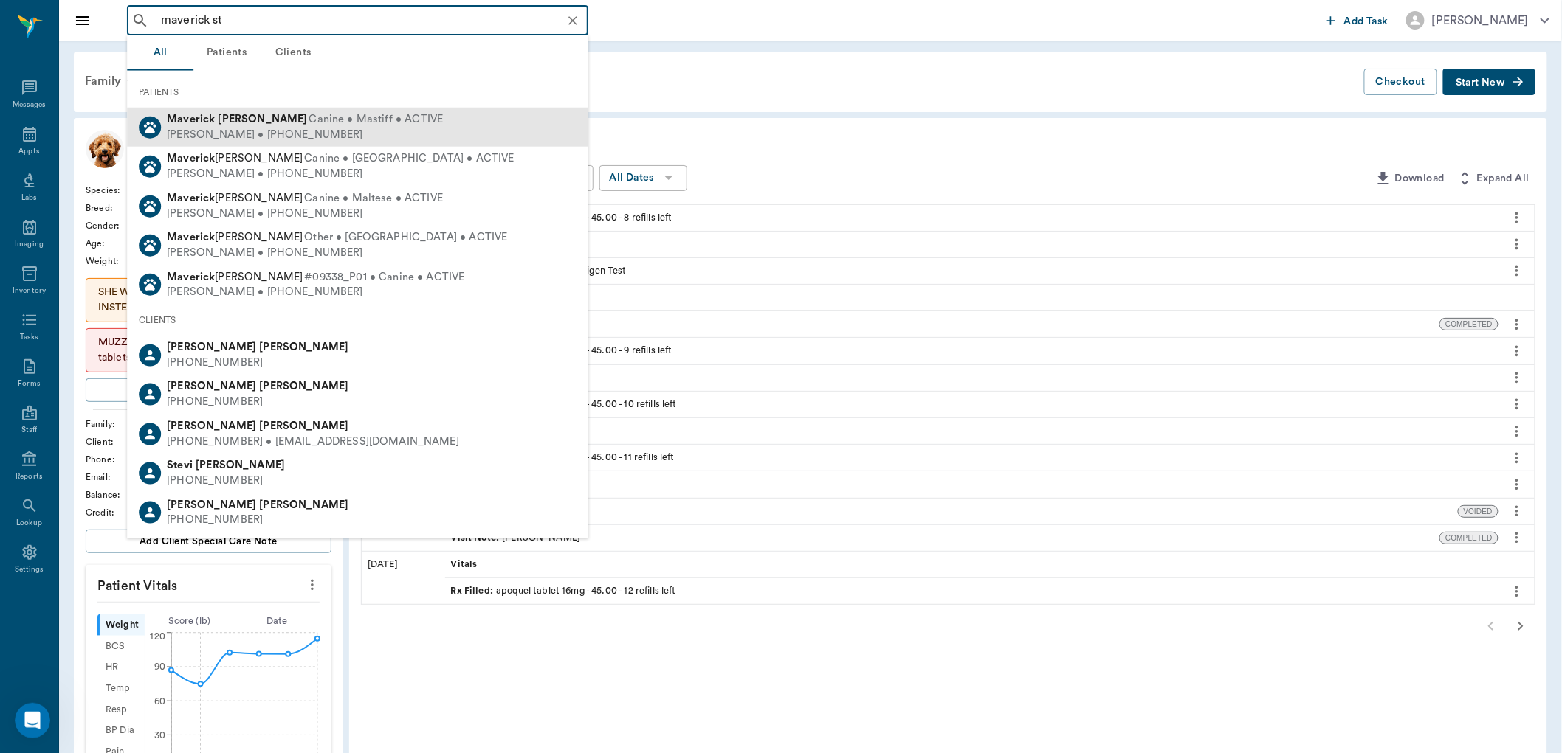
click at [309, 122] on span "Canine • Mastiff • ACTIVE" at bounding box center [376, 119] width 134 height 15
type input "maverick st"
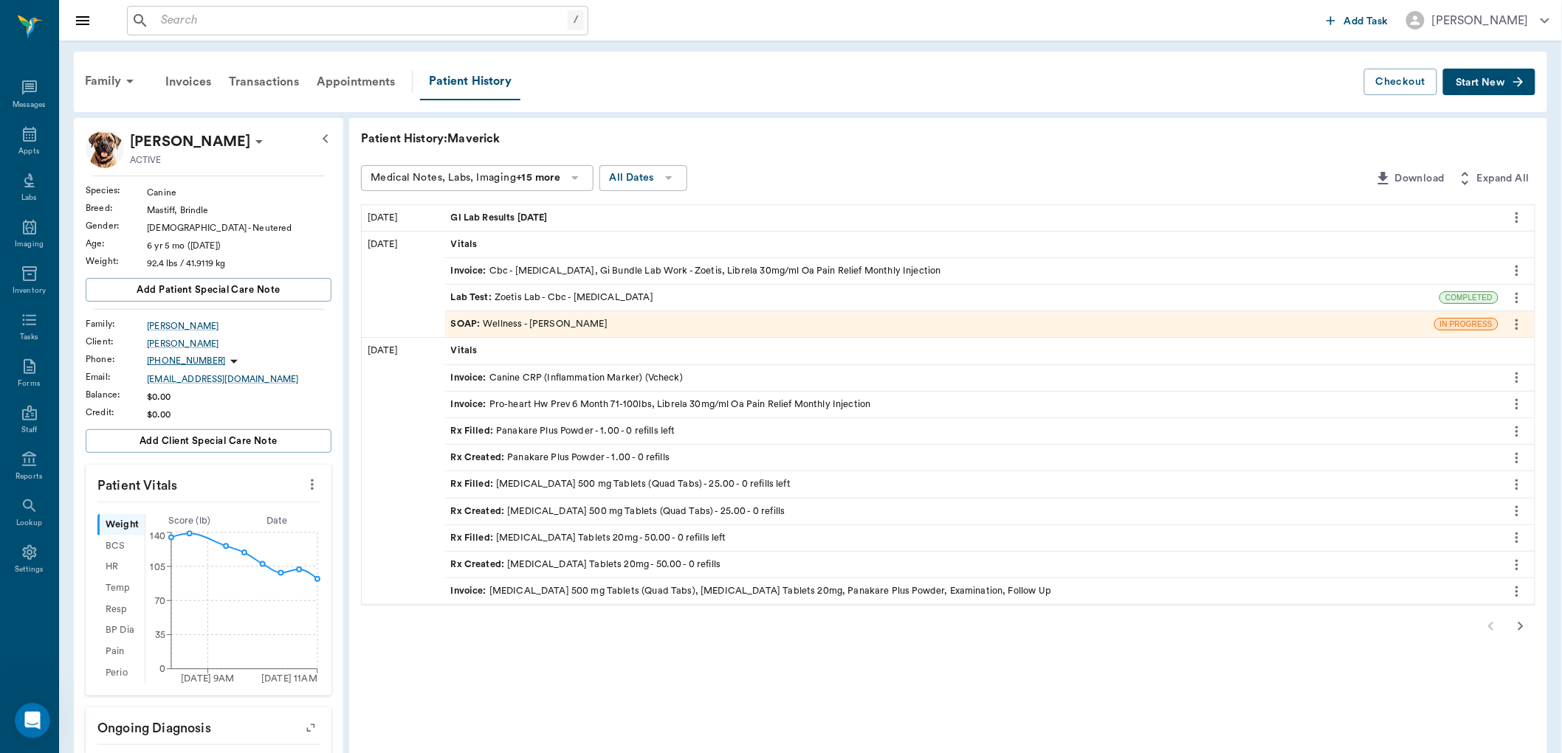
click at [514, 216] on span "GI Lab Results 9.18.25" at bounding box center [501, 218] width 100 height 14
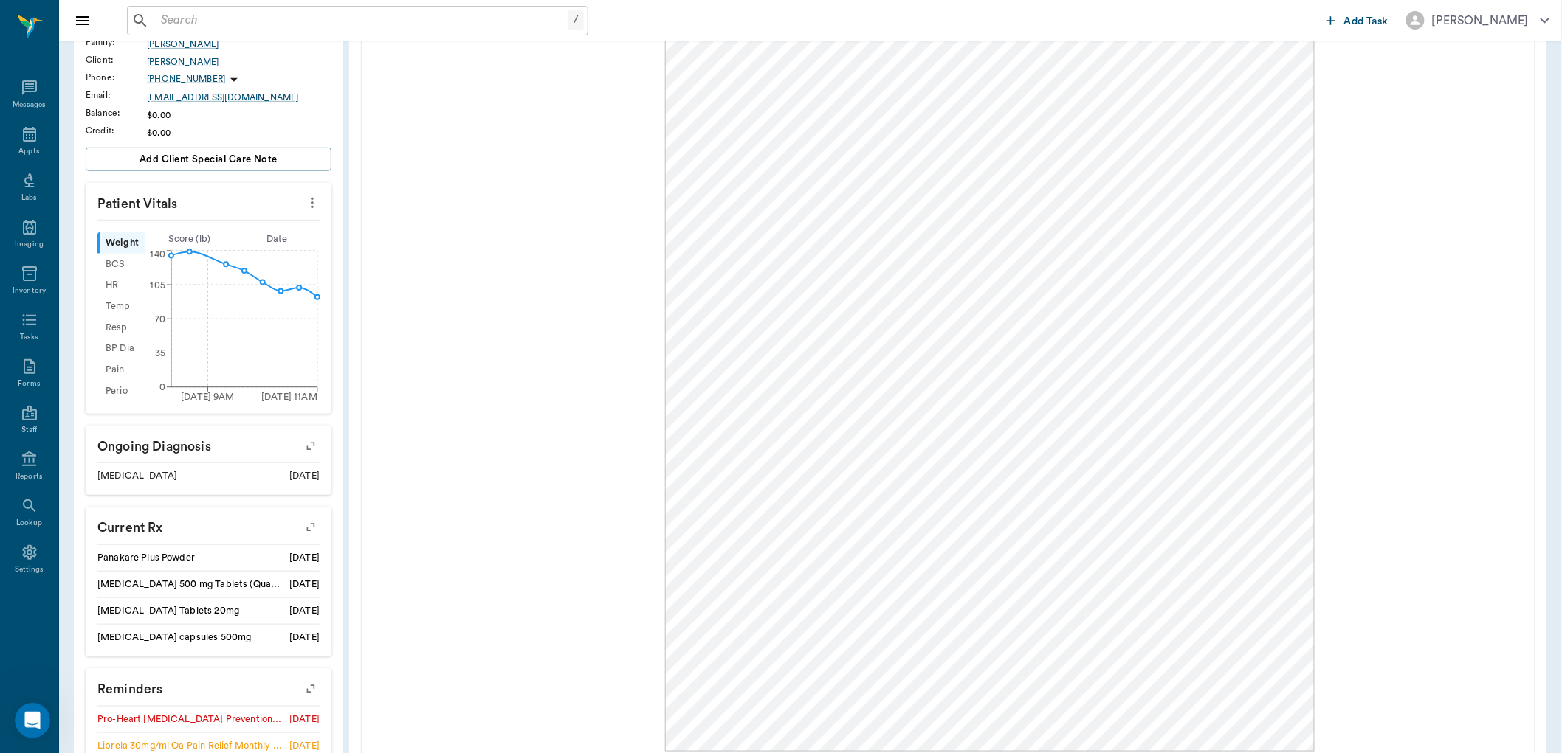
scroll to position [82, 0]
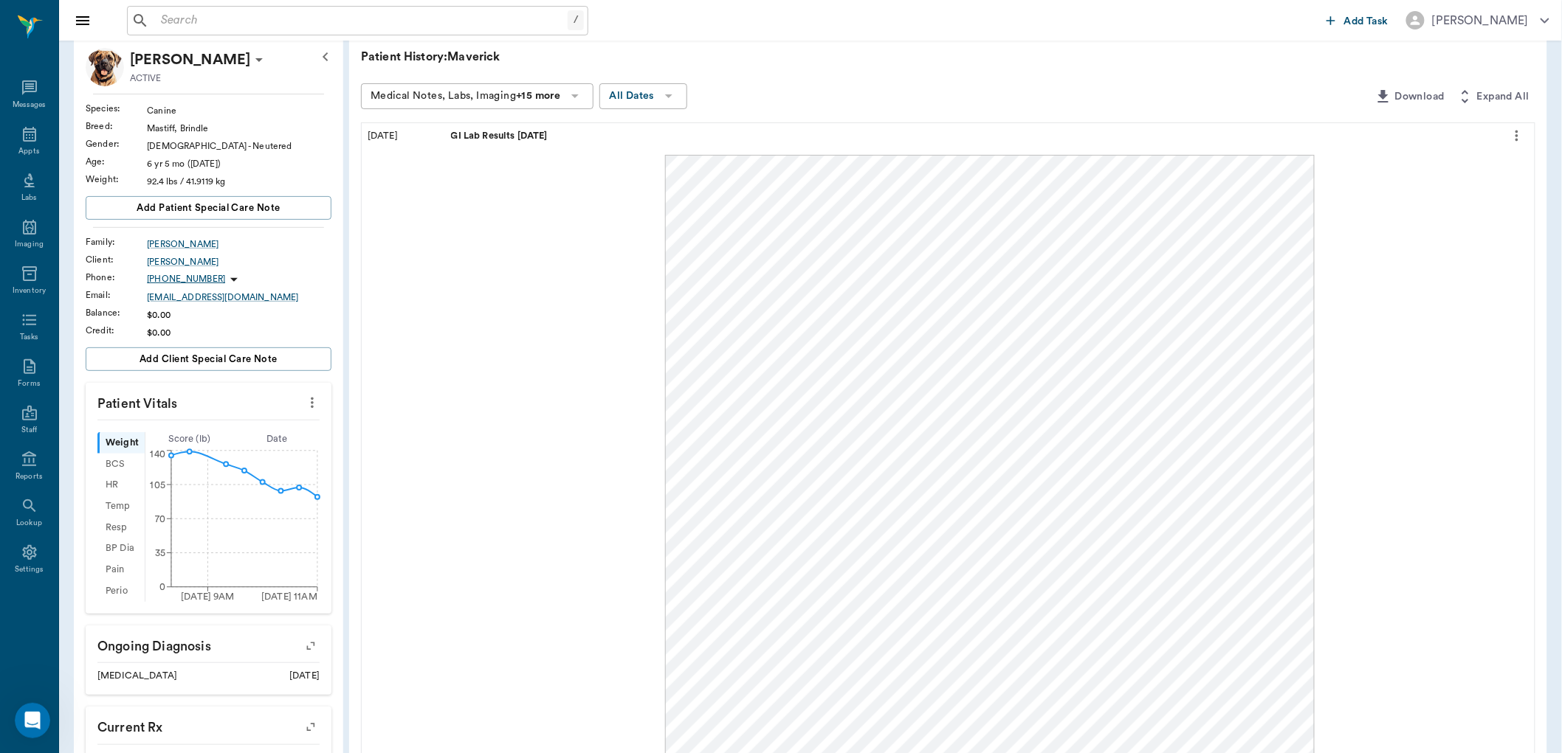
click at [584, 277] on div at bounding box center [989, 553] width 1077 height 797
click at [1417, 94] on button "Download" at bounding box center [1409, 96] width 82 height 27
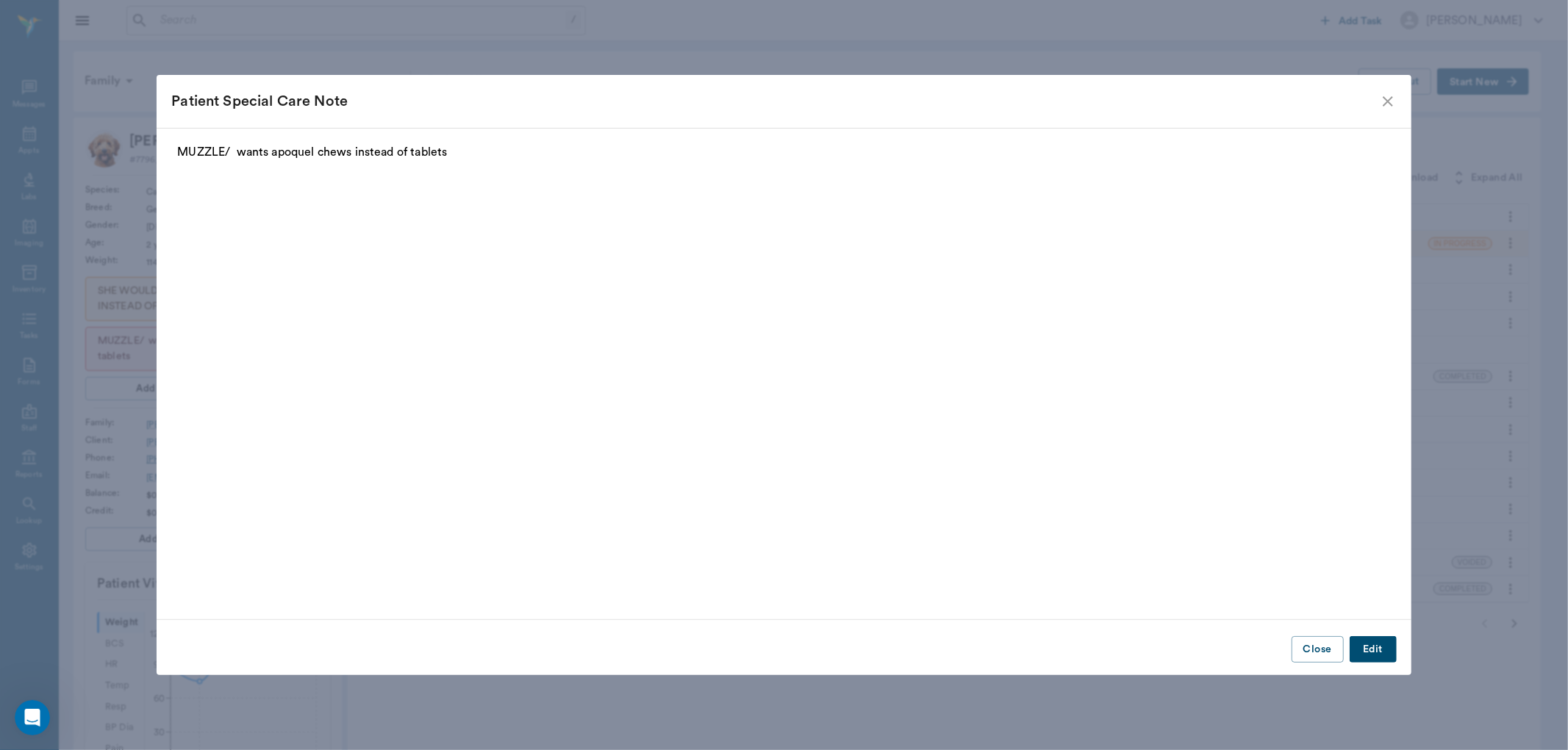
click at [1391, 100] on icon "close" at bounding box center [1388, 102] width 18 height 18
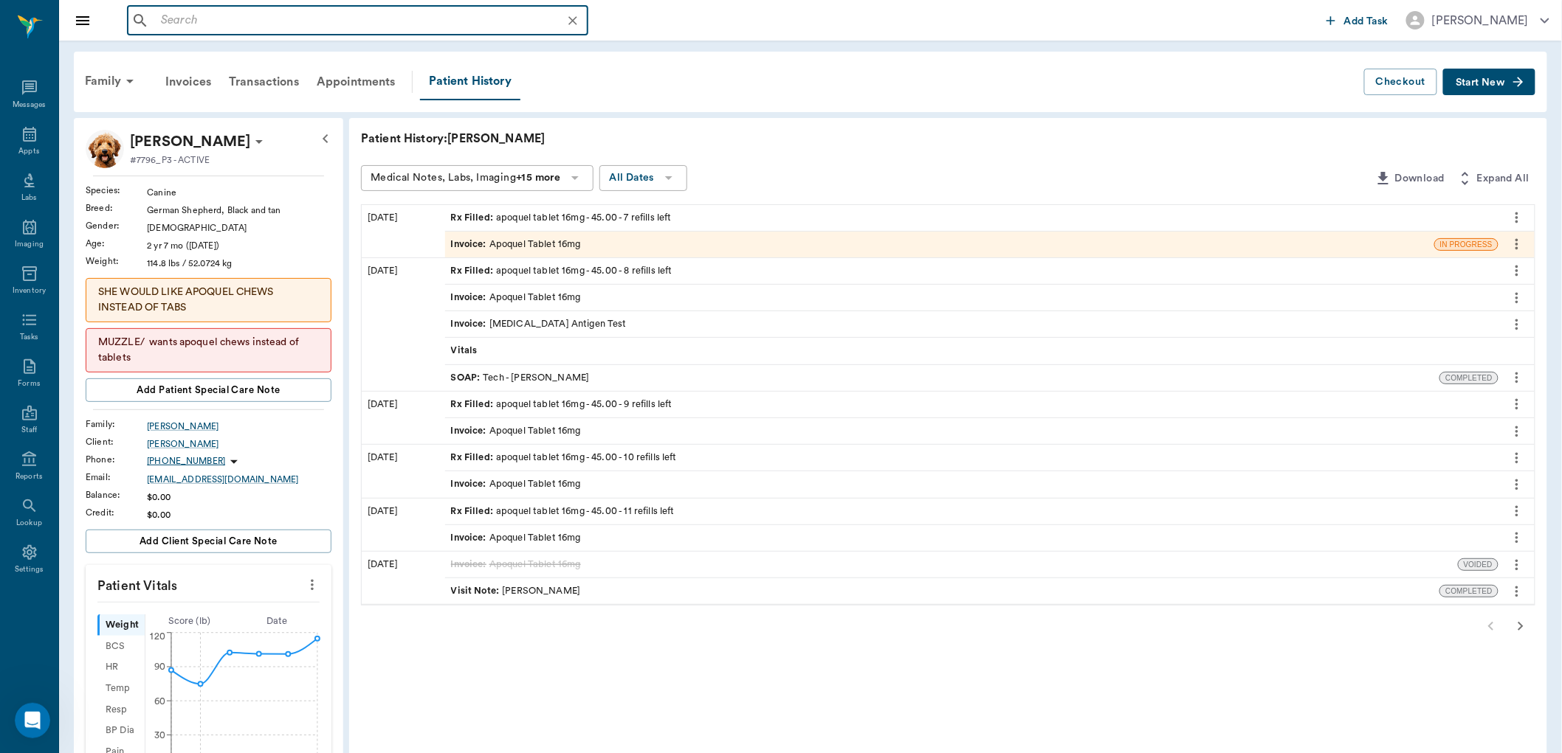
click at [220, 17] on input "text" at bounding box center [369, 20] width 429 height 21
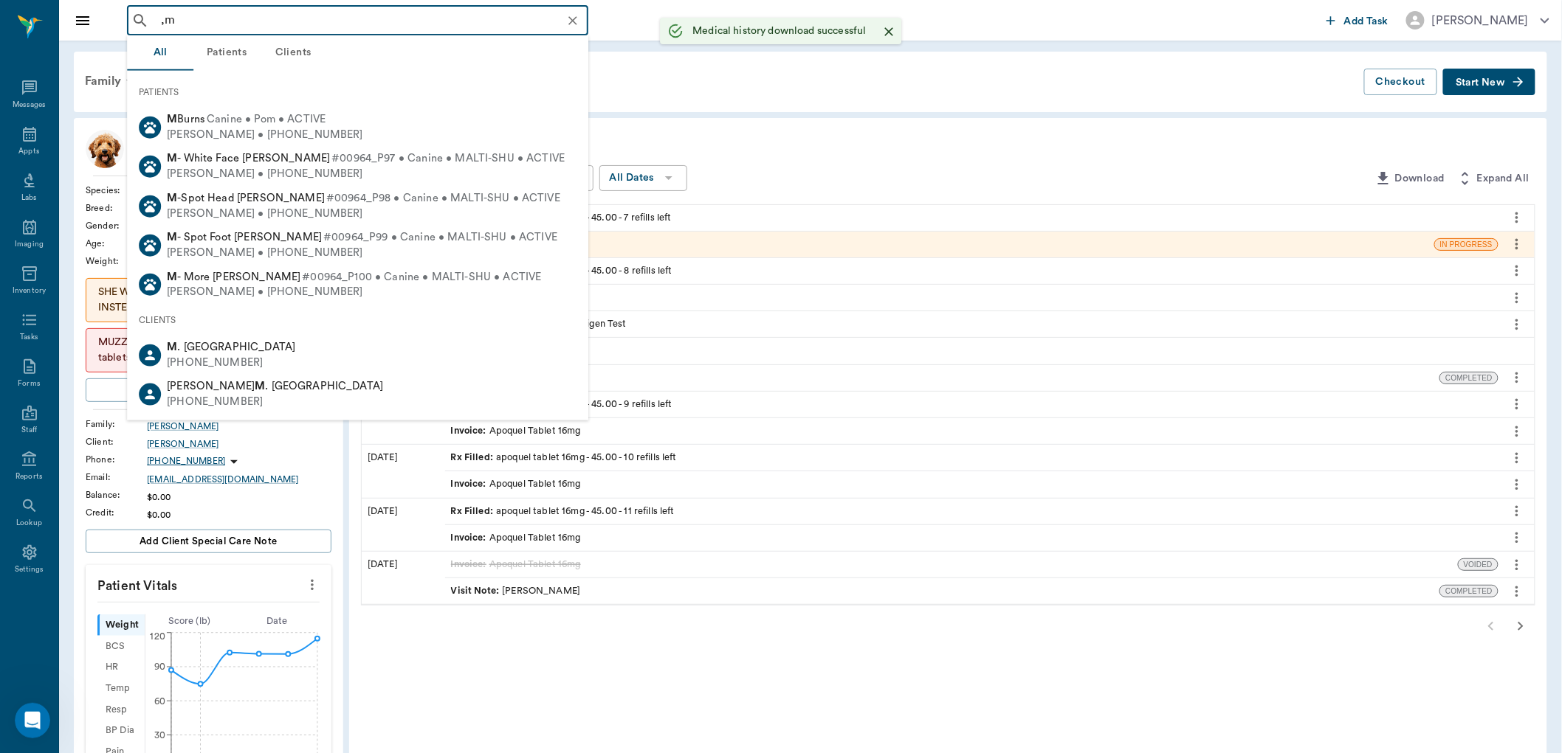
type input ","
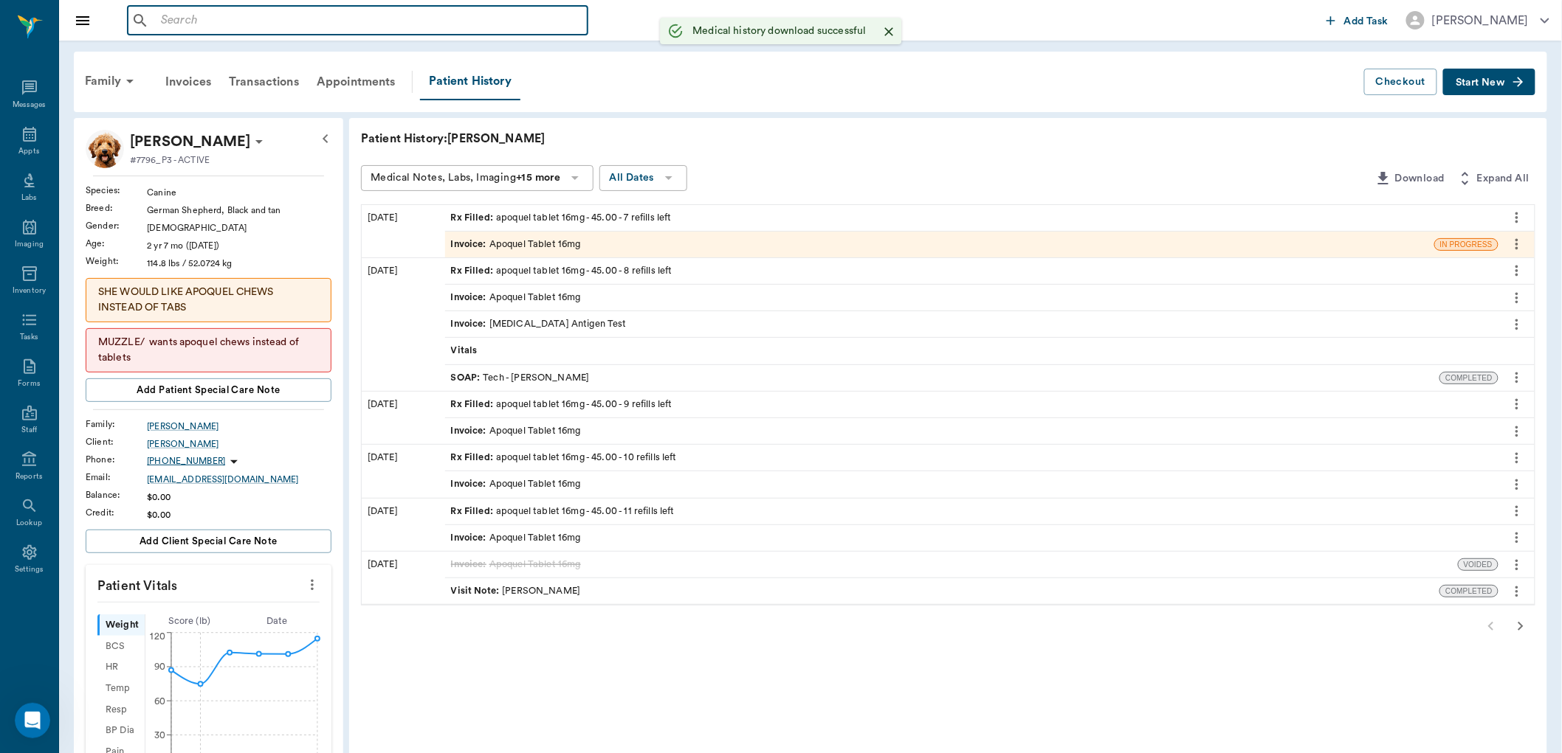
type input "v"
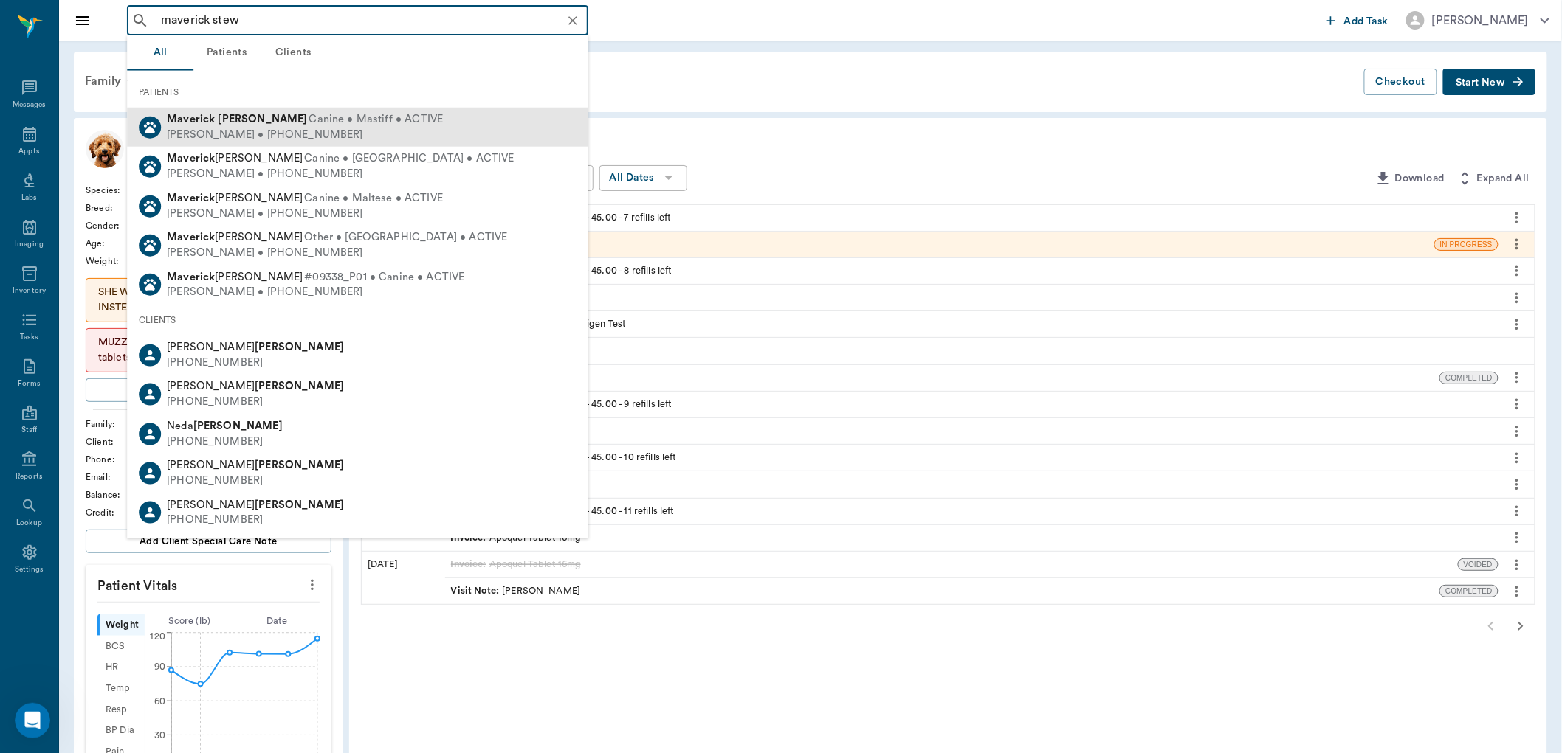
click at [314, 123] on span "Canine • Mastiff • ACTIVE" at bounding box center [376, 119] width 134 height 15
type input "maverick stew"
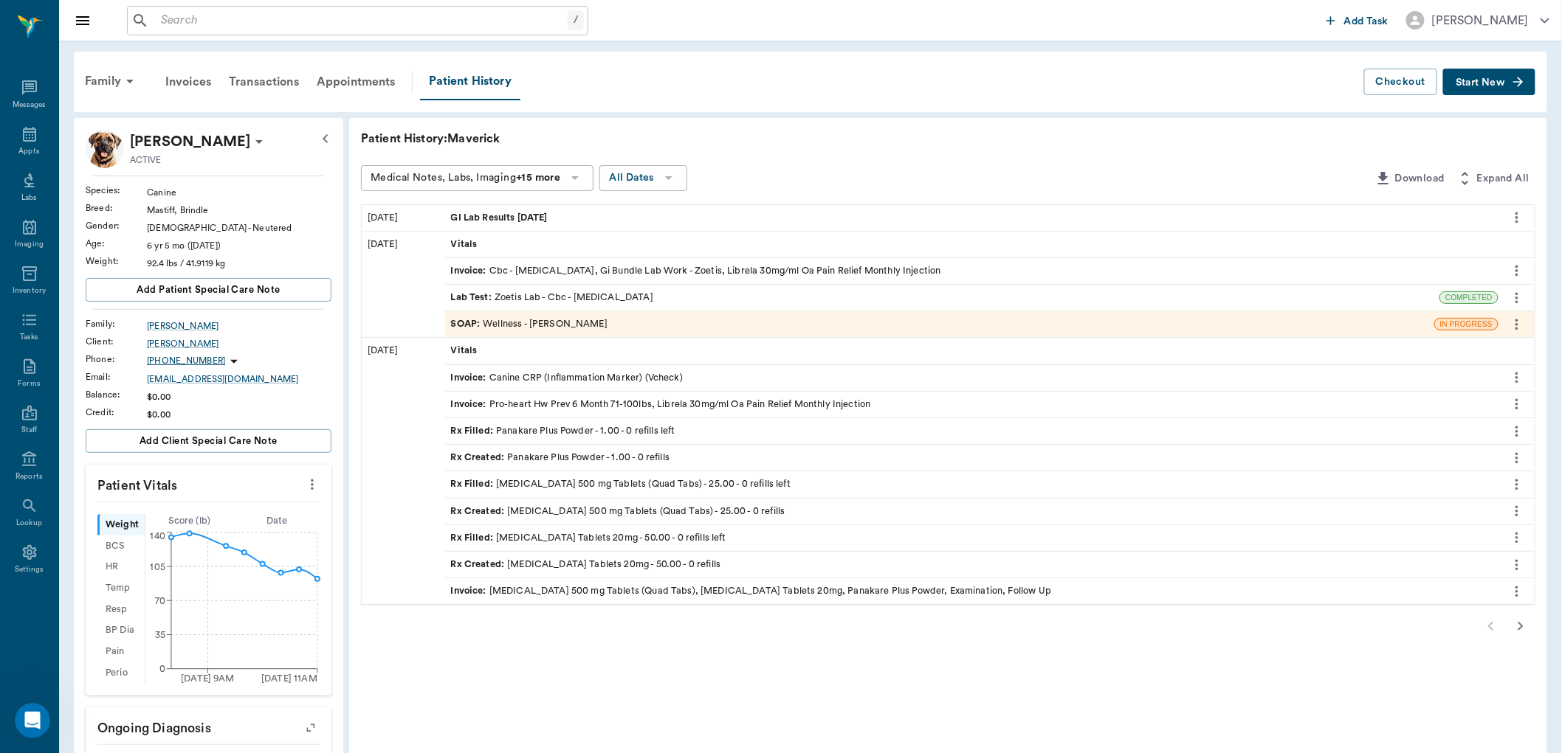
click at [1489, 83] on span "Start New" at bounding box center [1479, 83] width 49 height 0
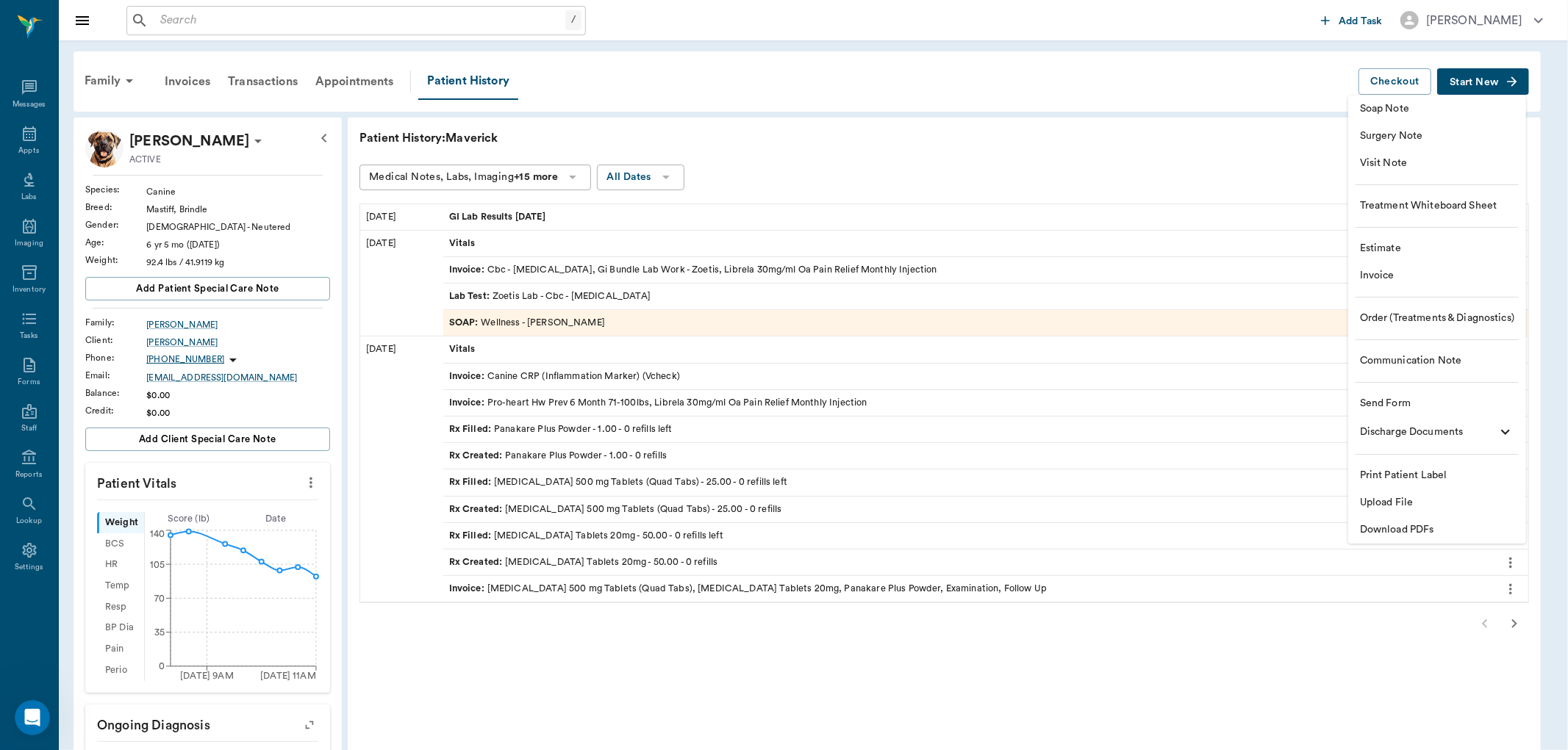
click at [1384, 496] on span "Upload File" at bounding box center [1437, 502] width 154 height 15
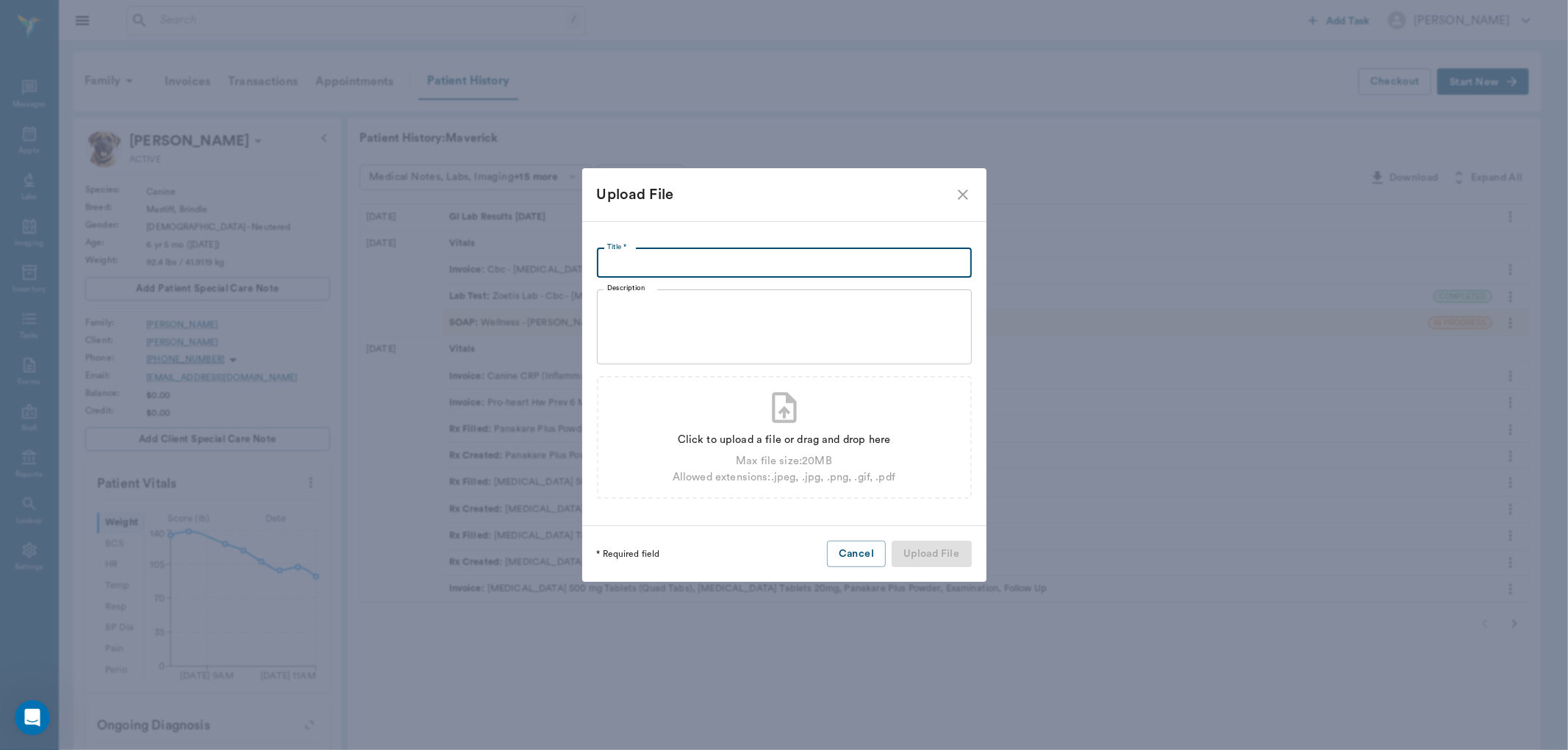
click at [699, 261] on input "Title *" at bounding box center [784, 263] width 375 height 30
type input "GI Lab Results"
click at [769, 426] on div "Click to upload a file or drag and drop here Max file size: 20 MB Allowed exten…" at bounding box center [784, 456] width 223 height 60
type input "C:\fakepath\Accession Results - 941476 - 9_23_2025 9_39_54 AM.pdf"
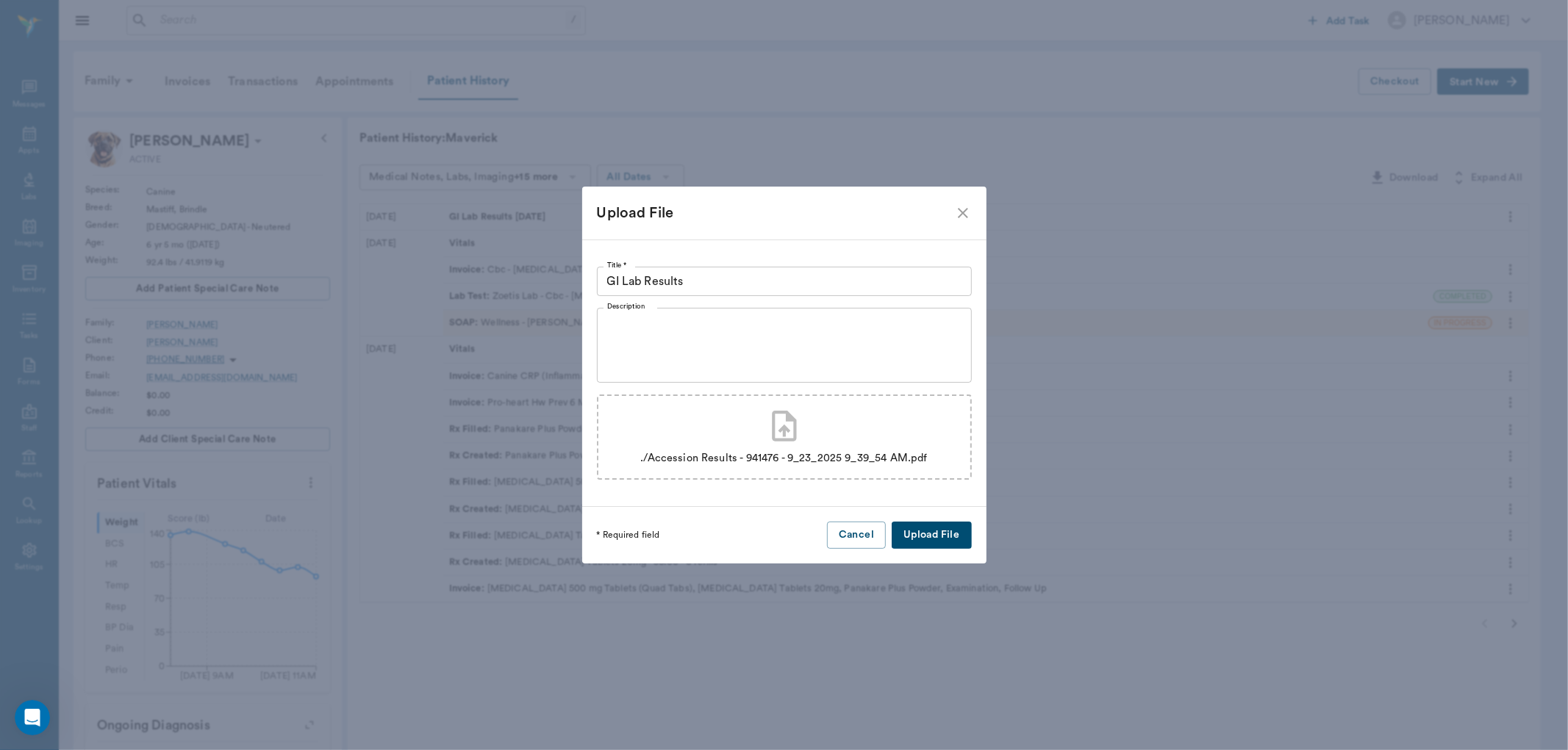
click at [936, 528] on button "Upload File" at bounding box center [931, 535] width 80 height 27
